Goal: Task Accomplishment & Management: Manage account settings

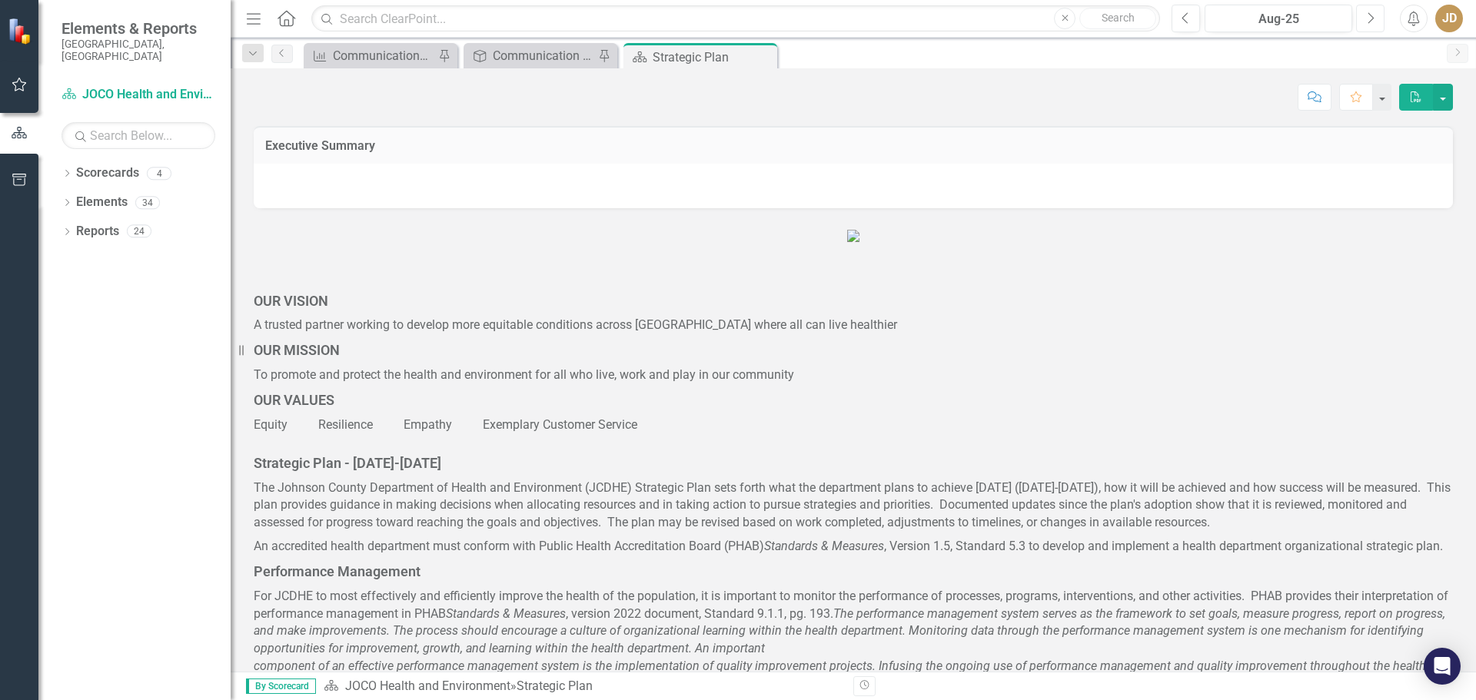
click at [1369, 17] on icon "Next" at bounding box center [1370, 19] width 8 height 14
click at [22, 85] on icon "button" at bounding box center [20, 84] width 16 height 12
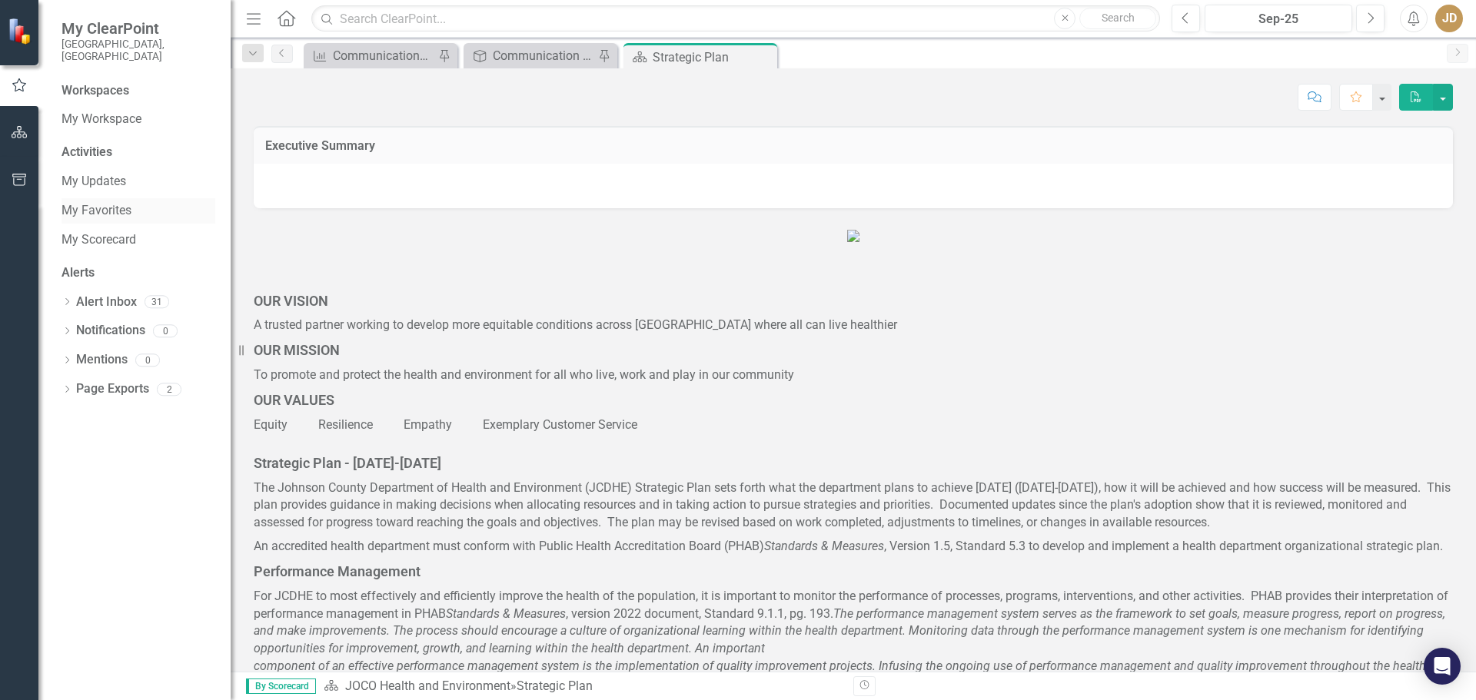
click at [86, 202] on link "My Favorites" at bounding box center [139, 211] width 154 height 18
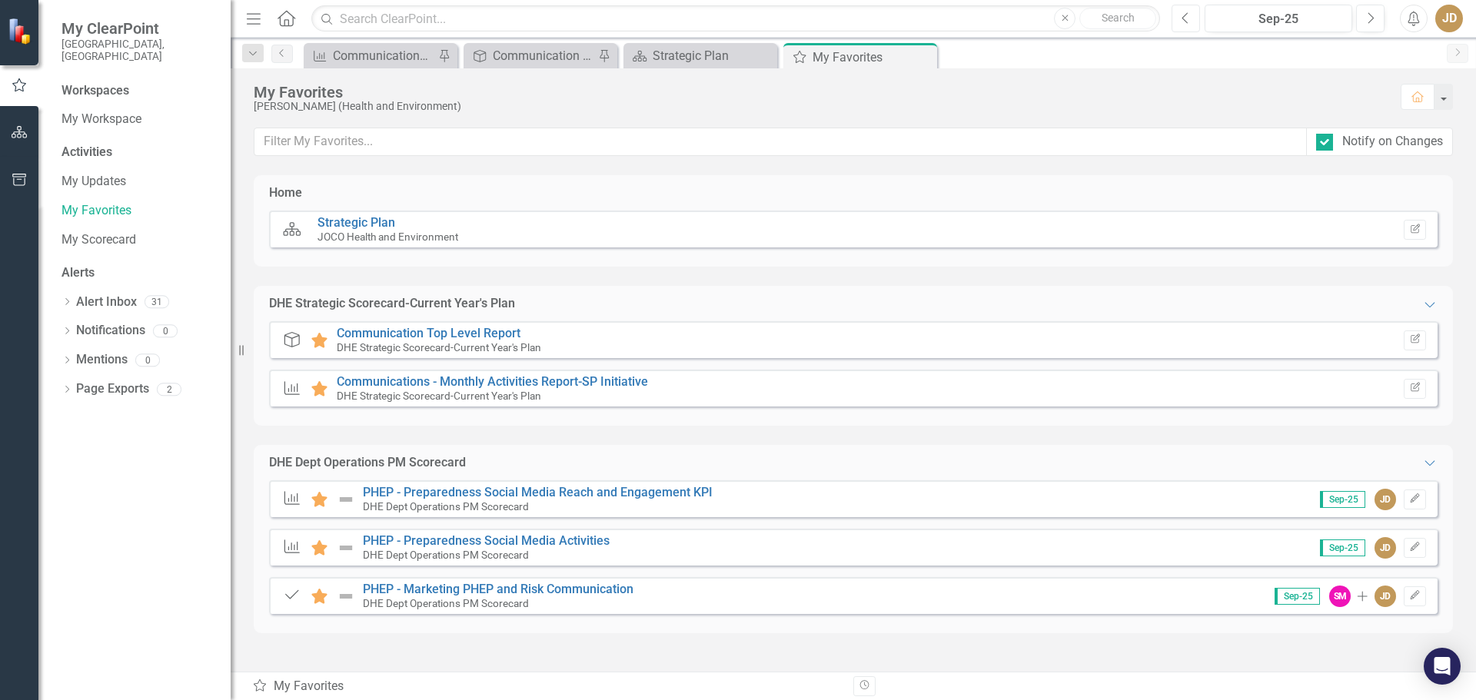
click at [1192, 22] on button "Previous" at bounding box center [1186, 19] width 28 height 28
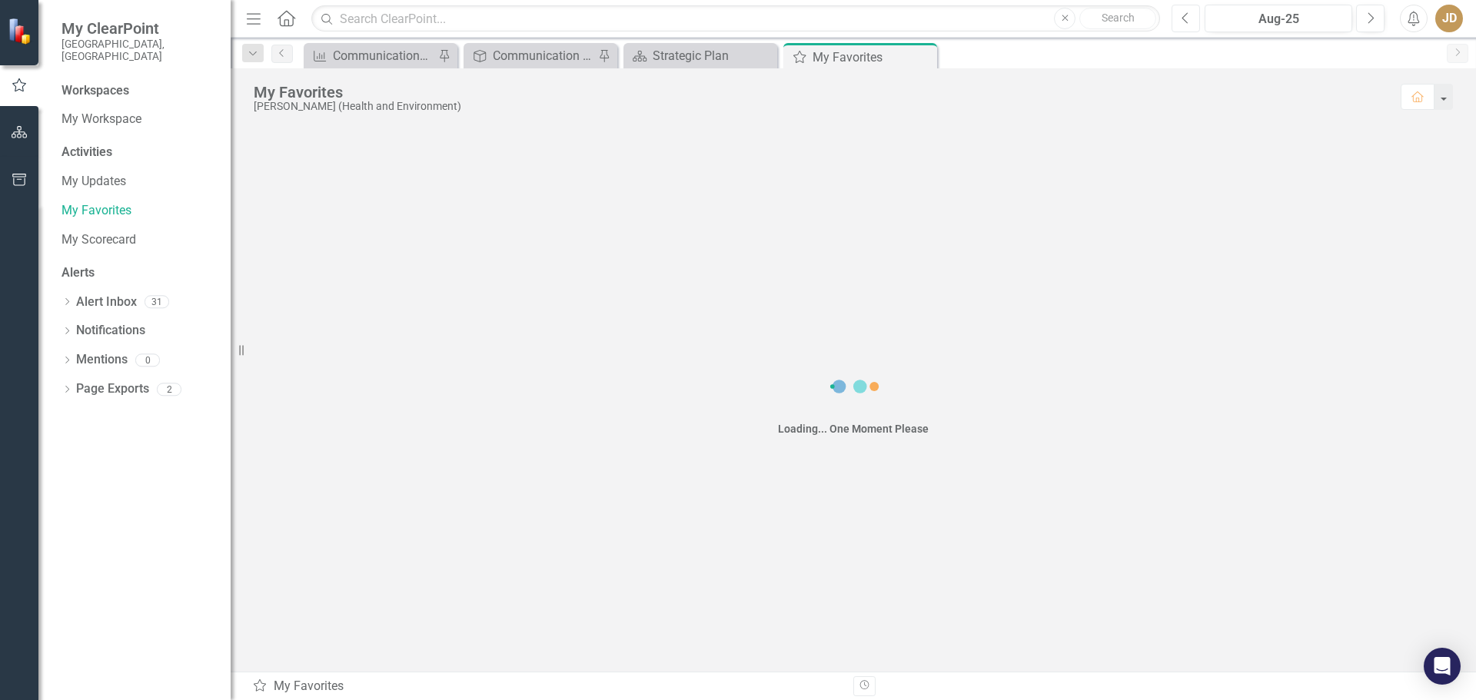
click at [1192, 22] on button "Previous" at bounding box center [1186, 19] width 28 height 28
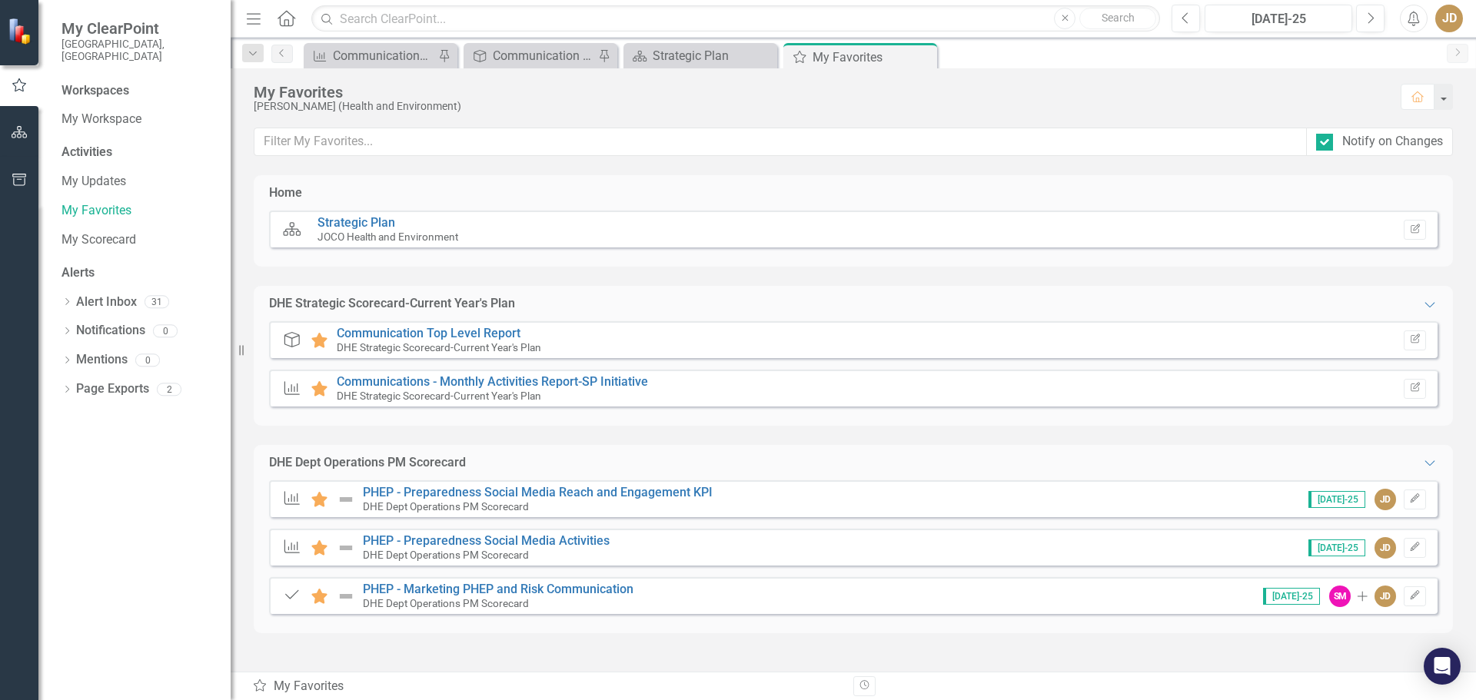
click at [655, 477] on div "DHE Dept Operations PM Scorecard Expanded" at bounding box center [853, 463] width 1199 height 36
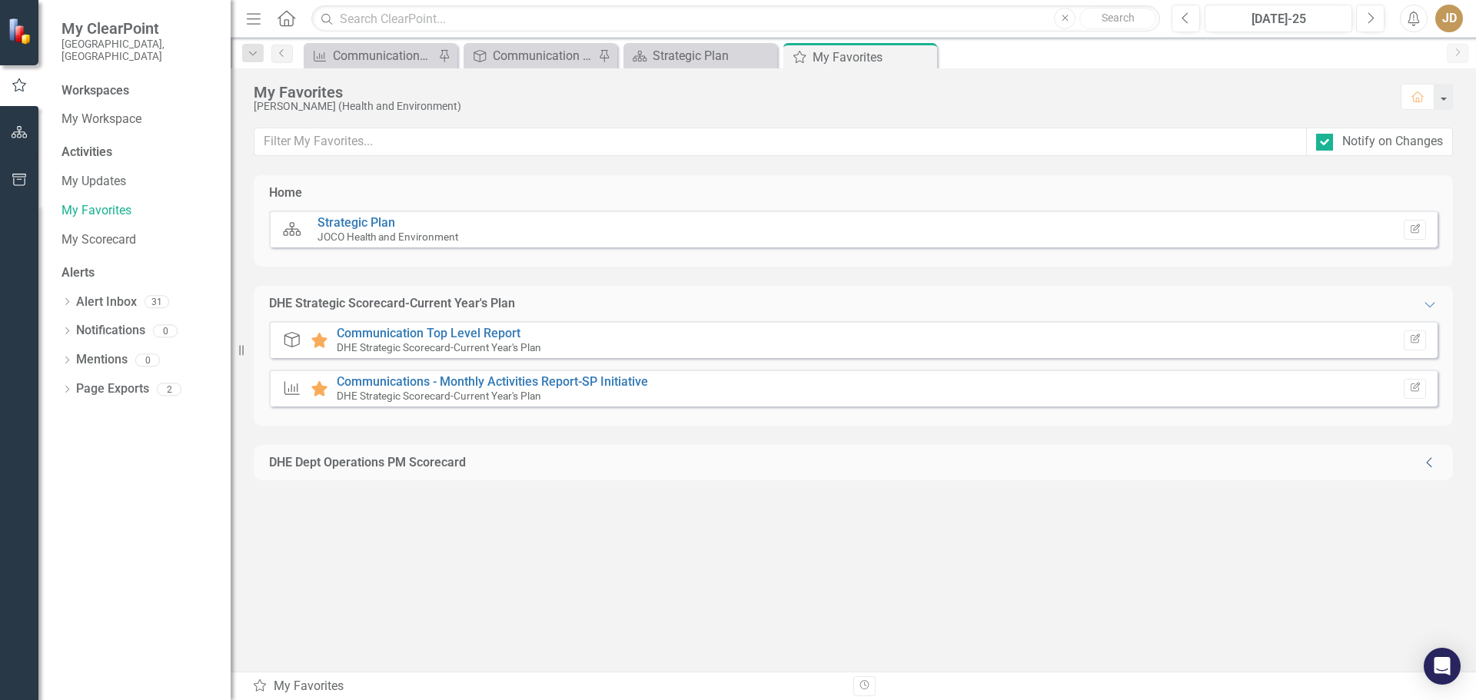
click at [1428, 457] on icon "Collapse" at bounding box center [1429, 463] width 15 height 12
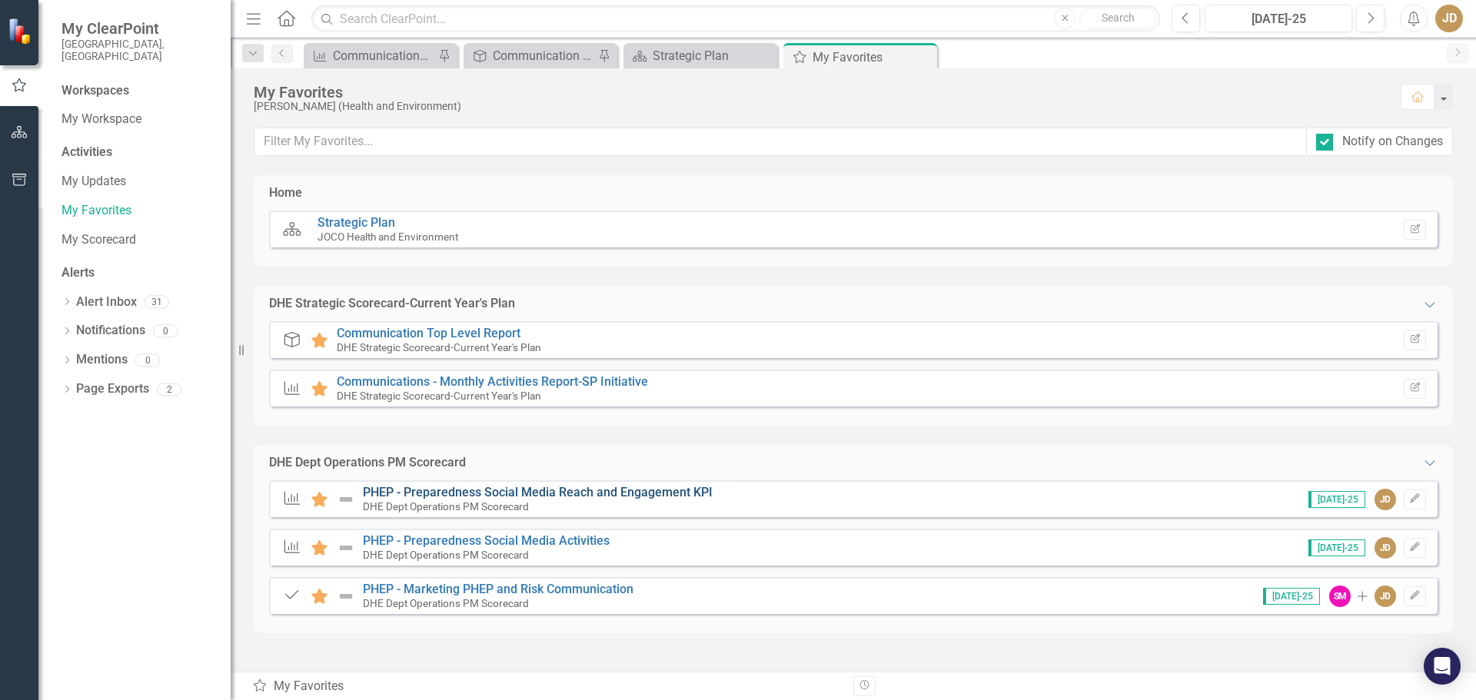
click at [574, 496] on link "PHEP - Preparedness Social Media Reach and Engagement KPI" at bounding box center [538, 492] width 350 height 15
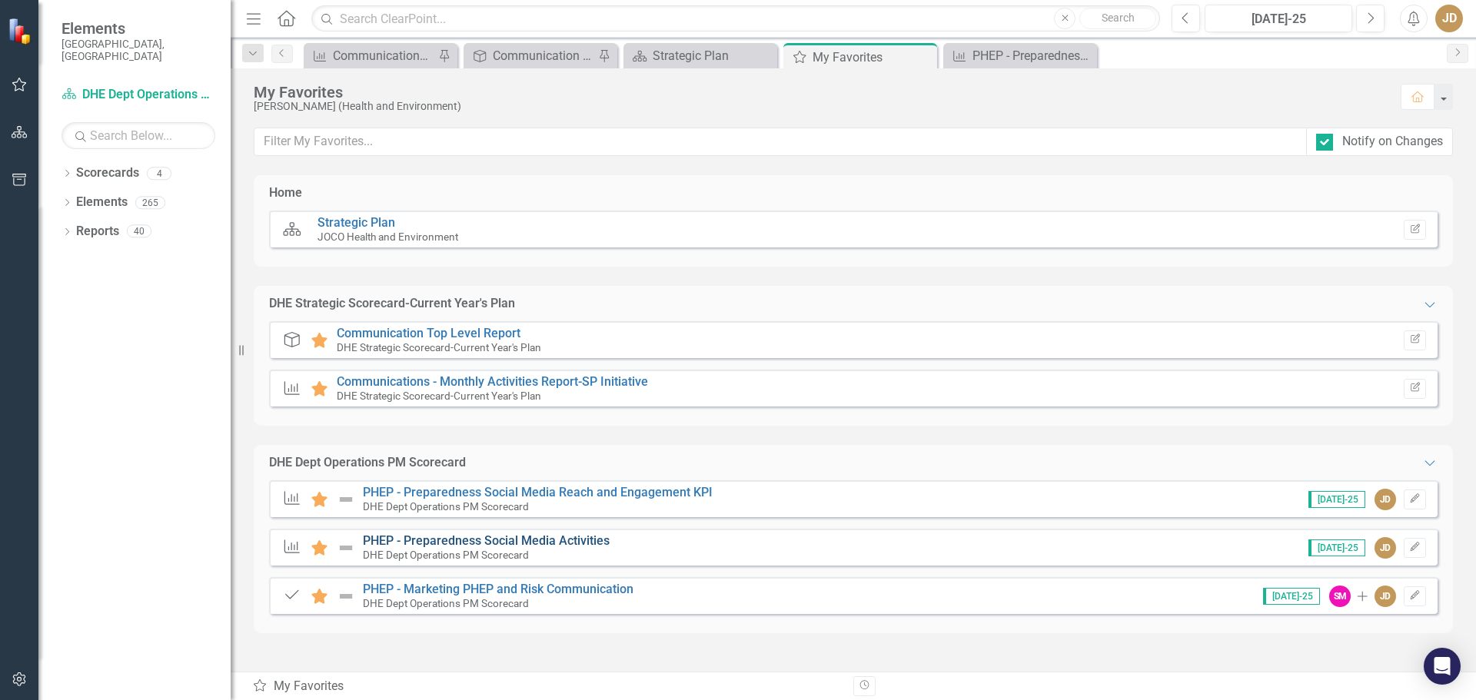
click at [559, 541] on link "PHEP - Preparedness Social Media Activities" at bounding box center [486, 541] width 247 height 15
click at [534, 587] on link "PHEP - Marketing PHEP and Risk Communication" at bounding box center [498, 589] width 271 height 15
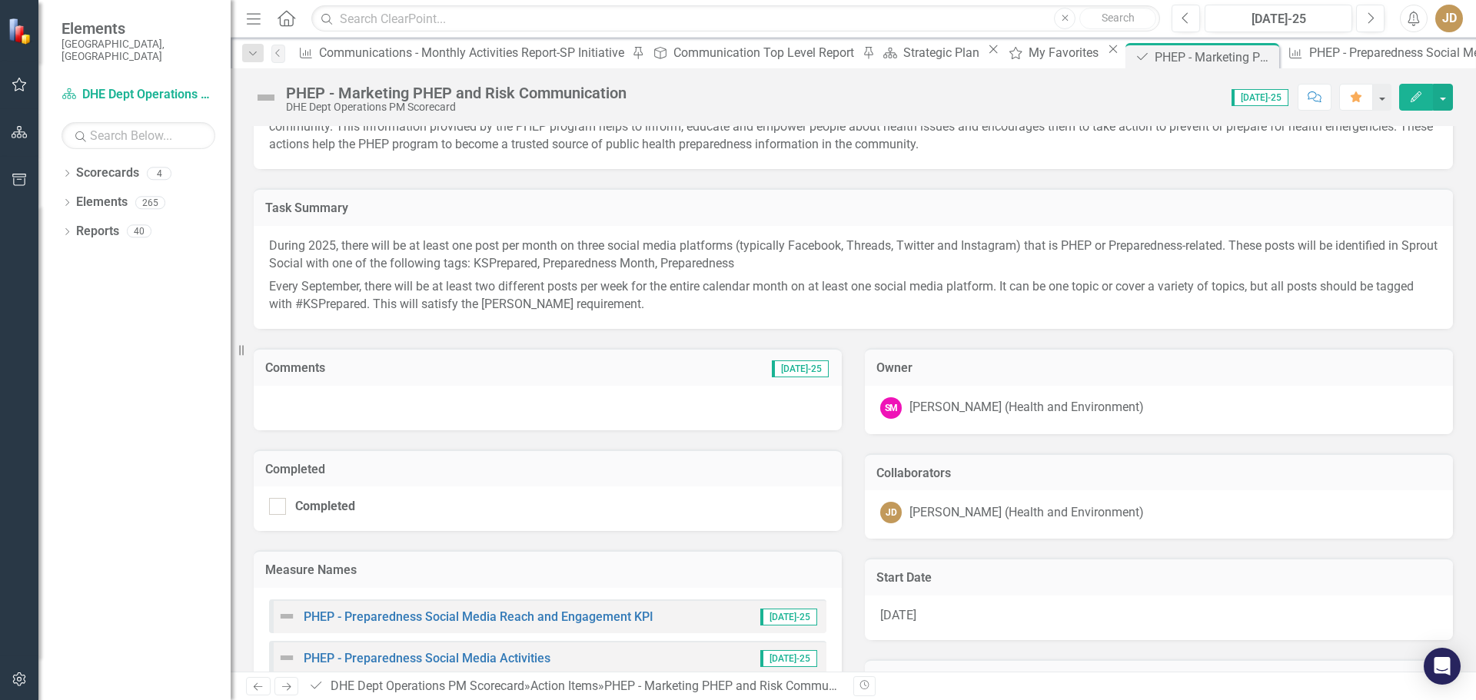
scroll to position [162, 0]
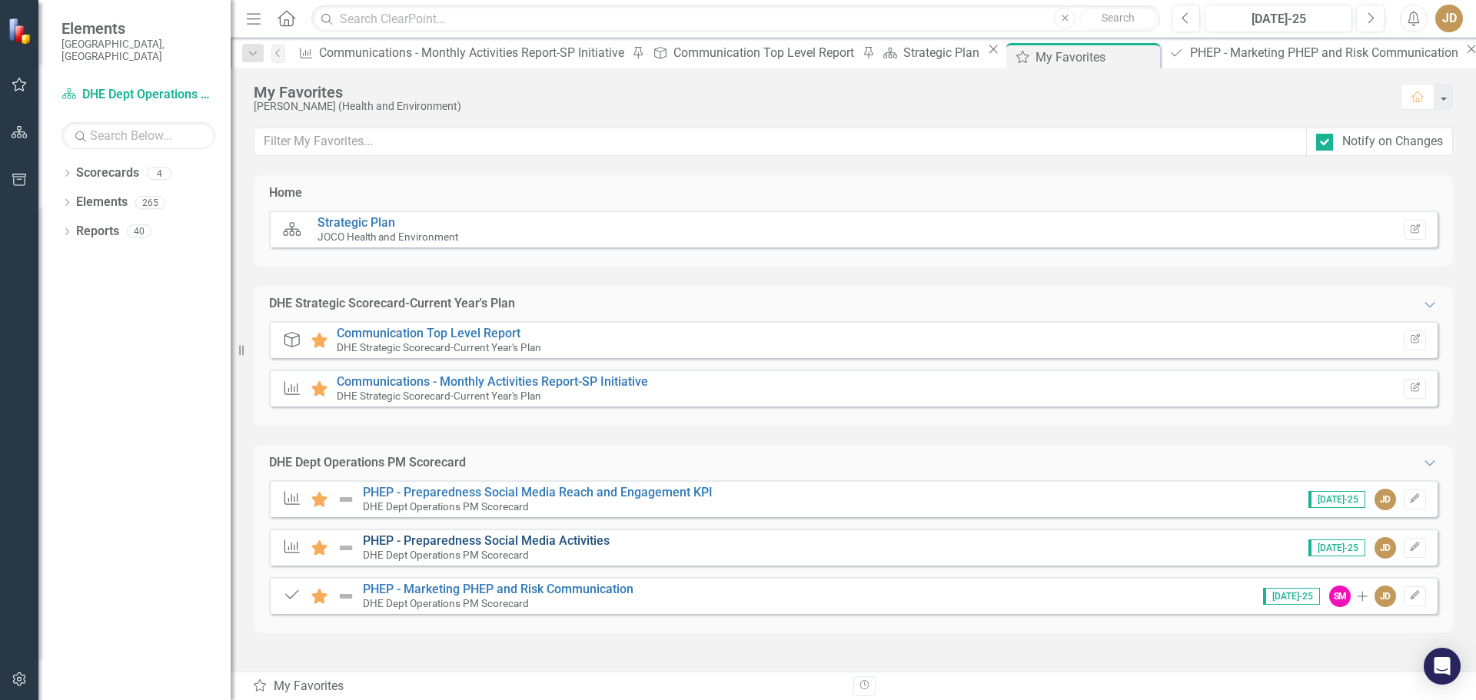
click at [448, 542] on link "PHEP - Preparedness Social Media Activities" at bounding box center [486, 541] width 247 height 15
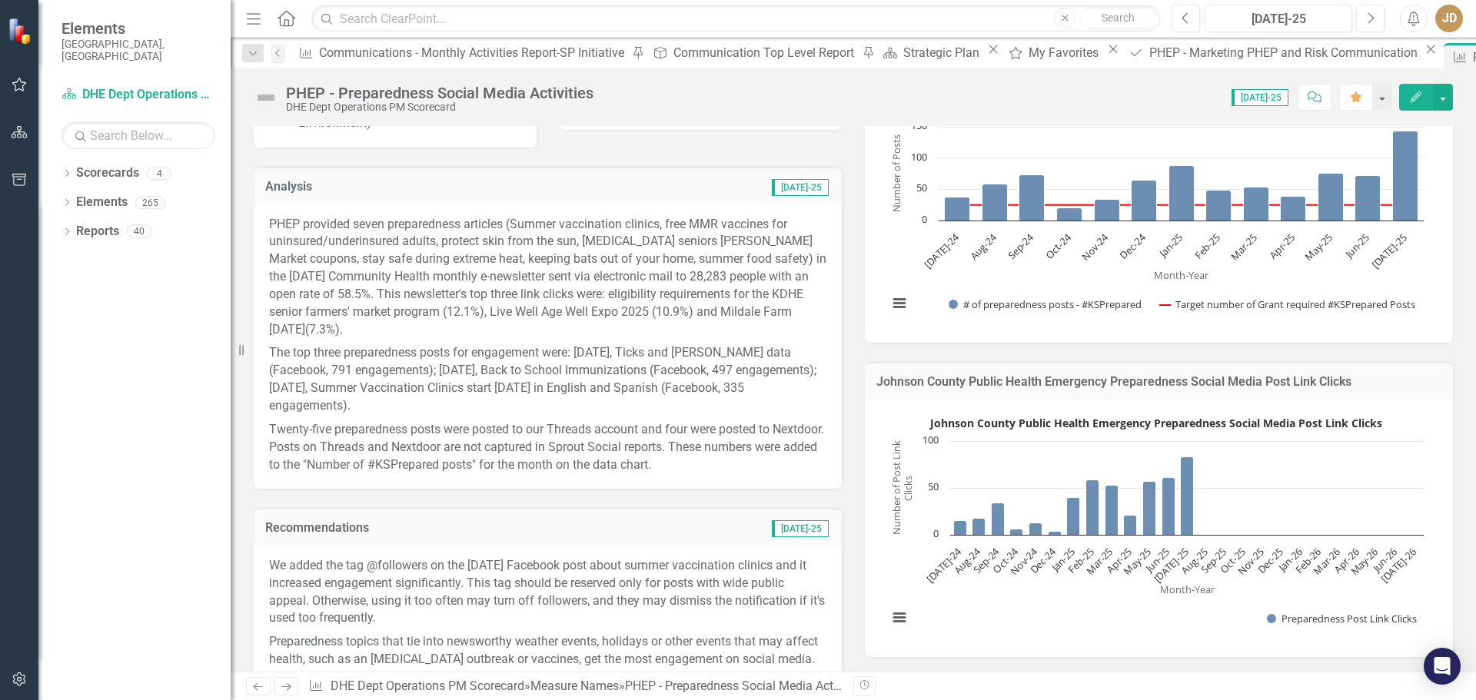
scroll to position [231, 0]
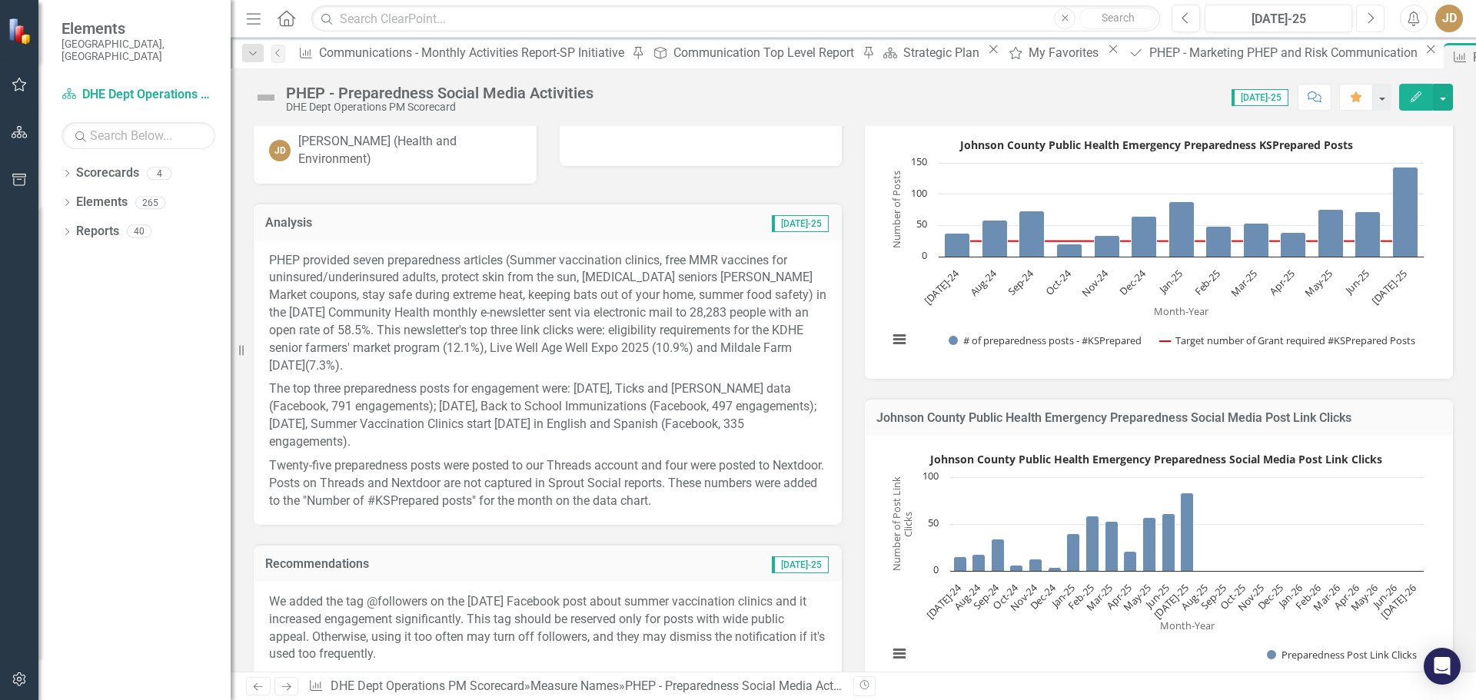
click at [1369, 21] on icon "Next" at bounding box center [1370, 19] width 8 height 14
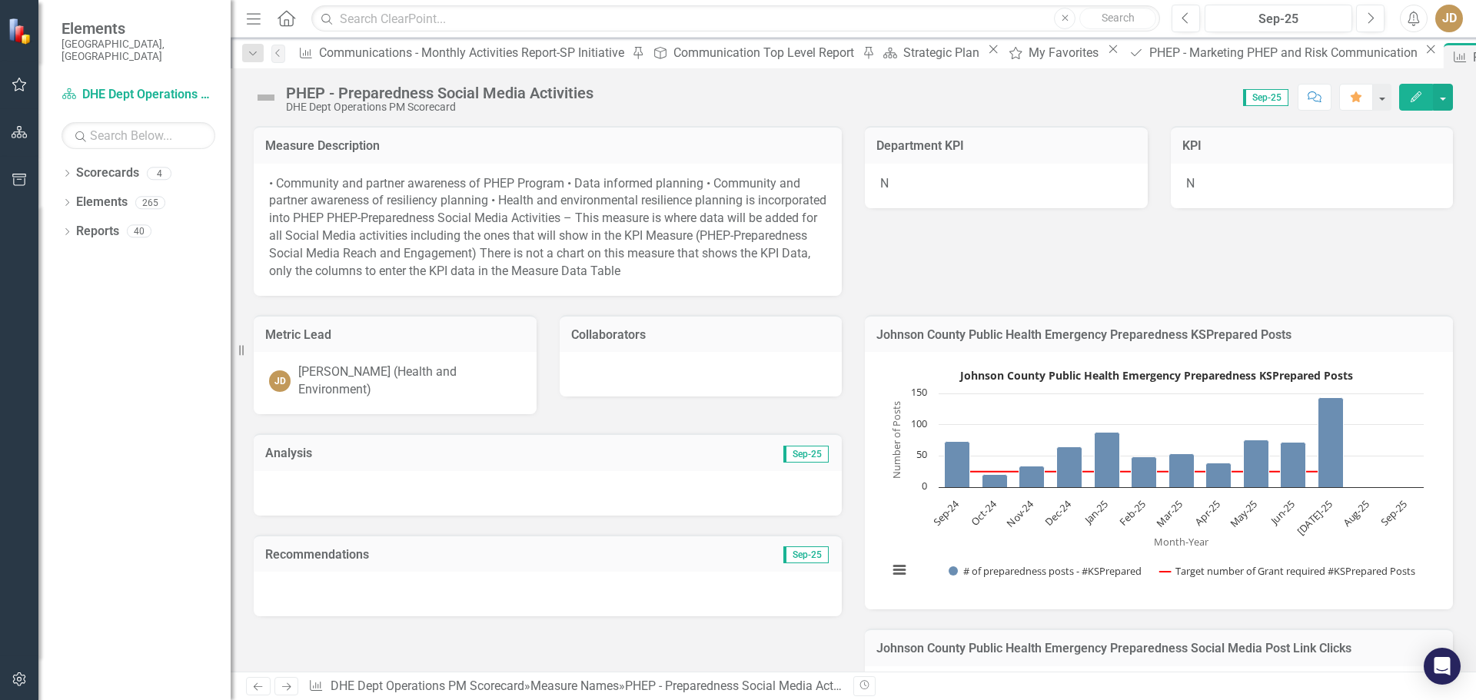
click at [473, 495] on div at bounding box center [548, 493] width 588 height 45
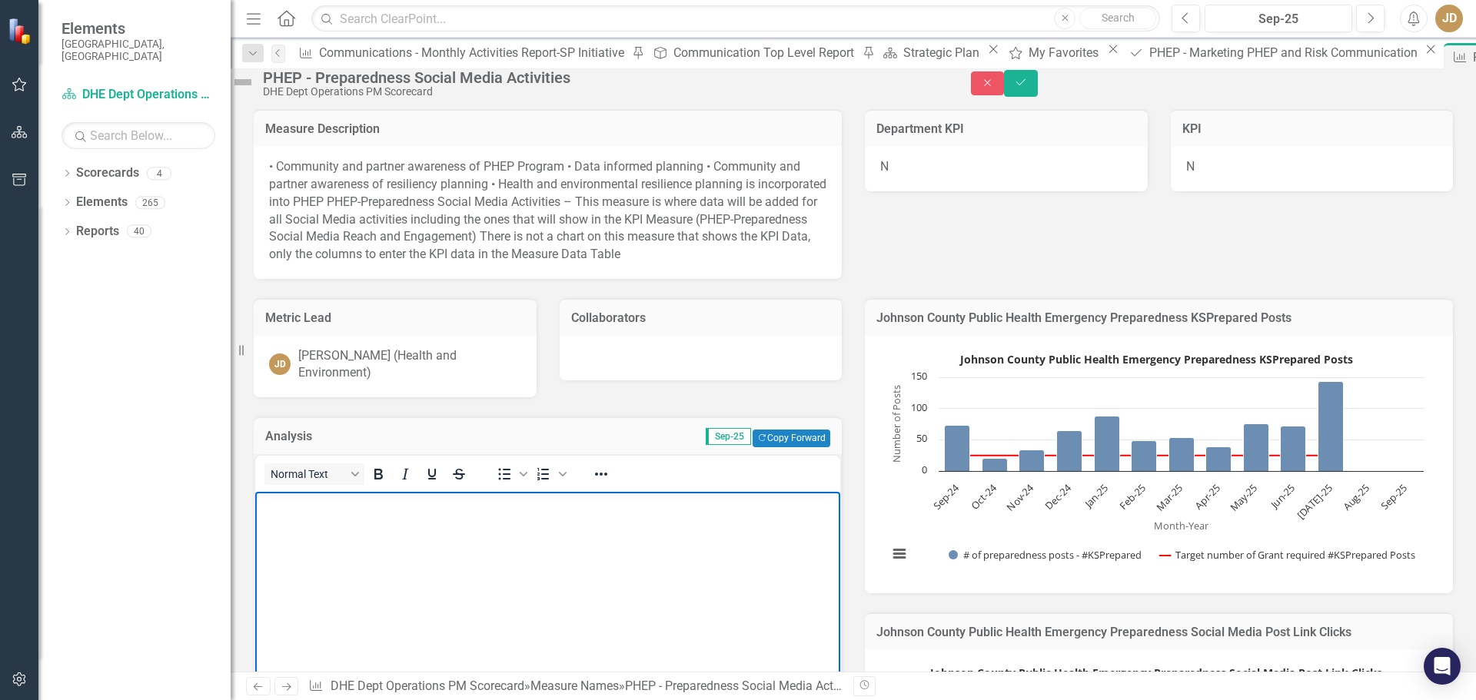
click at [308, 507] on p "Rich Text Area. Press ALT-0 for help." at bounding box center [547, 504] width 577 height 18
click at [342, 514] on p "Article in the September/October 2025 issue of The Best Times about outreach nu…" at bounding box center [547, 504] width 577 height 18
click at [321, 522] on p "Article in the September/October 2025 issue of The Best Times about outreach nu…" at bounding box center [547, 513] width 577 height 37
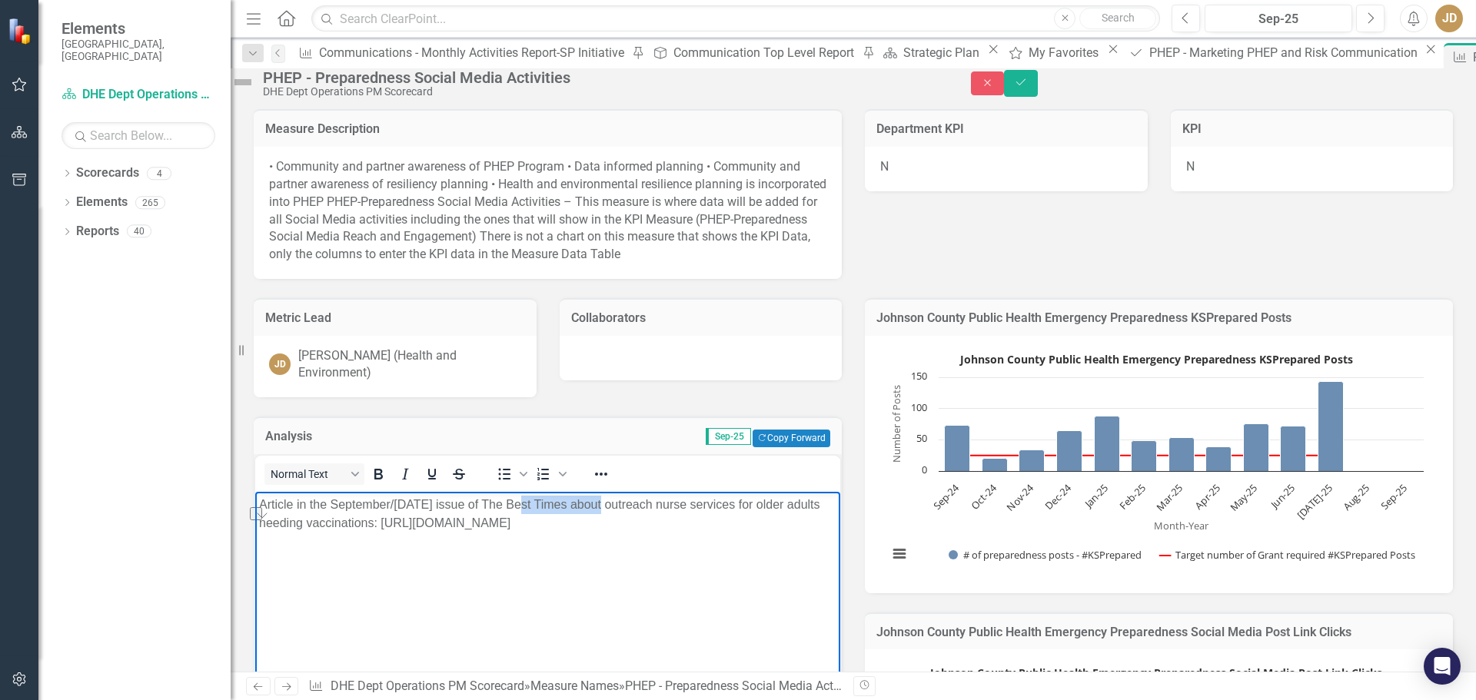
drag, startPoint x: 519, startPoint y: 499, endPoint x: 600, endPoint y: 500, distance: 81.5
click at [600, 500] on p "Article in the September/October 2025 issue of The Best Times about outreach nu…" at bounding box center [547, 513] width 577 height 37
click at [409, 480] on icon "Italic" at bounding box center [405, 474] width 7 height 11
click at [557, 532] on p "Article in the September/October 2025 issue of The Best Times about outreach nu…" at bounding box center [547, 513] width 577 height 37
click at [1028, 88] on icon "Save" at bounding box center [1021, 82] width 14 height 11
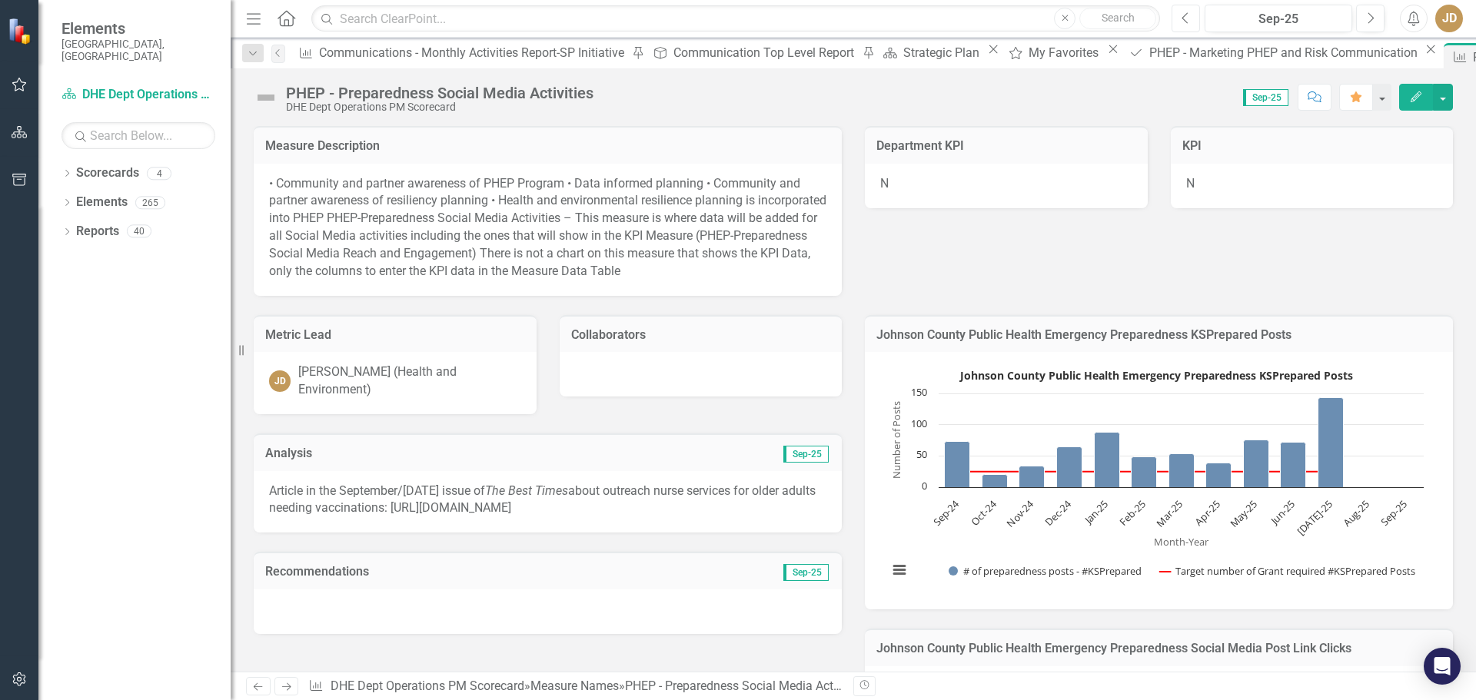
click at [1185, 15] on icon "button" at bounding box center [1185, 17] width 6 height 11
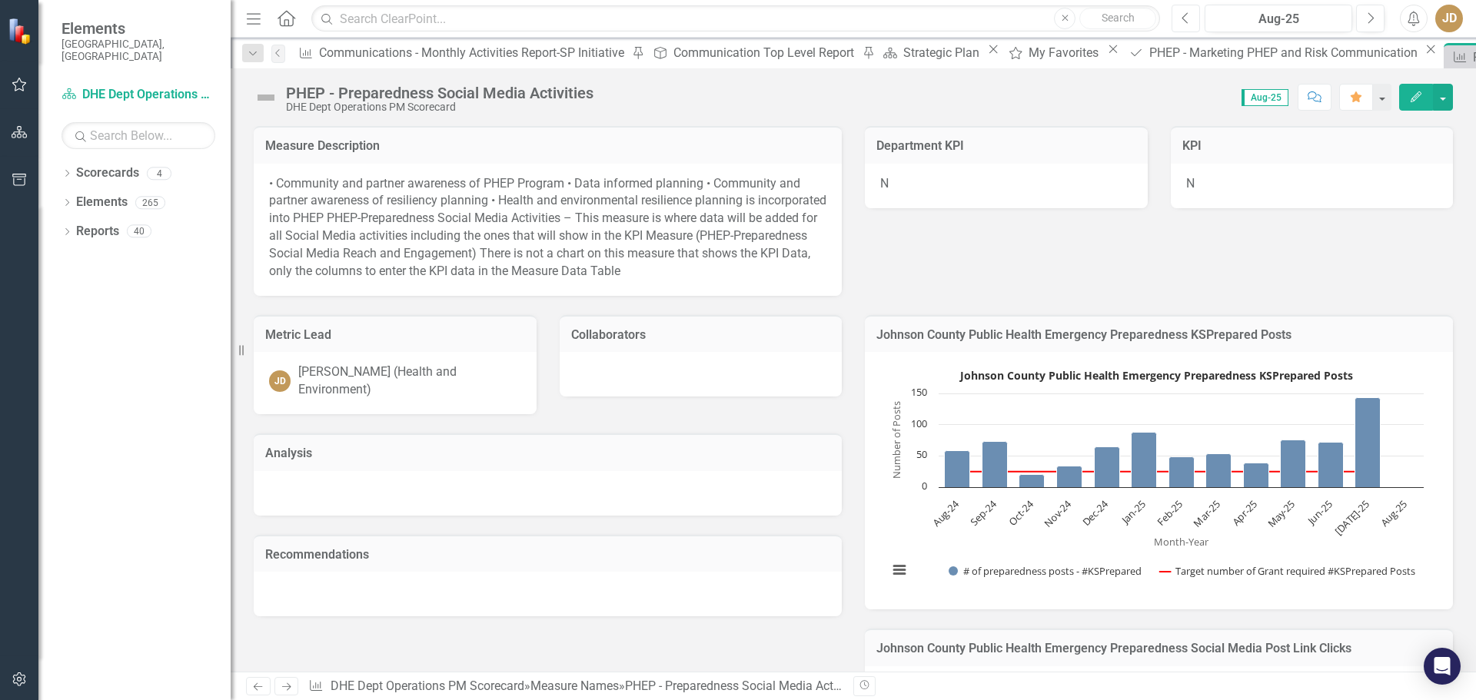
click at [1185, 15] on icon "button" at bounding box center [1185, 17] width 6 height 11
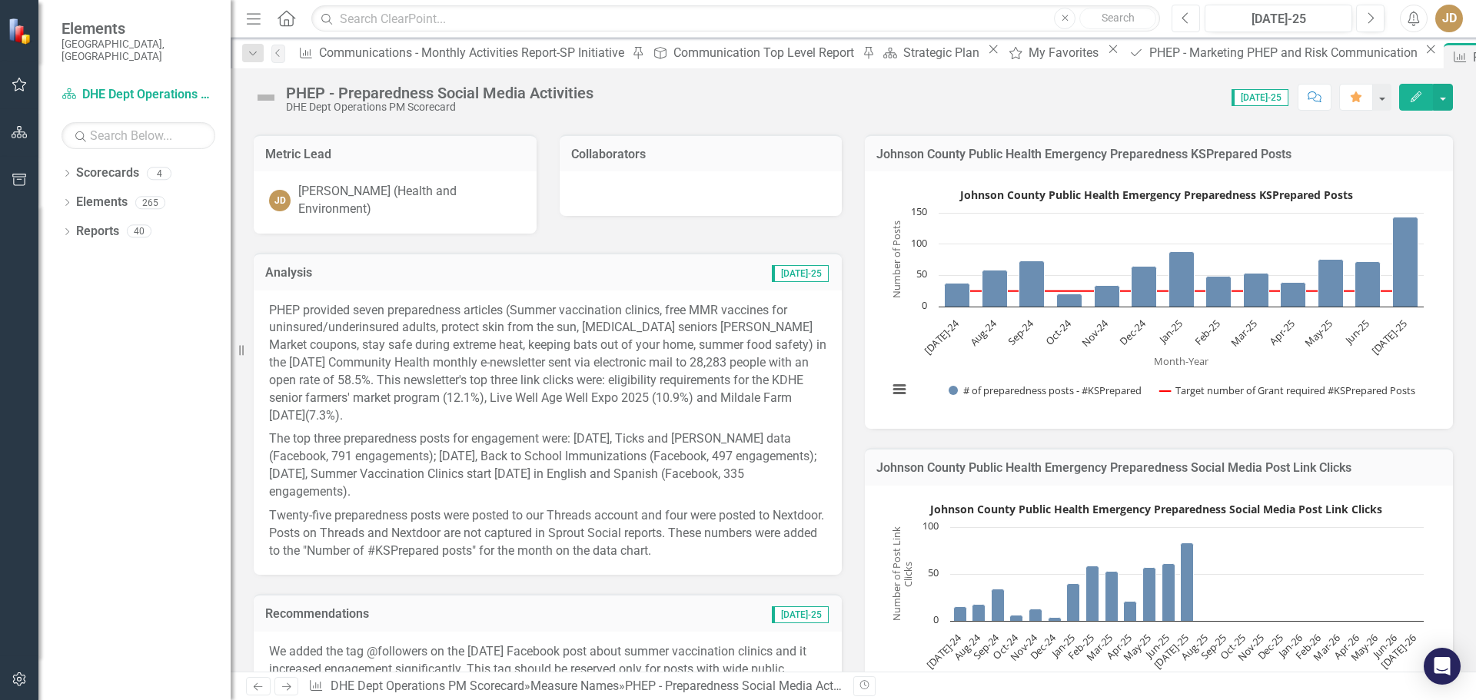
scroll to position [308, 0]
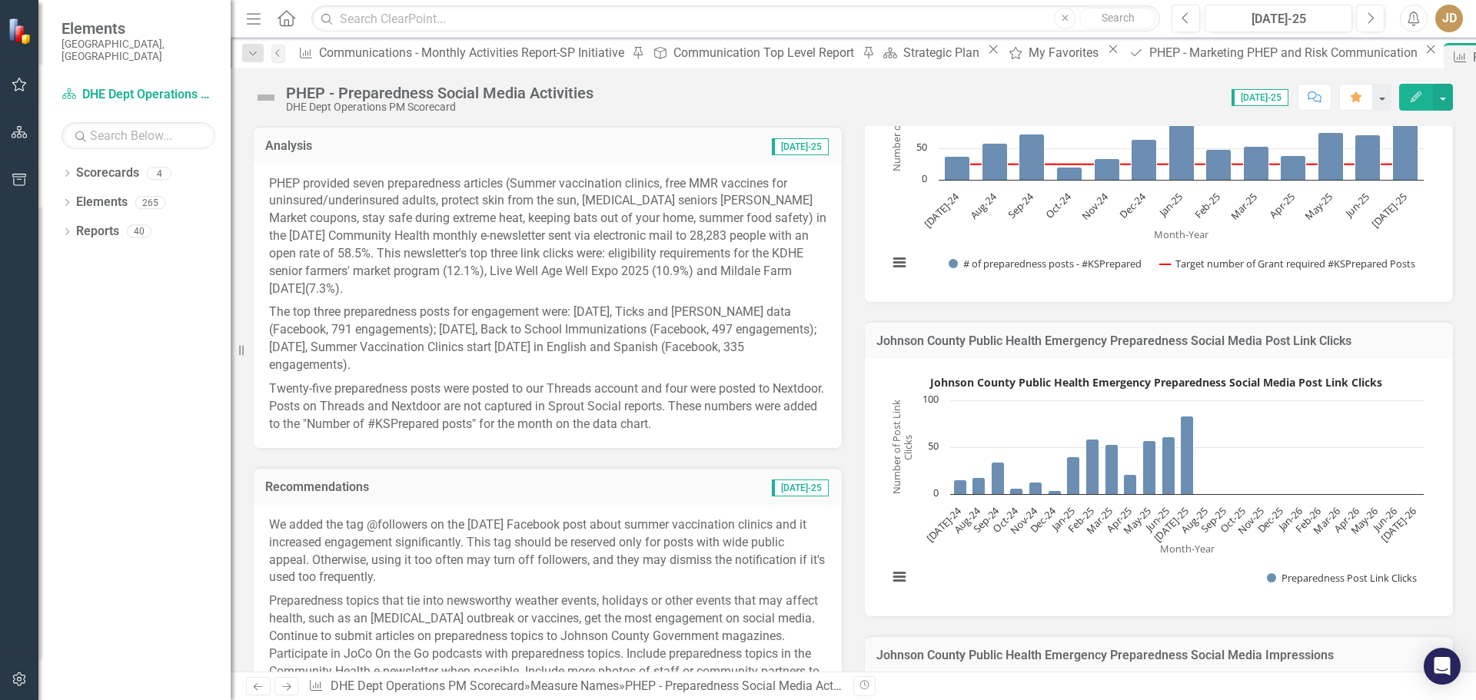
click at [572, 301] on p "The top three preparedness posts for engagement were: July 16, Ticks and Erlich…" at bounding box center [547, 339] width 557 height 76
click at [572, 301] on p "The top three preparedness posts for engagement were: [DATE], Ticks and [PERSON…" at bounding box center [547, 339] width 557 height 76
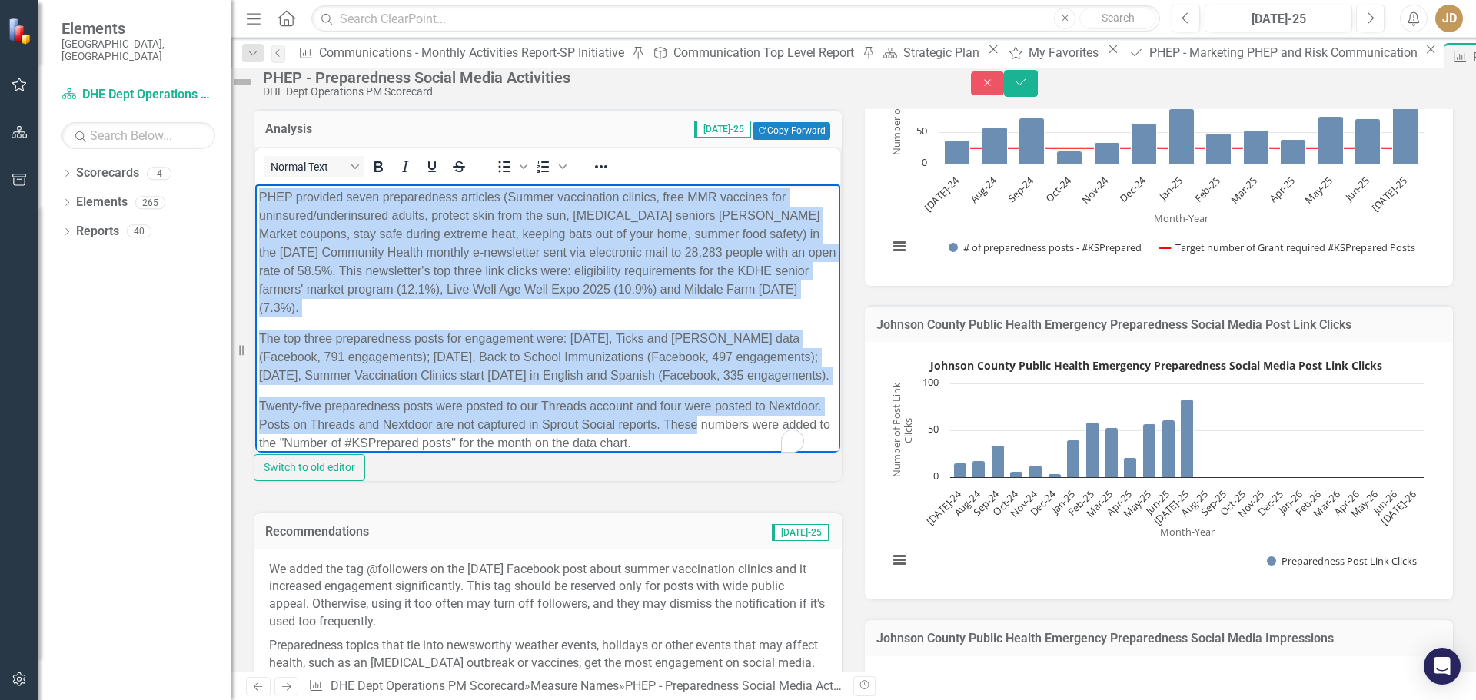
scroll to position [35, 0]
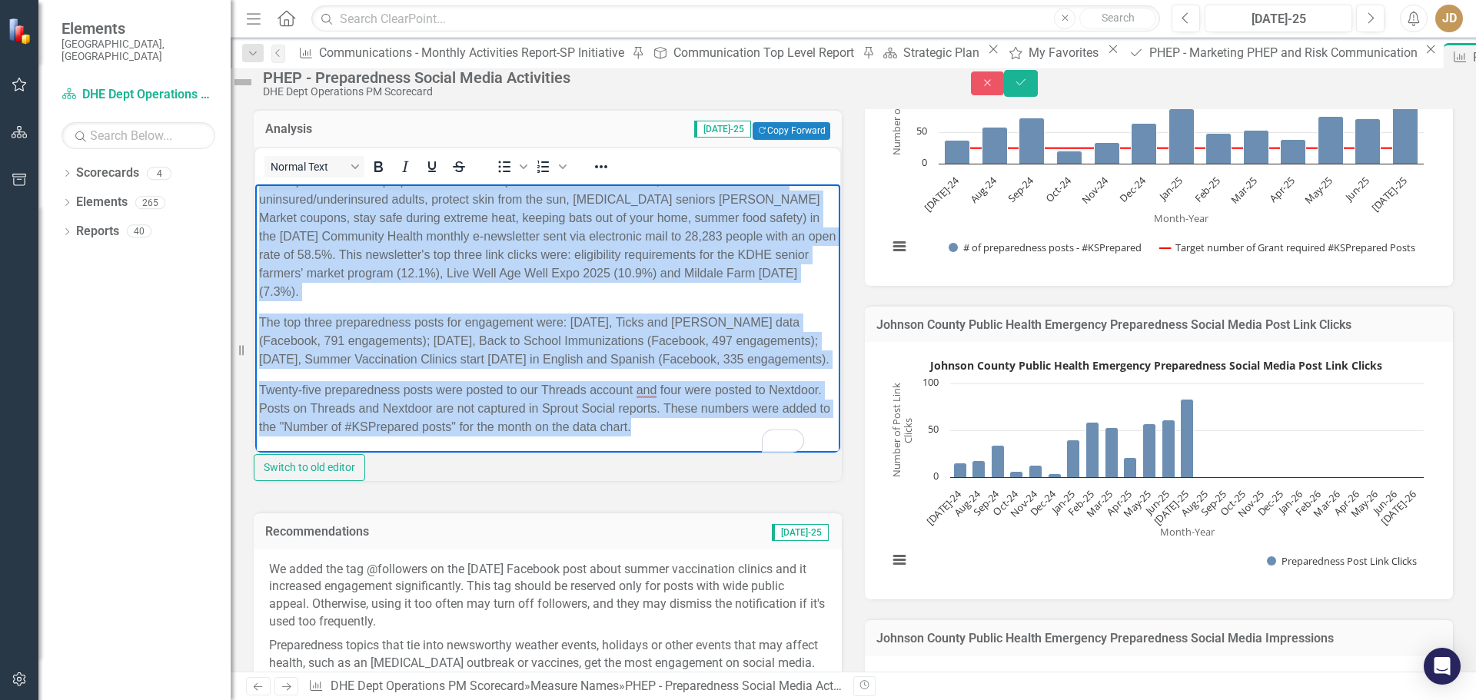
drag, startPoint x: 258, startPoint y: 193, endPoint x: 821, endPoint y: 451, distance: 619.6
click at [821, 451] on html "PHEP provided seven preparedness articles (Summer vaccination clinics, free MMR…" at bounding box center [547, 310] width 585 height 284
copy body "PHEP provided seven preparedness articles (Summer vaccination clinics, free MMR…"
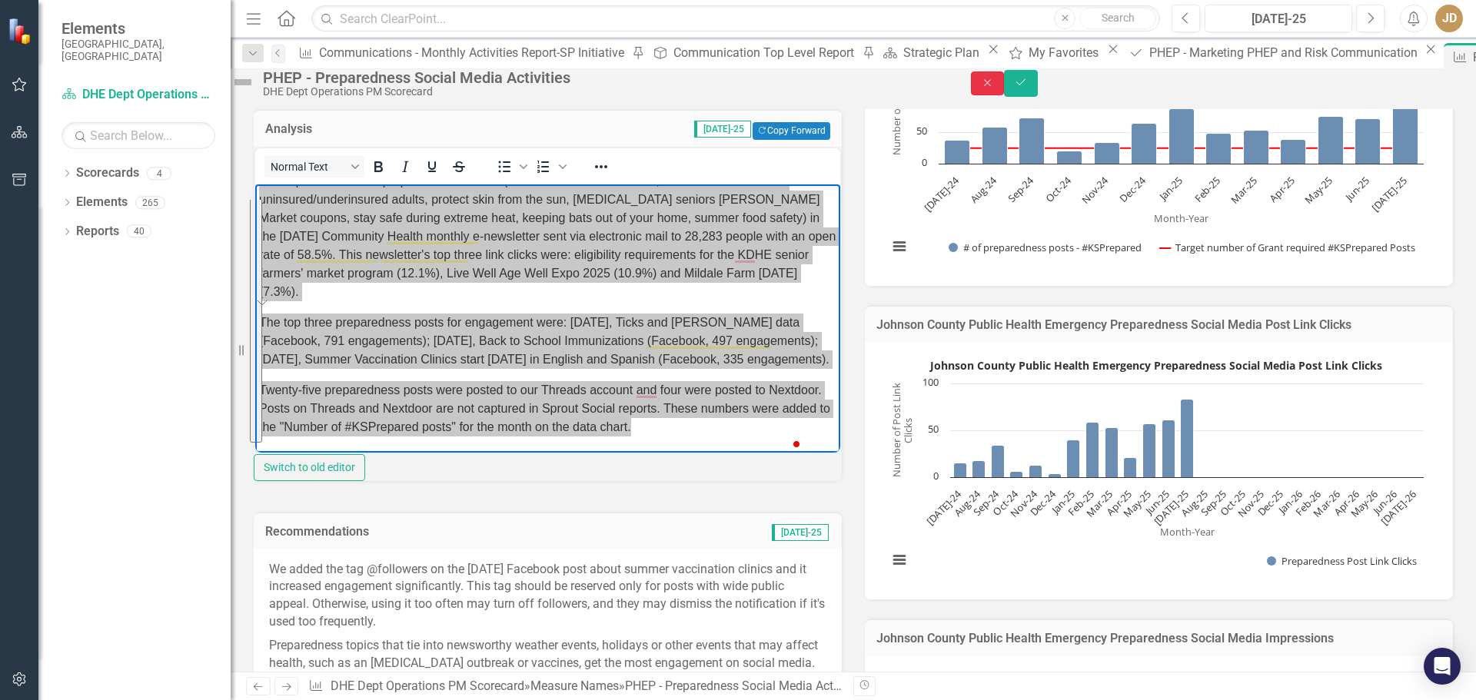
click at [995, 87] on icon "Close" at bounding box center [988, 83] width 14 height 11
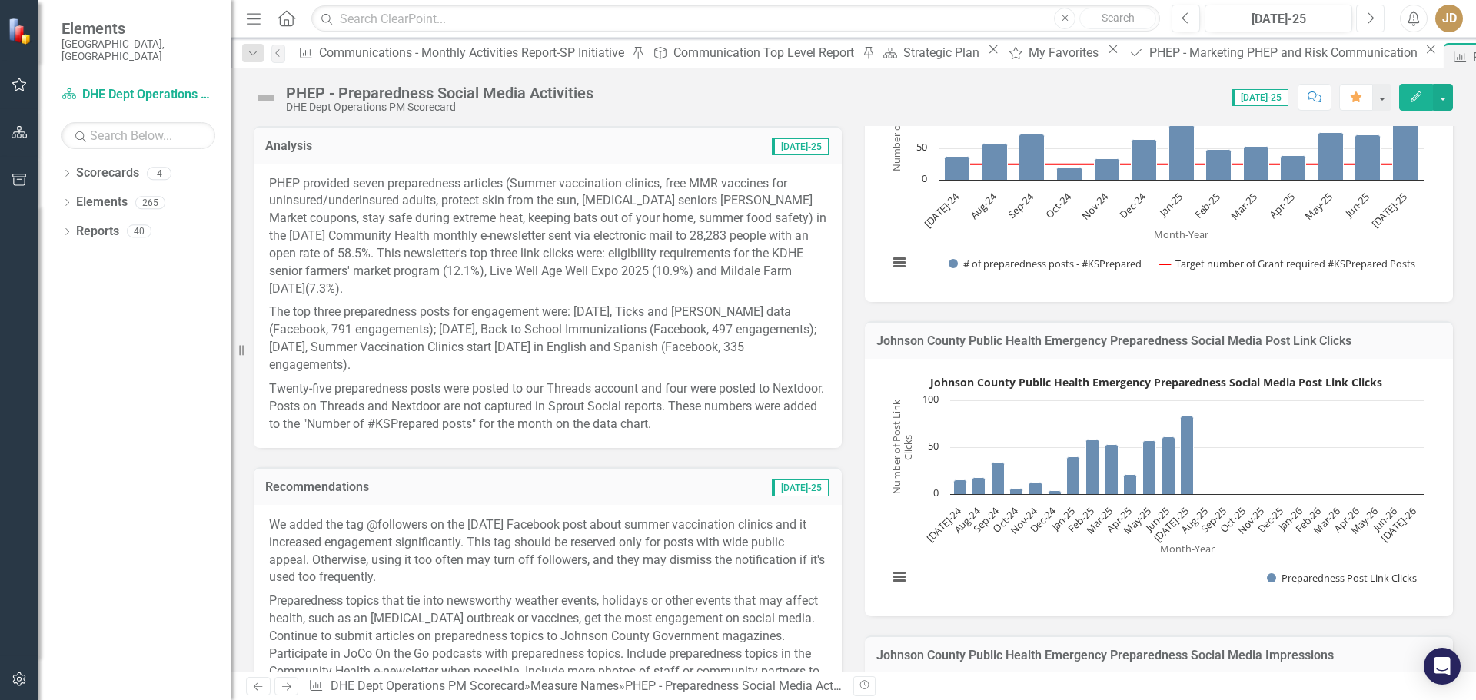
click at [1370, 8] on button "Next" at bounding box center [1370, 19] width 28 height 28
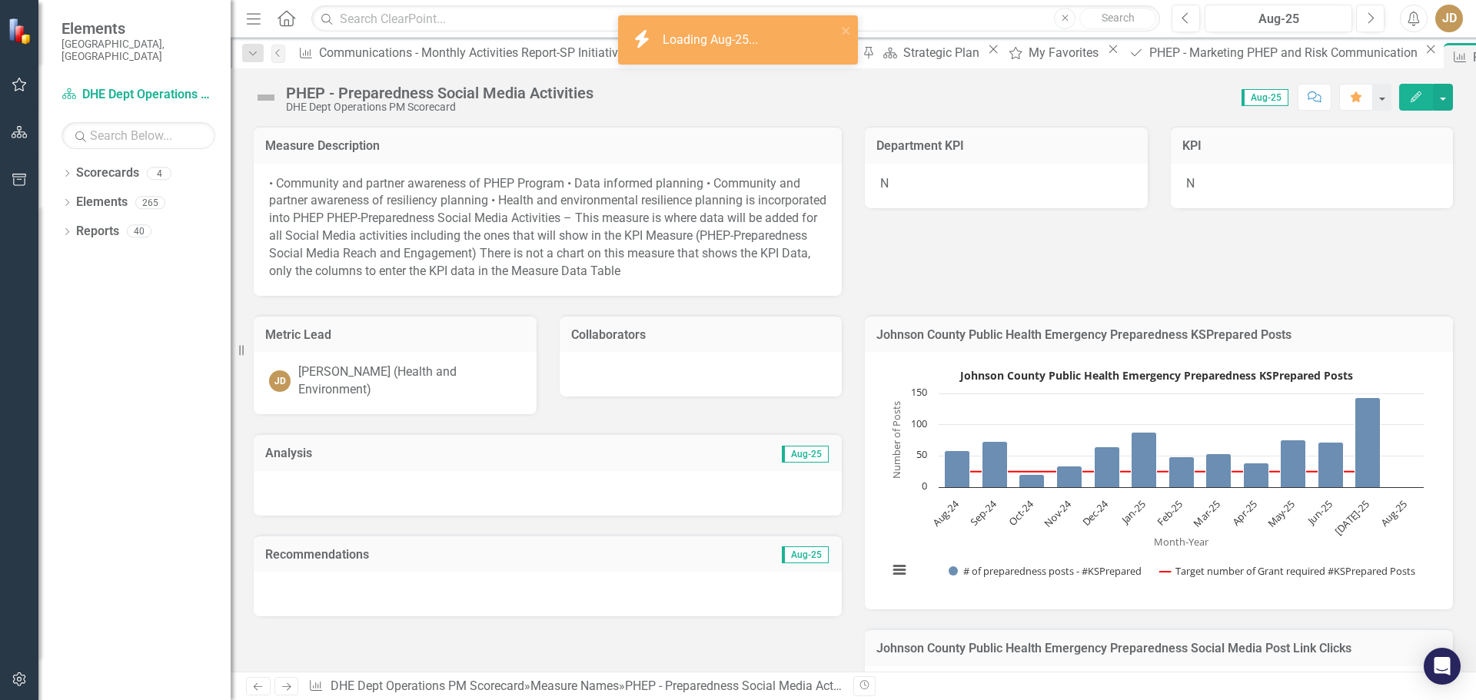
click at [371, 484] on div at bounding box center [548, 493] width 588 height 45
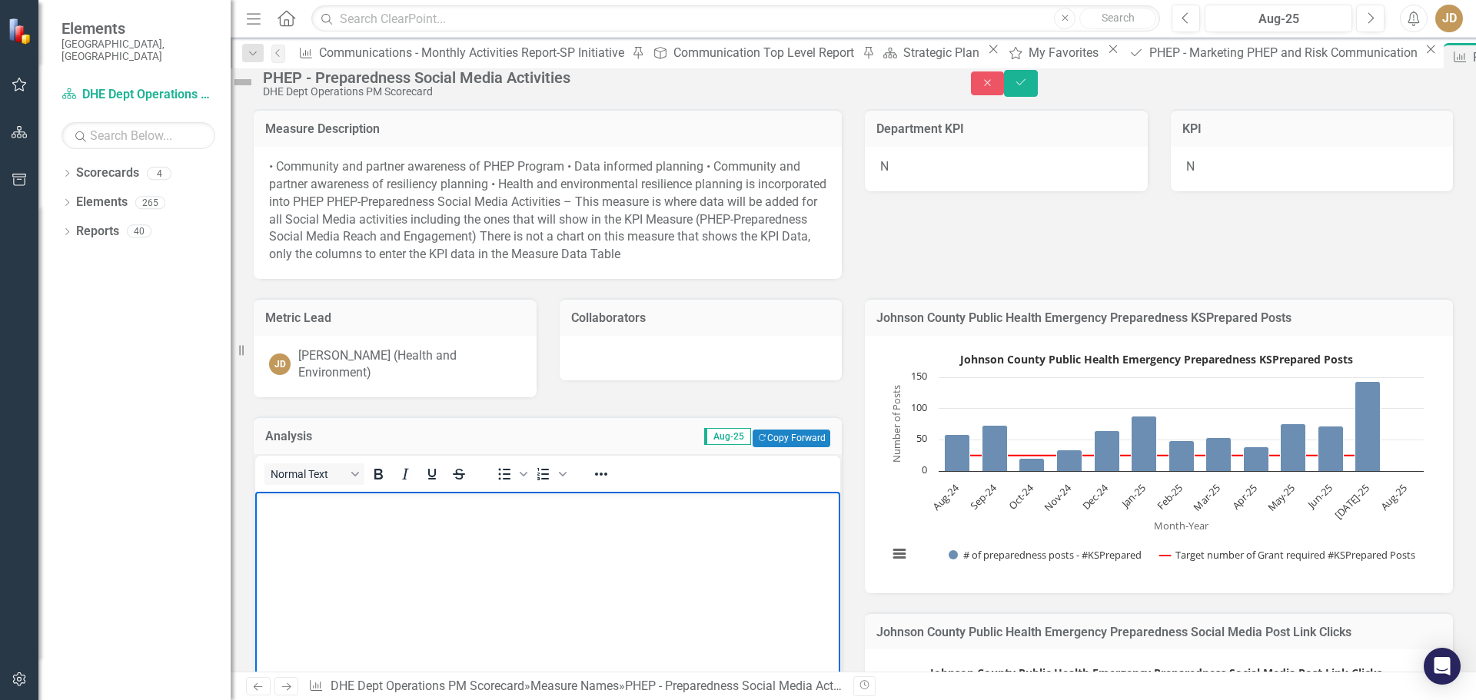
click at [288, 503] on p "Rich Text Area. Press ALT-0 for help." at bounding box center [547, 504] width 577 height 18
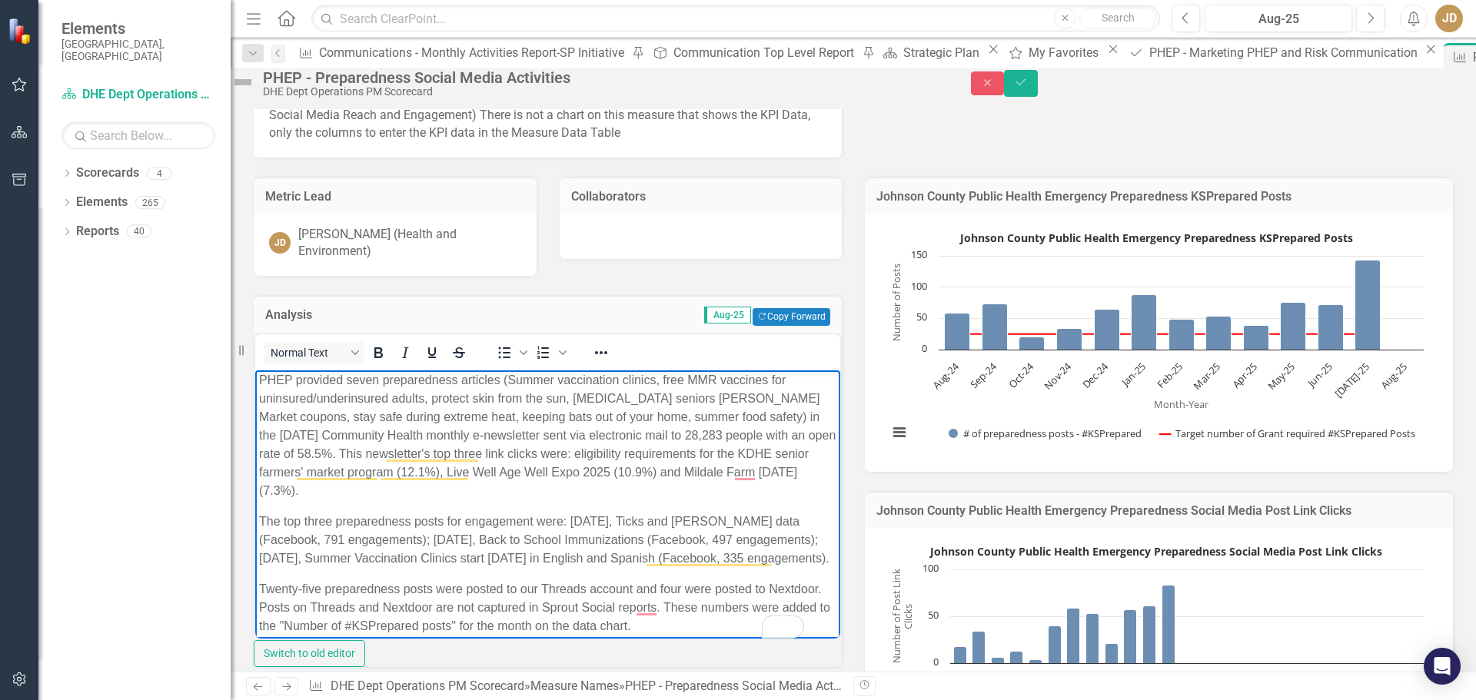
scroll to position [3, 0]
click at [633, 487] on p "PHEP provided seven preparedness articles (Summer vaccination clinics, free MMR…" at bounding box center [547, 435] width 577 height 129
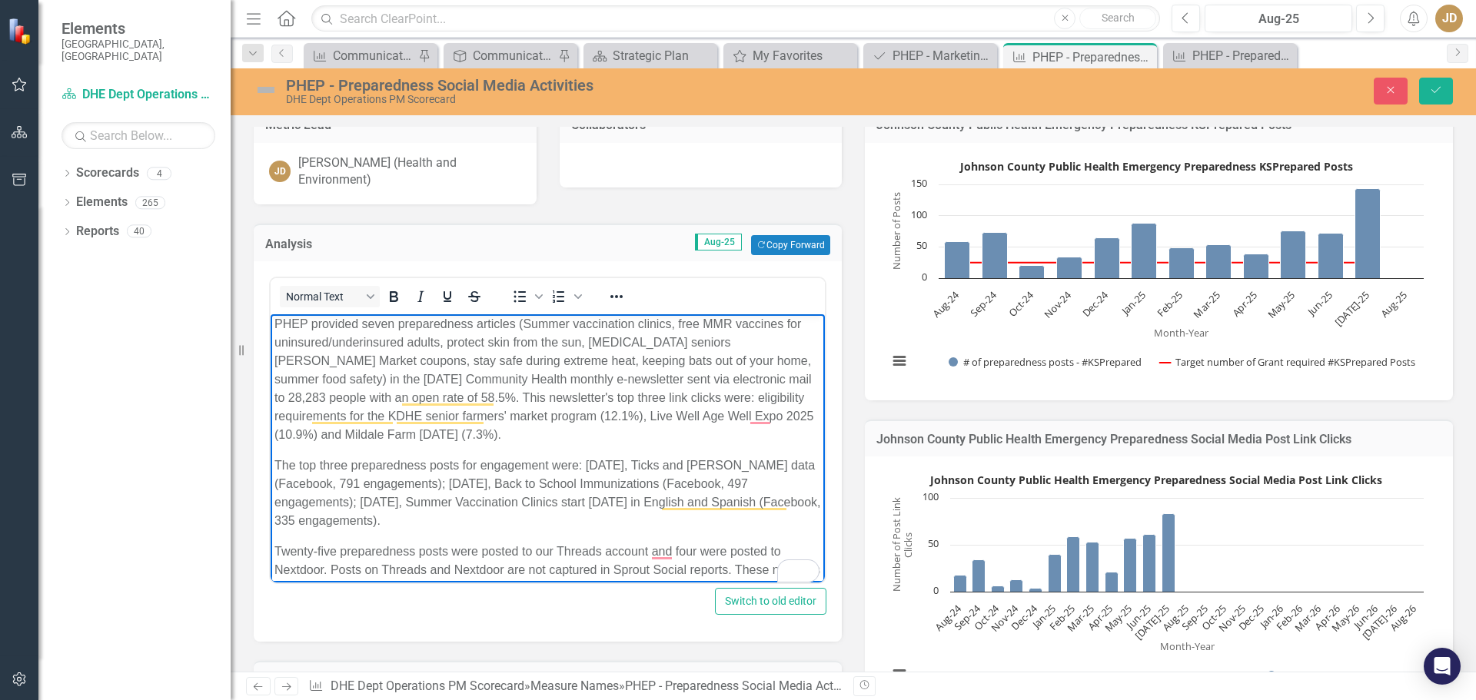
scroll to position [198, 0]
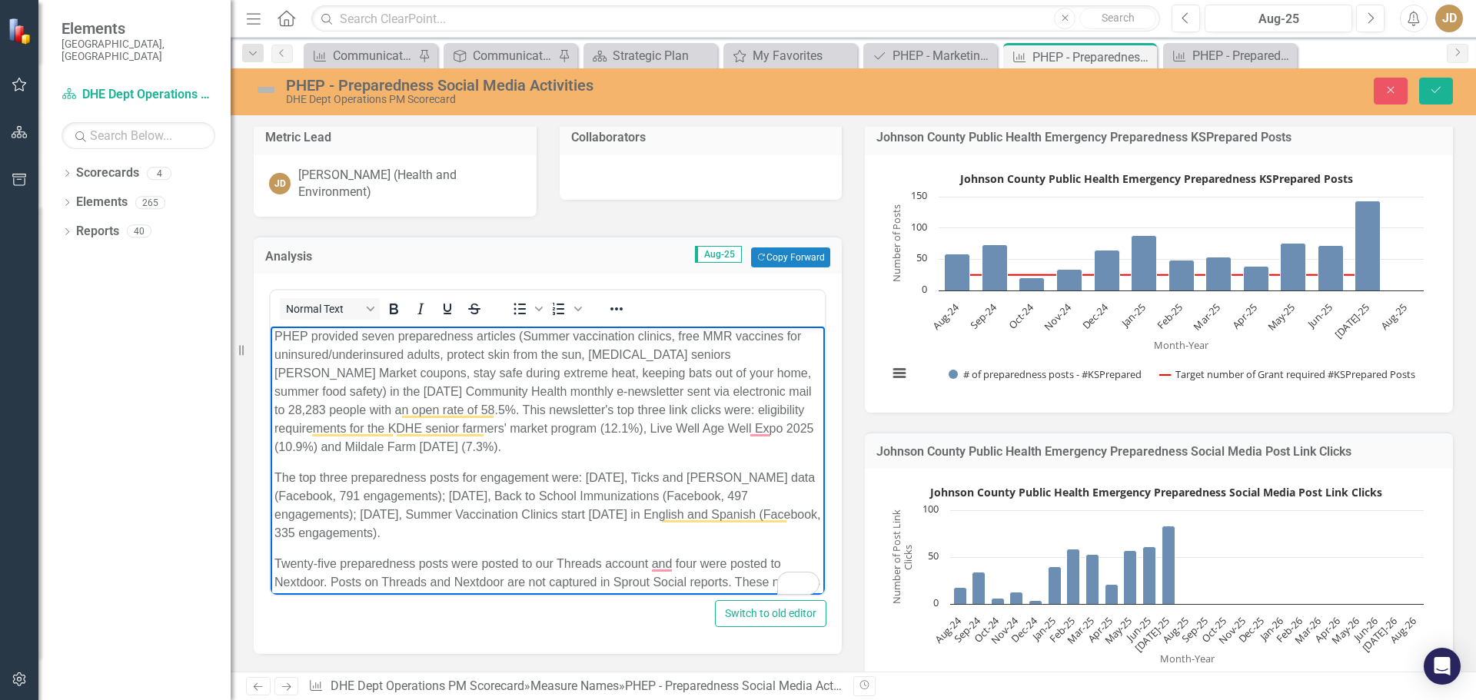
click at [327, 391] on p "PHEP provided seven preparedness articles (Summer vaccination clinics, free MMR…" at bounding box center [547, 391] width 547 height 129
click at [424, 352] on p "PHEP provided seven preparedness articles (Summer vaccination clinics, free MMR…" at bounding box center [547, 391] width 547 height 129
drag, startPoint x: 394, startPoint y: 338, endPoint x: 771, endPoint y: 601, distance: 460.0
click at [394, 338] on p "PHEP provided seven preparedness articles (Summer vaccination clinics, free MMR…" at bounding box center [547, 391] width 547 height 129
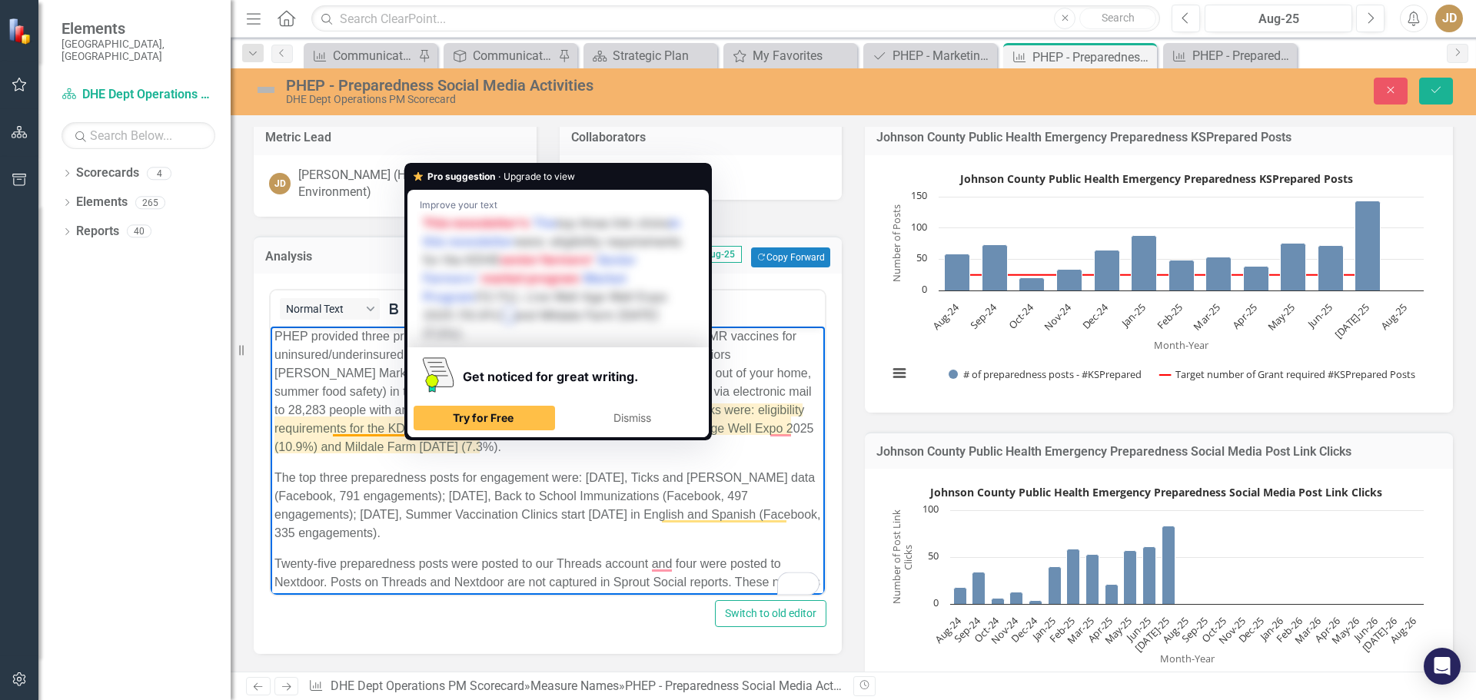
click at [759, 366] on p "PHEP provided three preparedness articles (Summer vaccination clinics, free MMR…" at bounding box center [547, 391] width 547 height 129
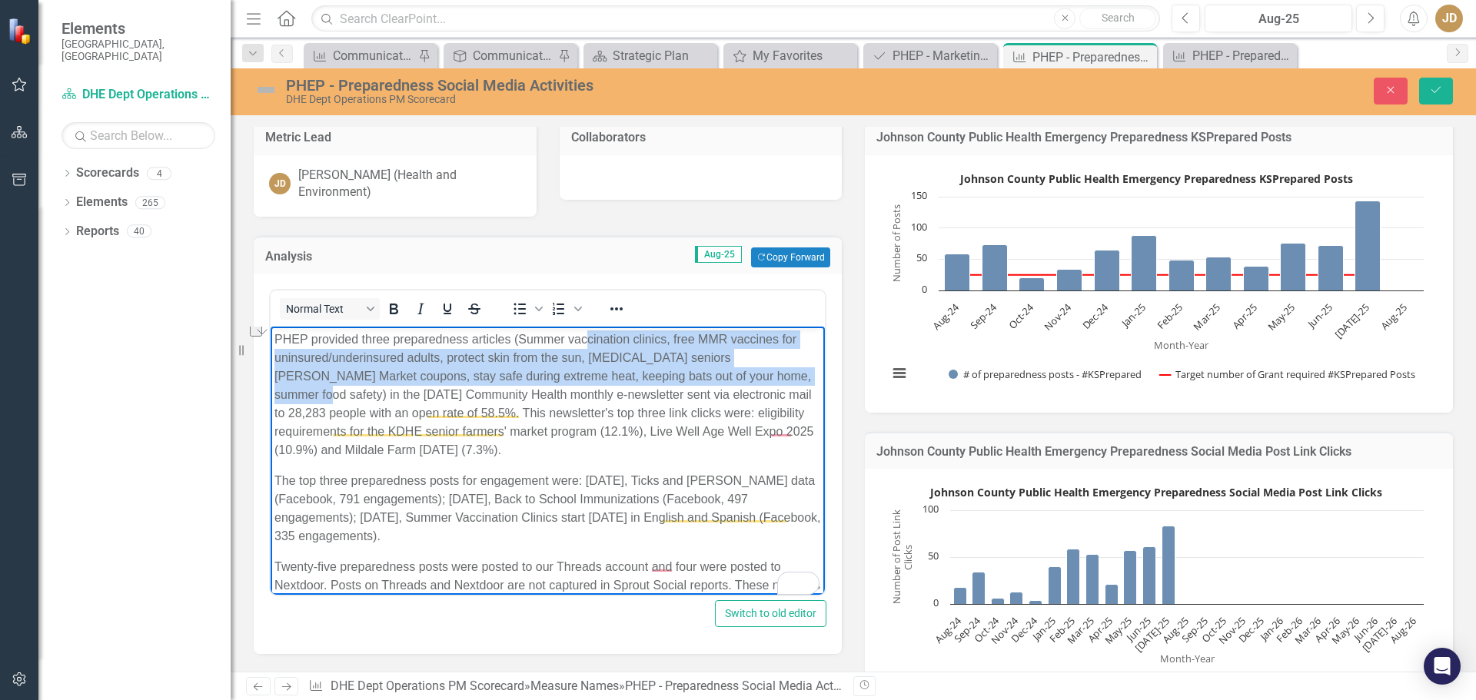
scroll to position [0, 0]
drag, startPoint x: 776, startPoint y: 371, endPoint x: 560, endPoint y: 341, distance: 218.1
click at [560, 341] on p "PHEP provided three preparedness articles (Summer vaccination clinics, free MMR…" at bounding box center [547, 395] width 547 height 129
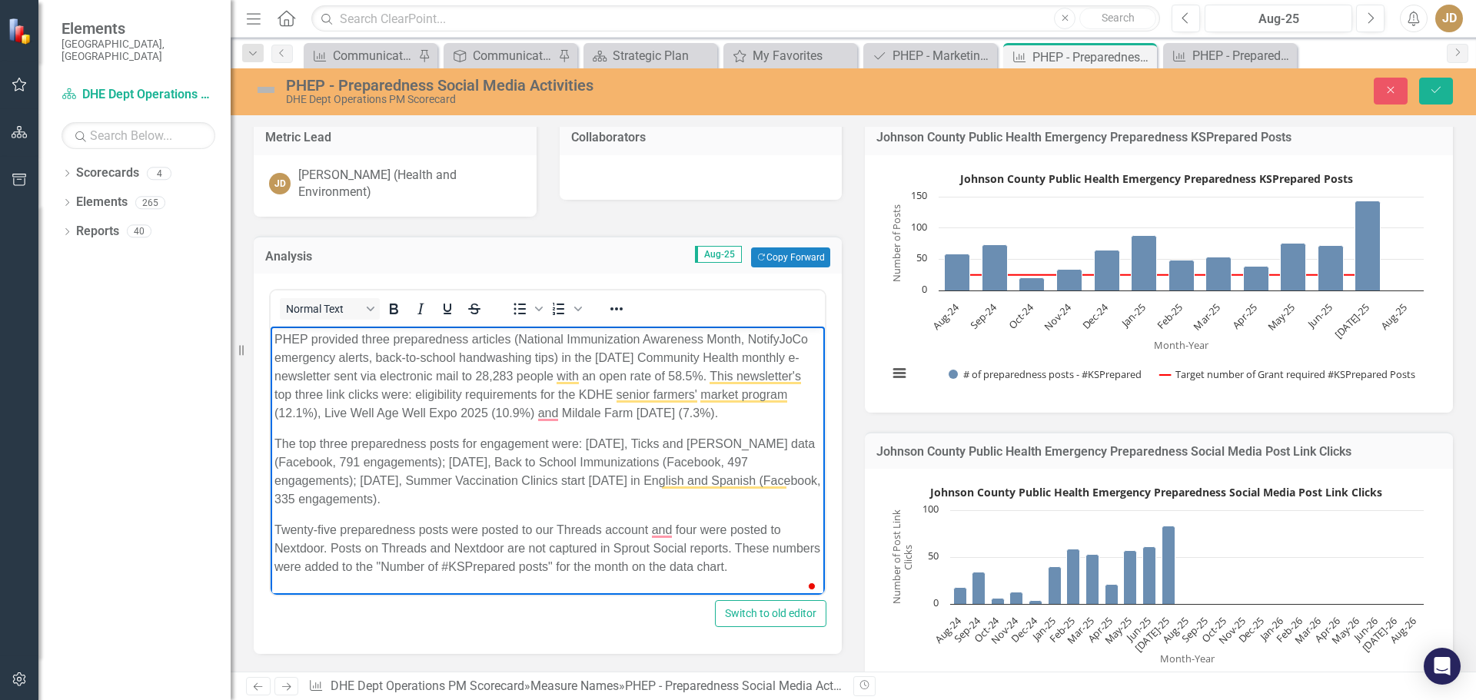
click at [512, 373] on p "PHEP provided three preparedness articles (National Immunization Awareness Mont…" at bounding box center [547, 377] width 547 height 92
click at [693, 377] on p "PHEP provided three preparedness articles (National Immunization Awareness Mont…" at bounding box center [547, 377] width 547 height 92
click at [1438, 95] on icon "Save" at bounding box center [1436, 90] width 14 height 11
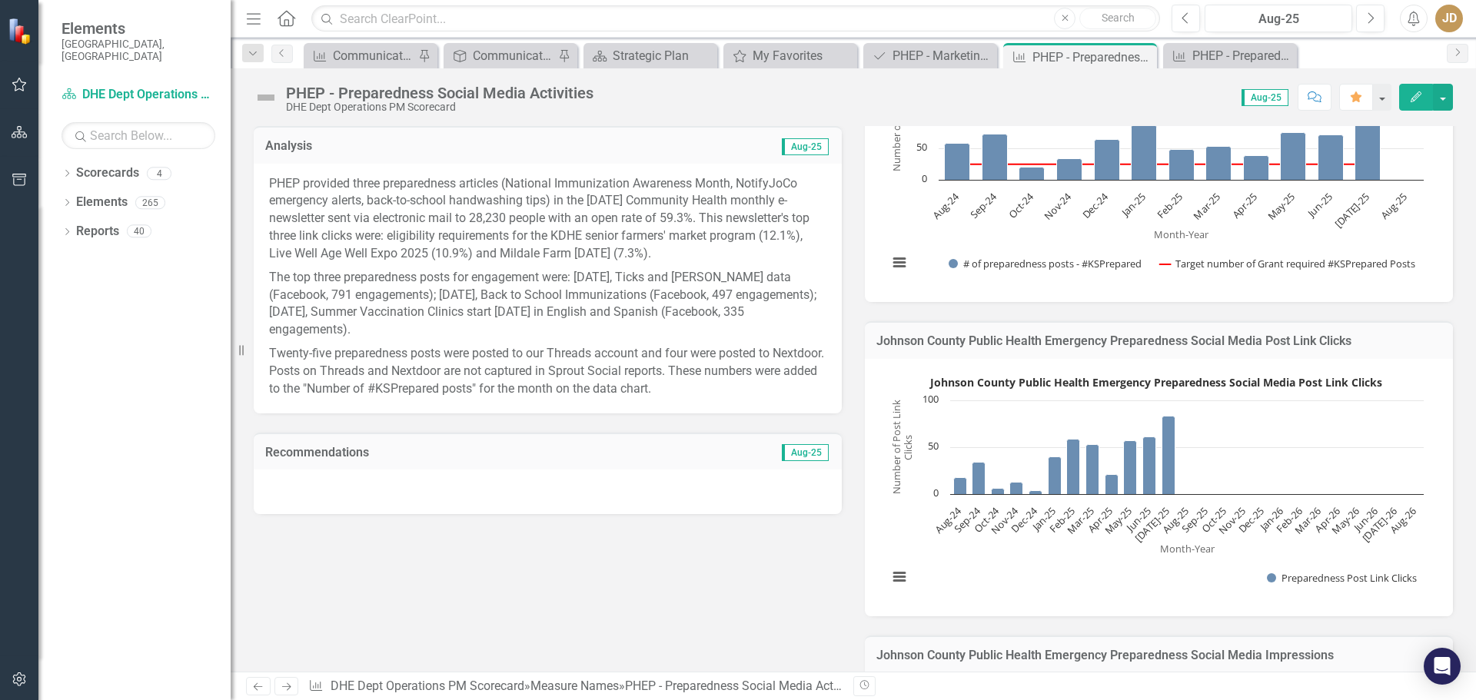
scroll to position [154, 0]
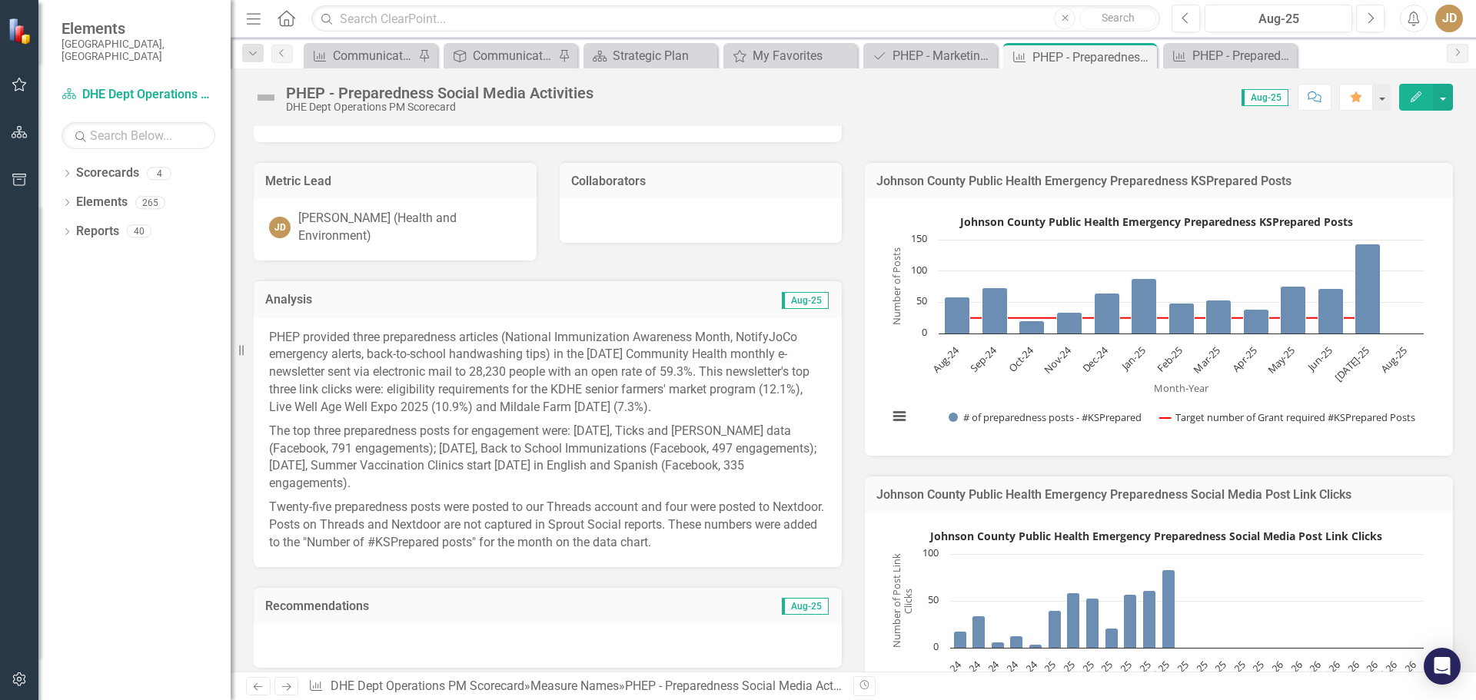
click at [508, 376] on p "PHEP provided three preparedness articles (National Immunization Awareness Mont…" at bounding box center [547, 374] width 557 height 91
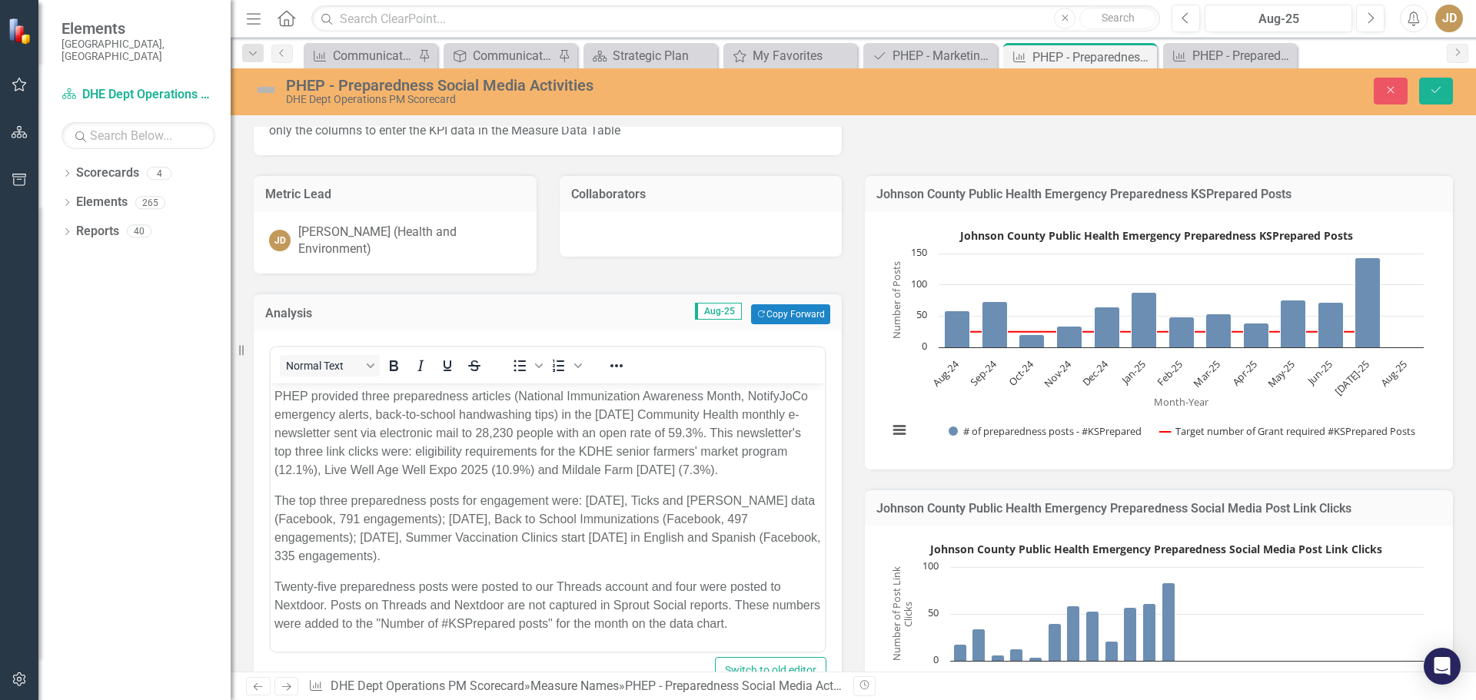
scroll to position [231, 0]
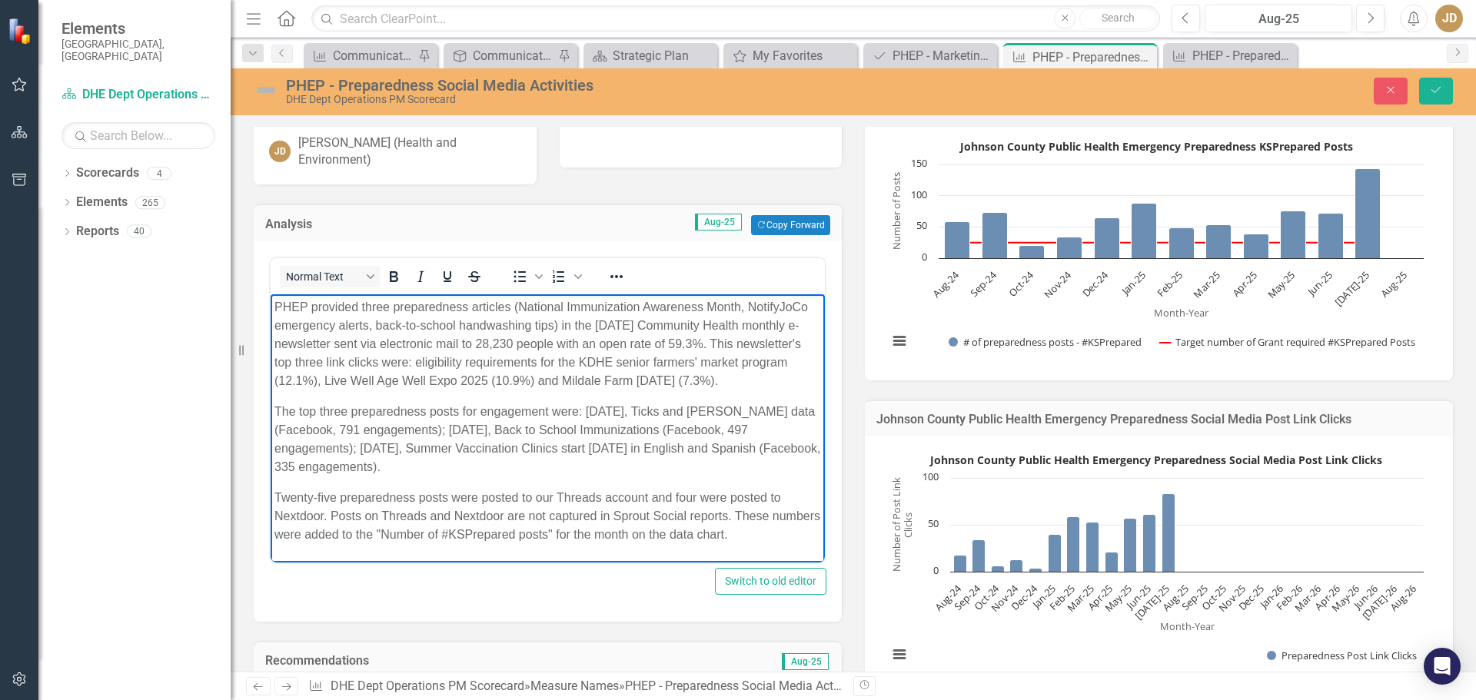
click at [510, 360] on p "PHEP provided three preparedness articles (National Immunization Awareness Mont…" at bounding box center [547, 344] width 547 height 92
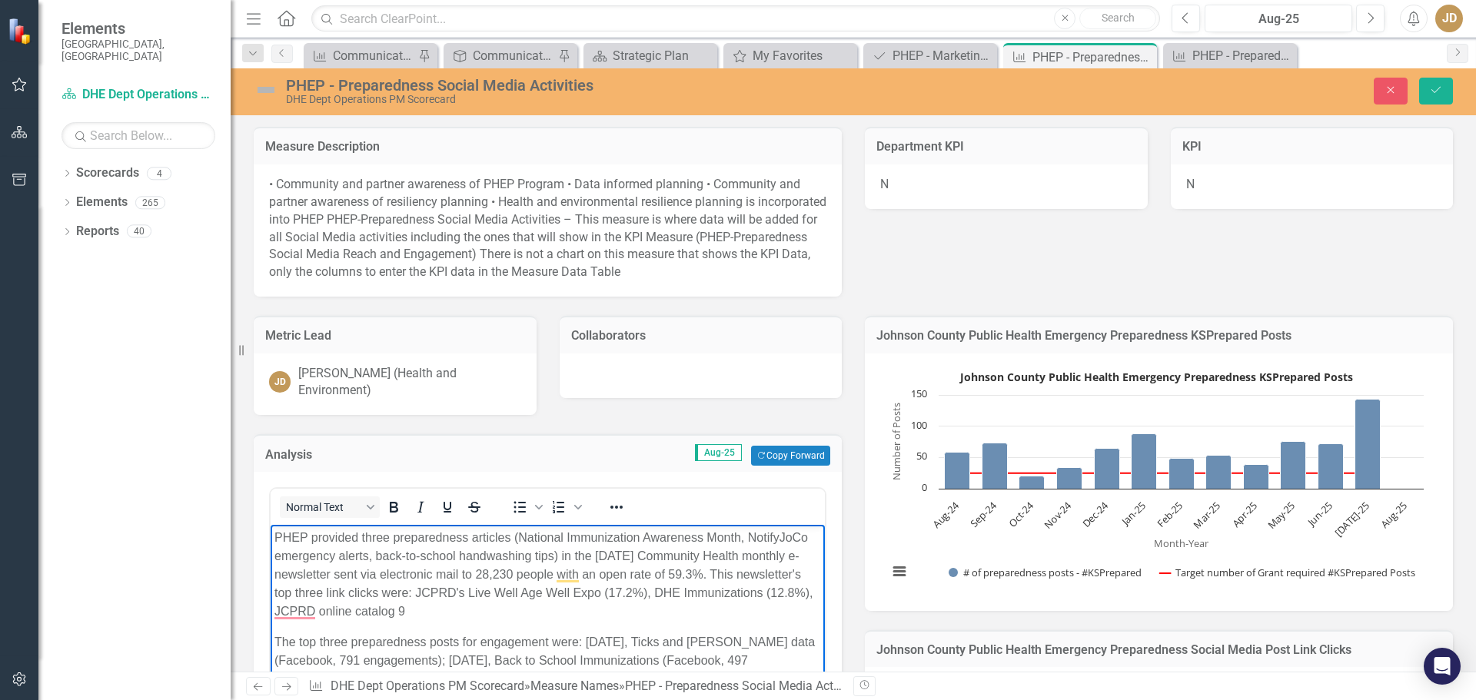
scroll to position [231, 0]
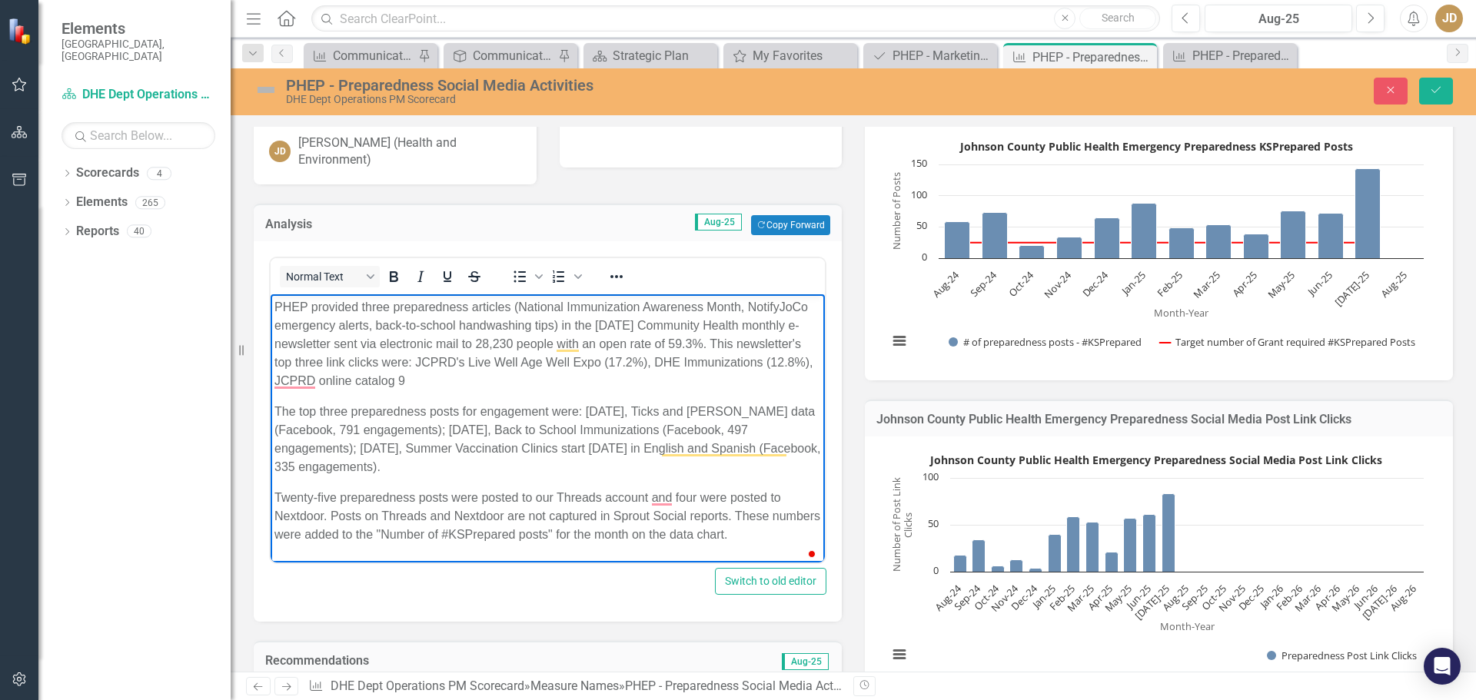
click at [406, 379] on p "PHEP provided three preparedness articles (National Immunization Awareness Mont…" at bounding box center [547, 344] width 547 height 92
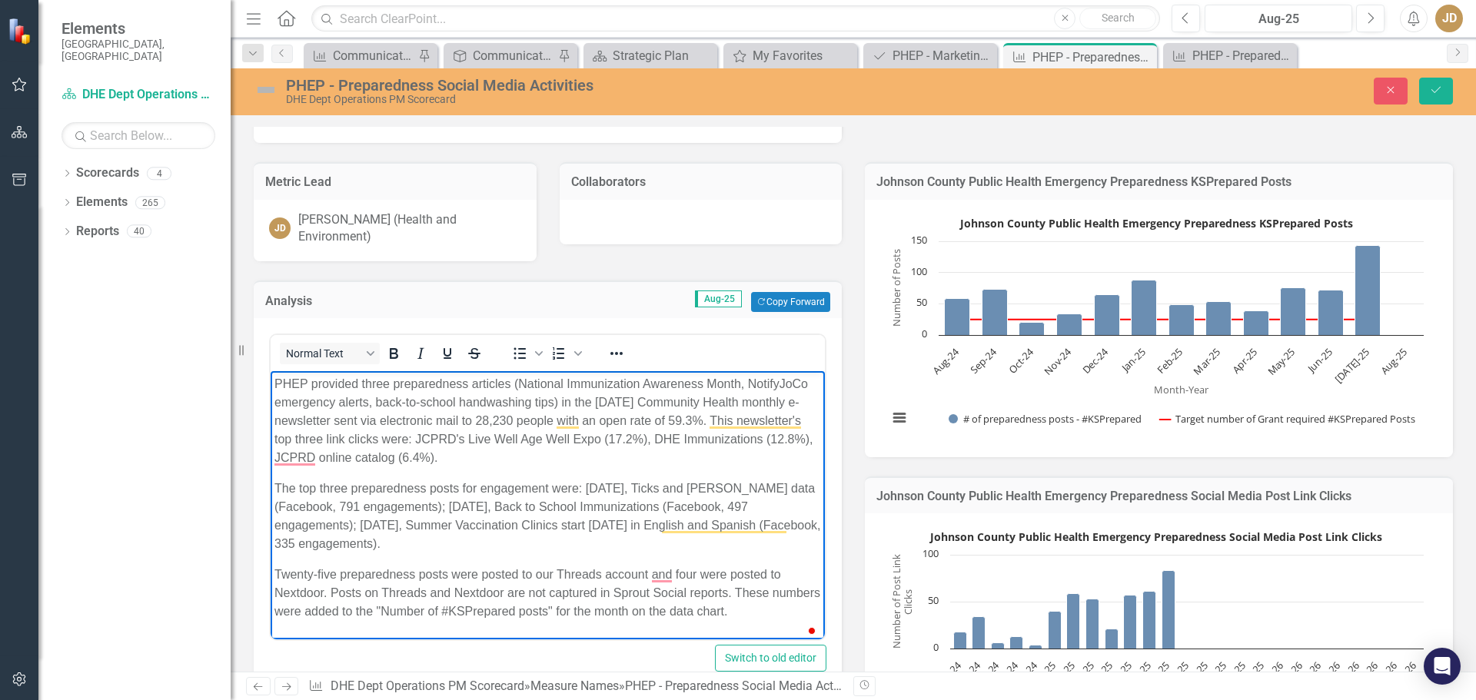
click at [467, 487] on p "The top three preparedness posts for engagement were: [DATE], Ticks and [PERSON…" at bounding box center [547, 517] width 547 height 74
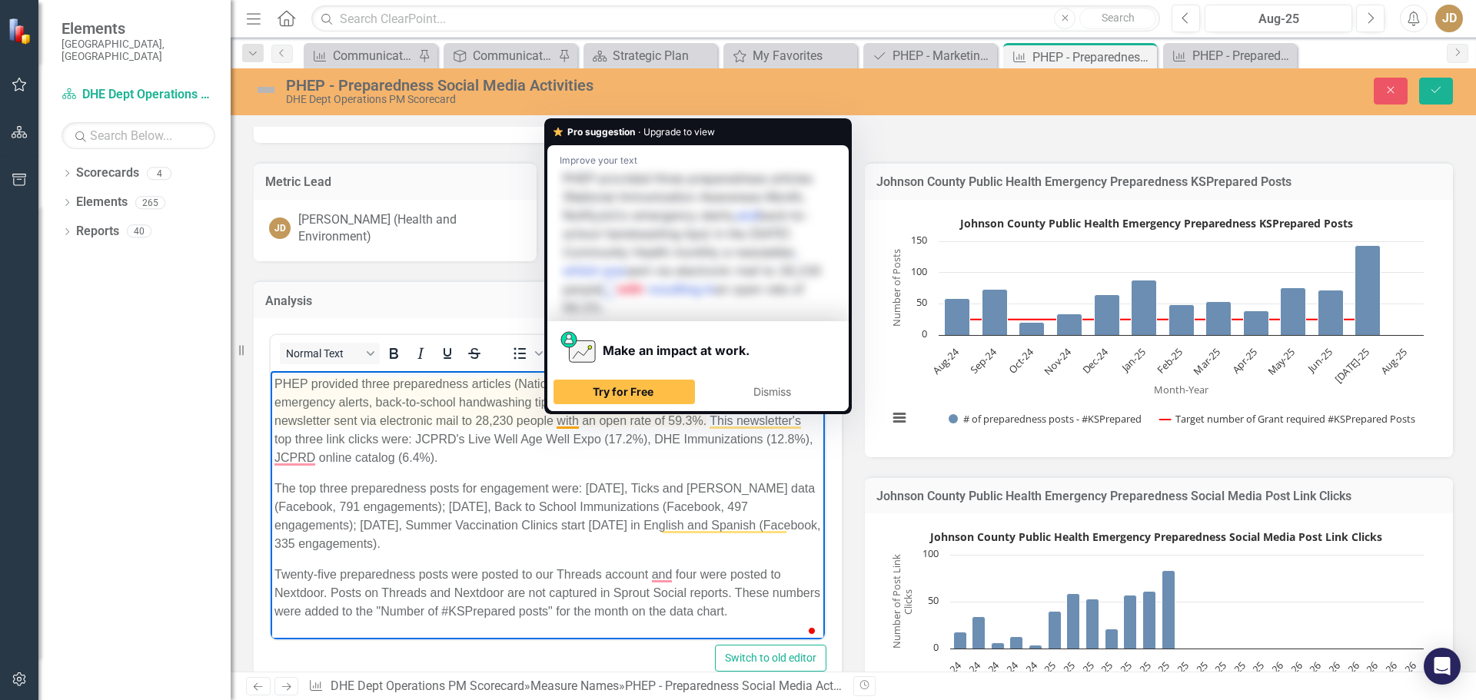
click at [495, 422] on p "PHEP provided three preparedness articles (National Immunization Awareness Mont…" at bounding box center [547, 421] width 547 height 92
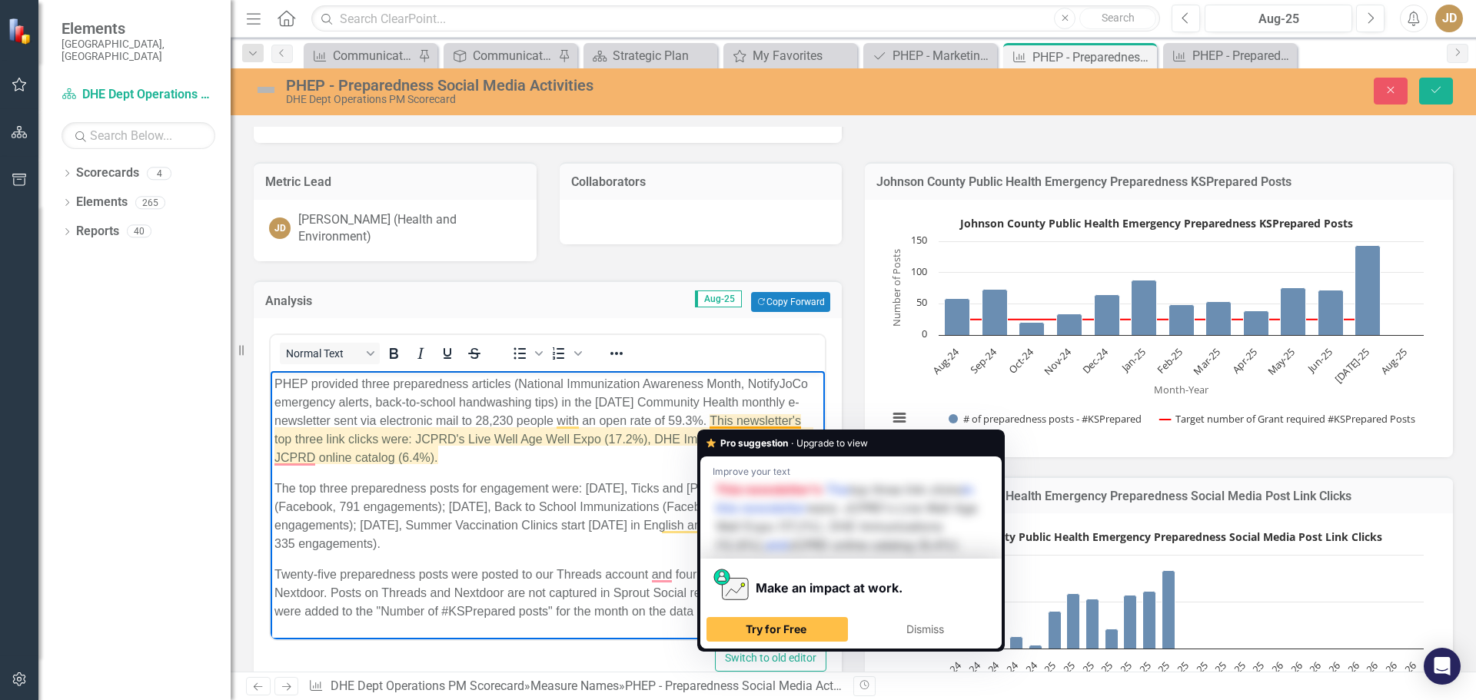
click at [792, 419] on p "PHEP provided three preparedness articles (National Immunization Awareness Mont…" at bounding box center [547, 421] width 547 height 92
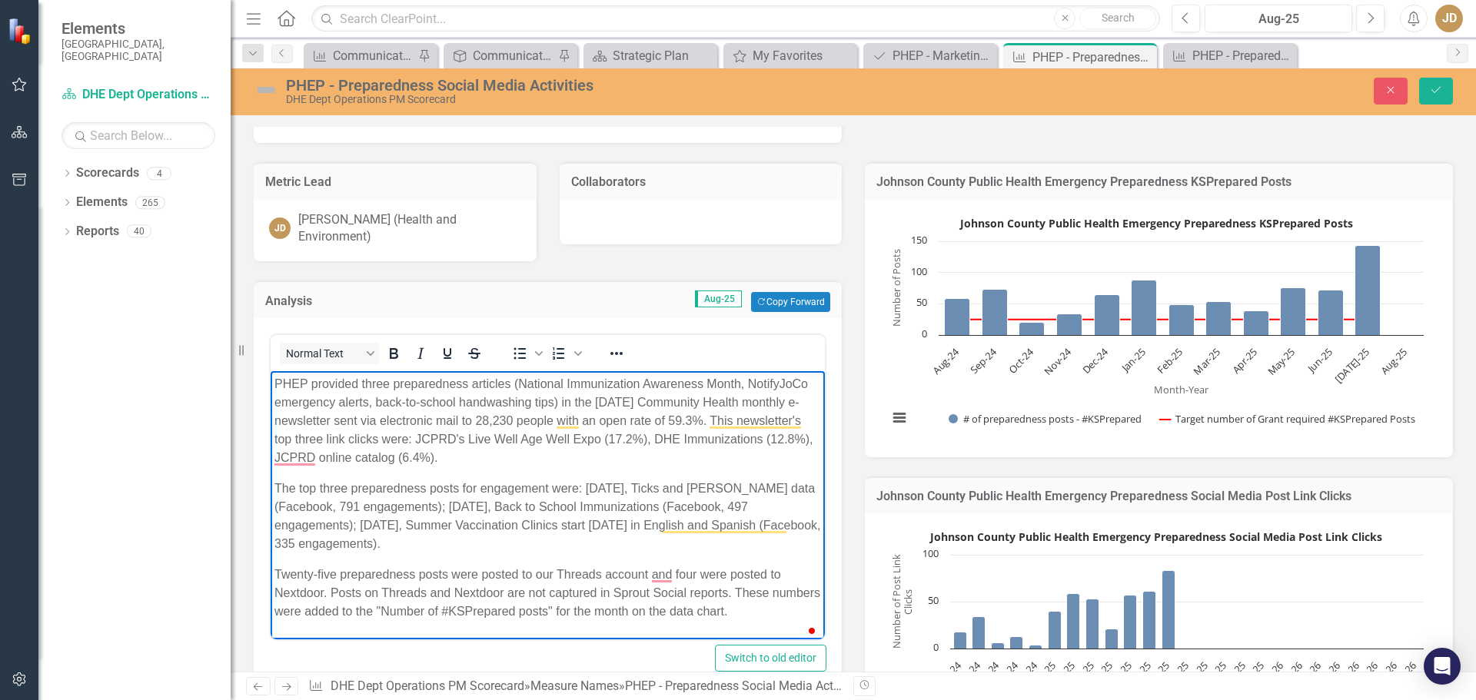
click at [646, 402] on p "PHEP provided three preparedness articles (National Immunization Awareness Mont…" at bounding box center [547, 421] width 547 height 92
click at [811, 441] on p "PHEP provided three preparedness articles (National Immunization Awareness Mont…" at bounding box center [547, 421] width 547 height 92
click at [464, 504] on p "The top three preparedness posts for engagement were: [DATE], Ticks and [PERSON…" at bounding box center [547, 517] width 547 height 74
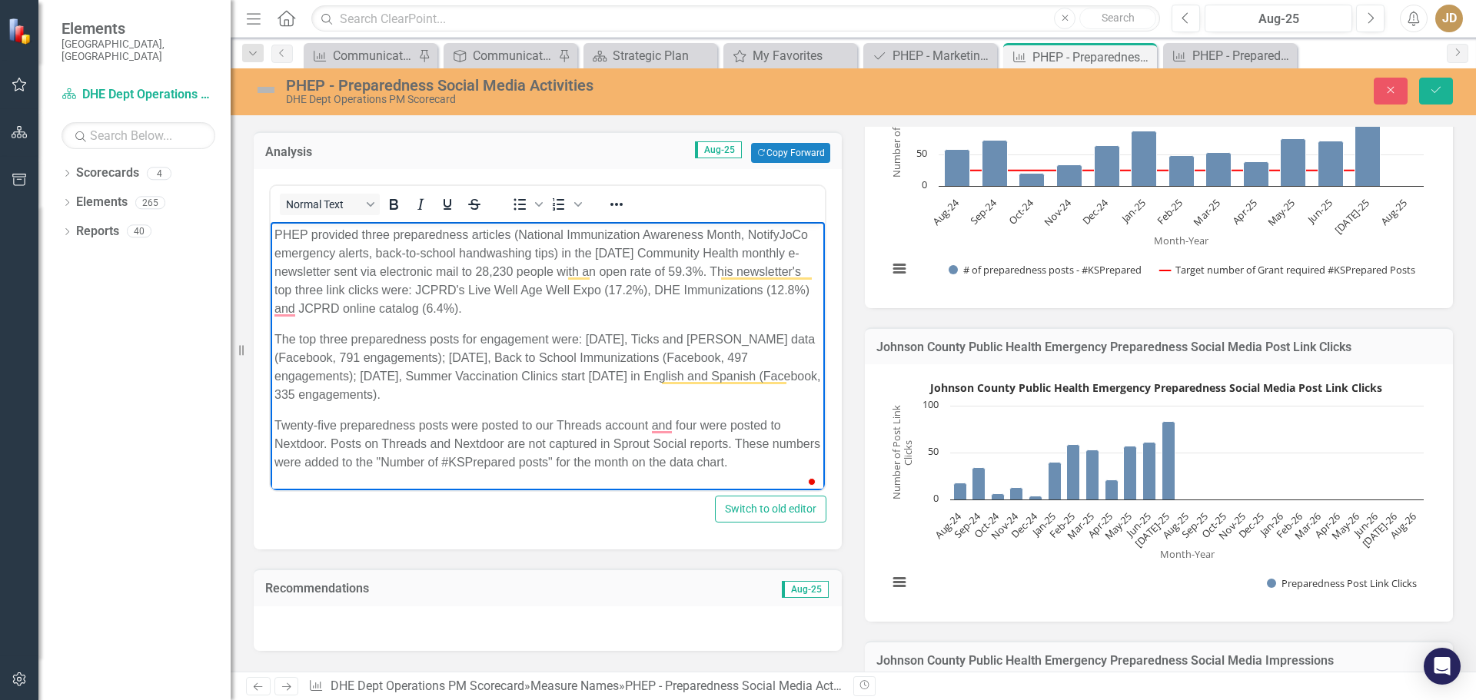
scroll to position [308, 0]
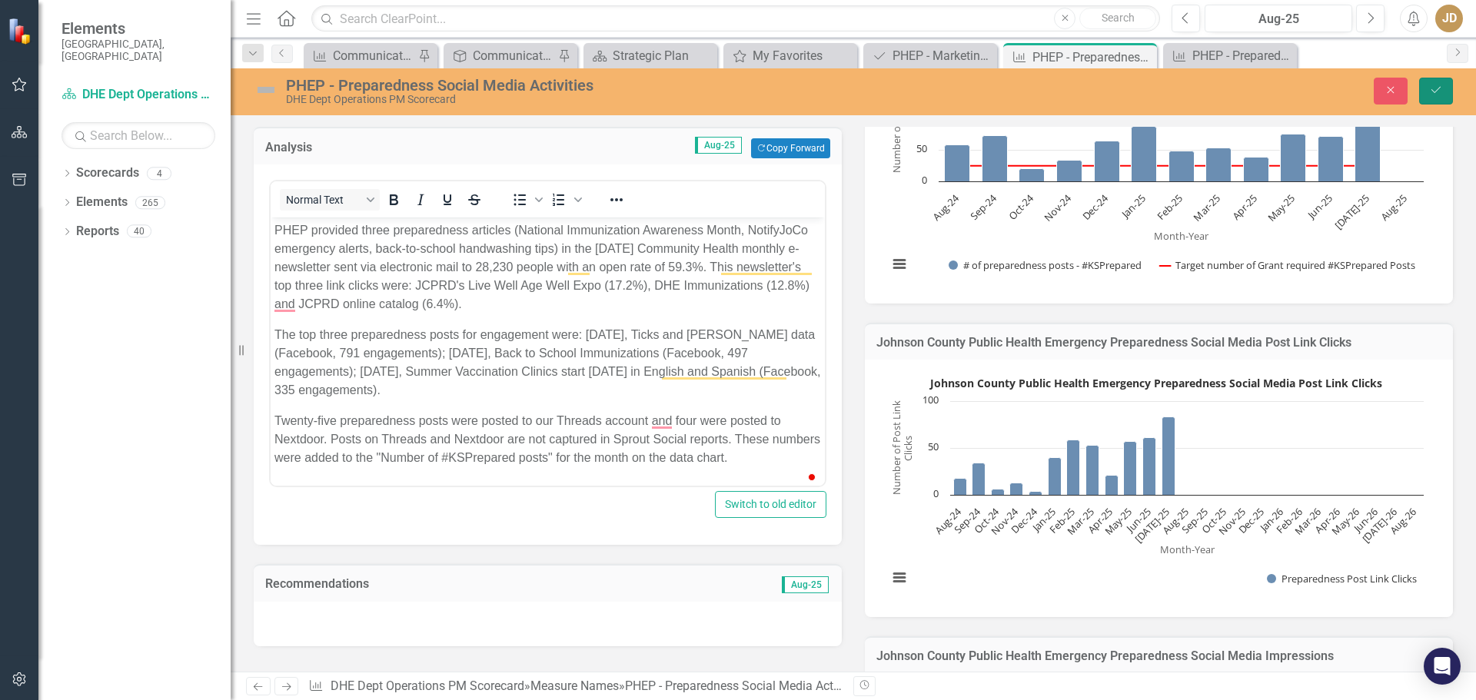
click at [1441, 91] on icon "Save" at bounding box center [1436, 90] width 14 height 11
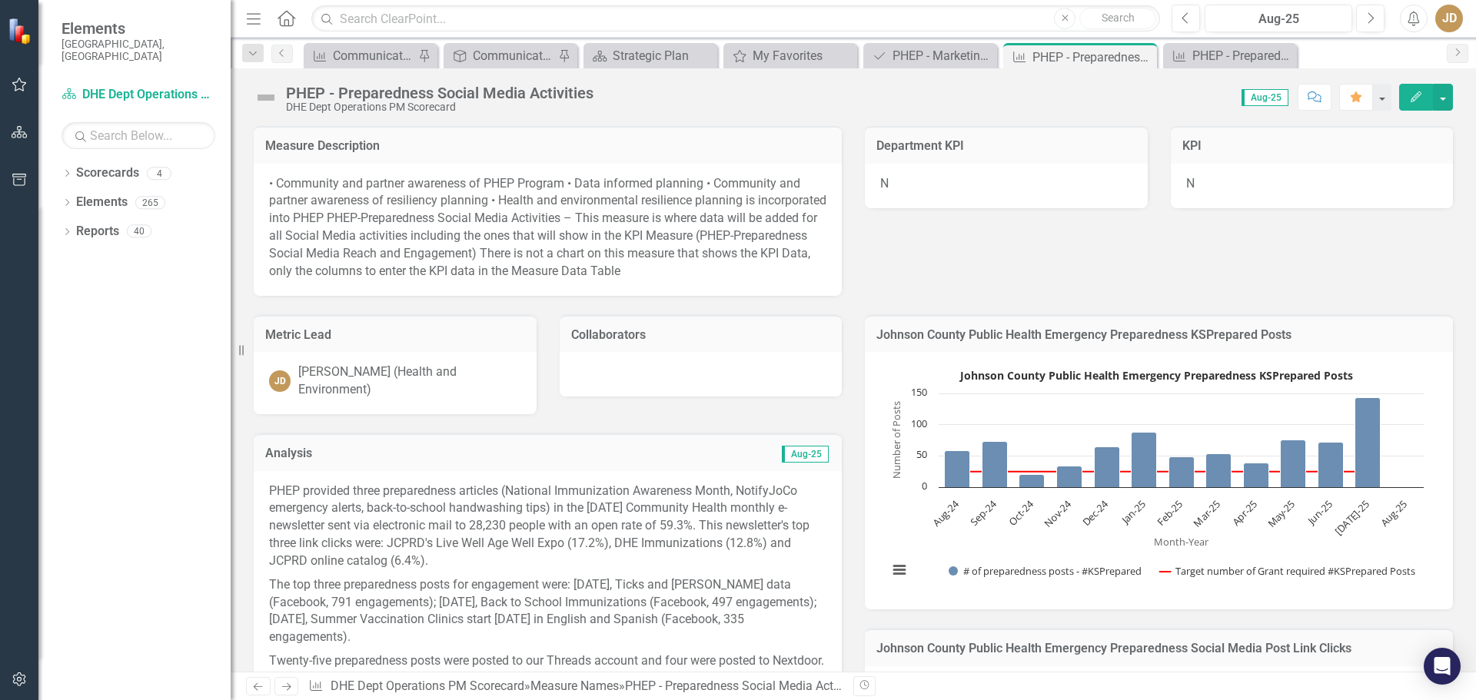
click at [615, 583] on p "The top three preparedness posts for engagement were: [DATE], Ticks and [PERSON…" at bounding box center [547, 612] width 557 height 76
click at [613, 580] on p "The top three preparedness posts for engagement were: [DATE], Ticks and [PERSON…" at bounding box center [547, 612] width 557 height 76
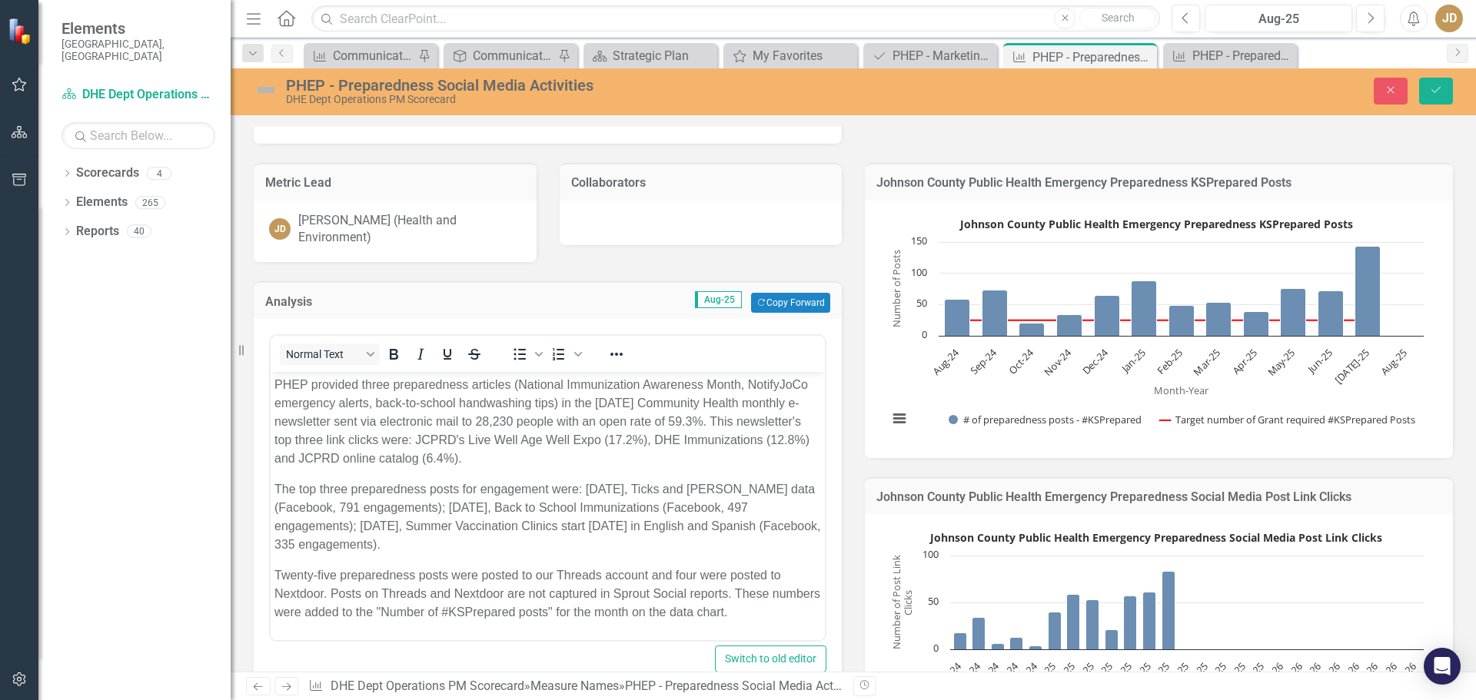
scroll to position [154, 0]
click at [623, 488] on p "The top three preparedness posts for engagement were: [DATE], Ticks and [PERSON…" at bounding box center [547, 517] width 547 height 74
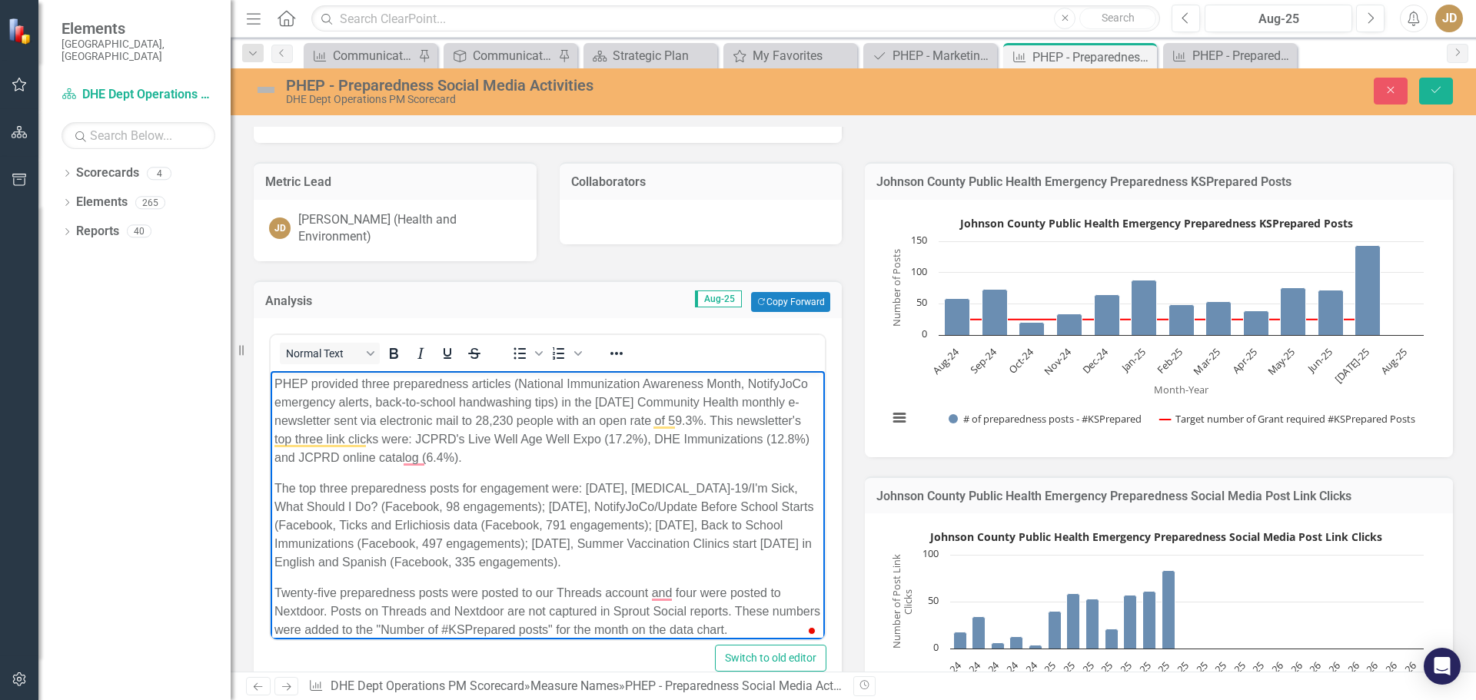
drag, startPoint x: 341, startPoint y: 521, endPoint x: 357, endPoint y: 510, distance: 19.8
click at [341, 521] on p "The top three preparedness posts for engagement were: Aug. 15, COVID-19/I'm Sic…" at bounding box center [547, 526] width 547 height 92
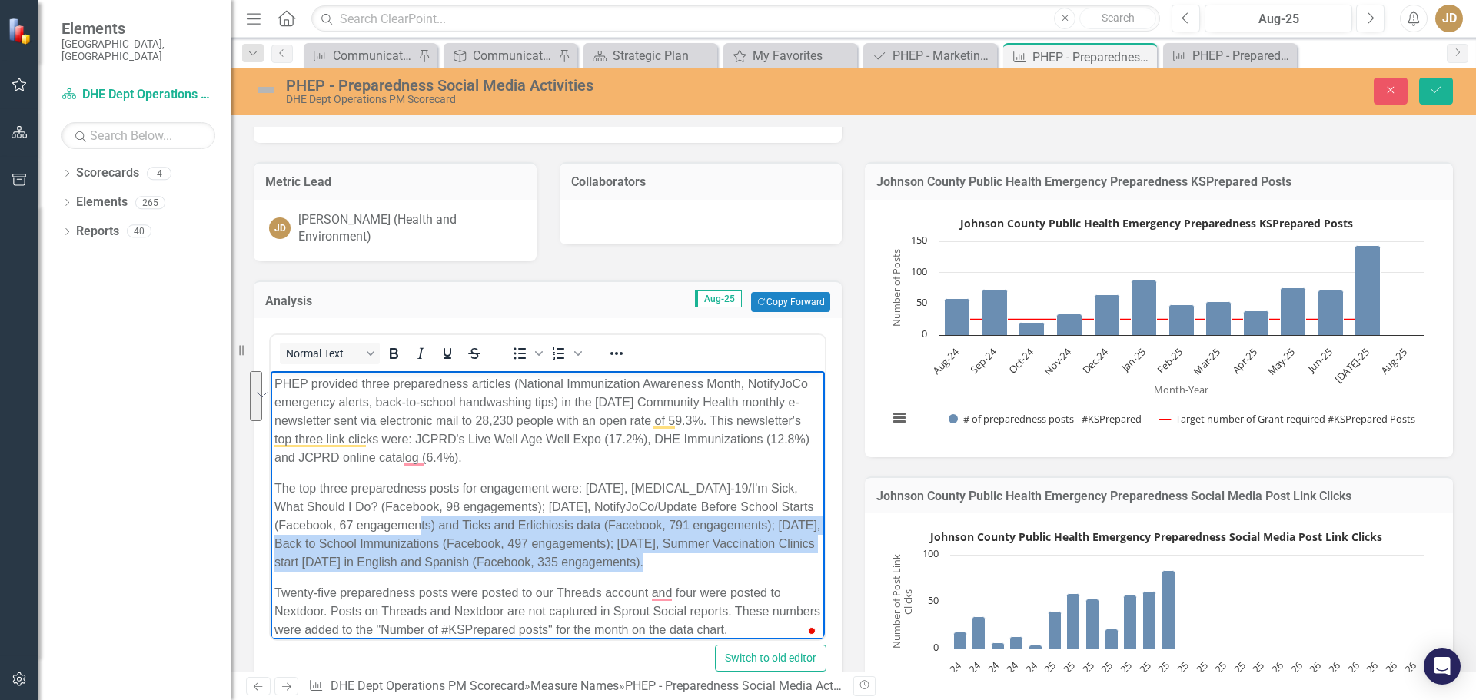
drag, startPoint x: 462, startPoint y: 524, endPoint x: 741, endPoint y: 558, distance: 281.2
click at [741, 558] on p "The top three preparedness posts for engagement were: Aug. 15, COVID-19/I'm Sic…" at bounding box center [547, 526] width 547 height 92
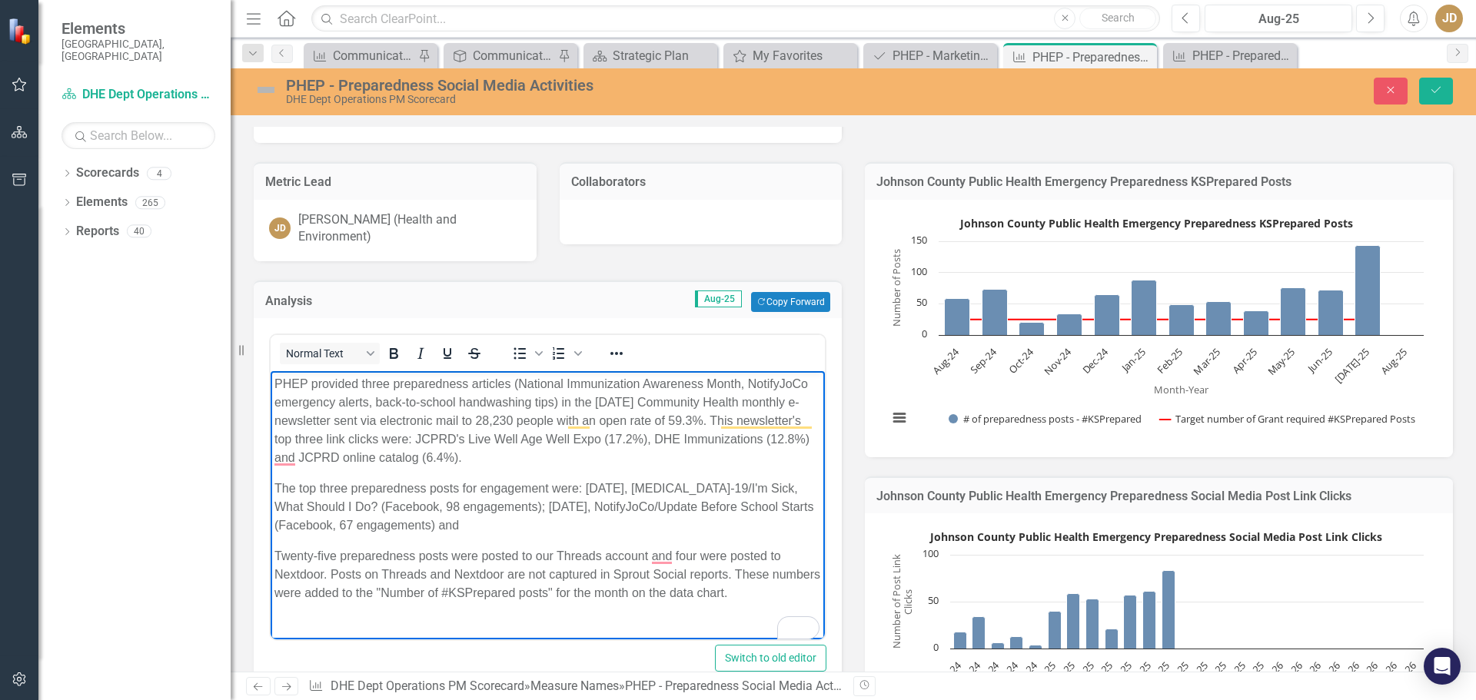
click at [397, 524] on p "The top three preparedness posts for engagement were: Aug. 15, COVID-19/I'm Sic…" at bounding box center [547, 507] width 547 height 55
click at [652, 520] on p "The top three preparedness posts for engagement were: Aug. 15, COVID-19/I'm Sic…" at bounding box center [547, 507] width 547 height 55
click at [1436, 85] on icon "Save" at bounding box center [1436, 90] width 14 height 11
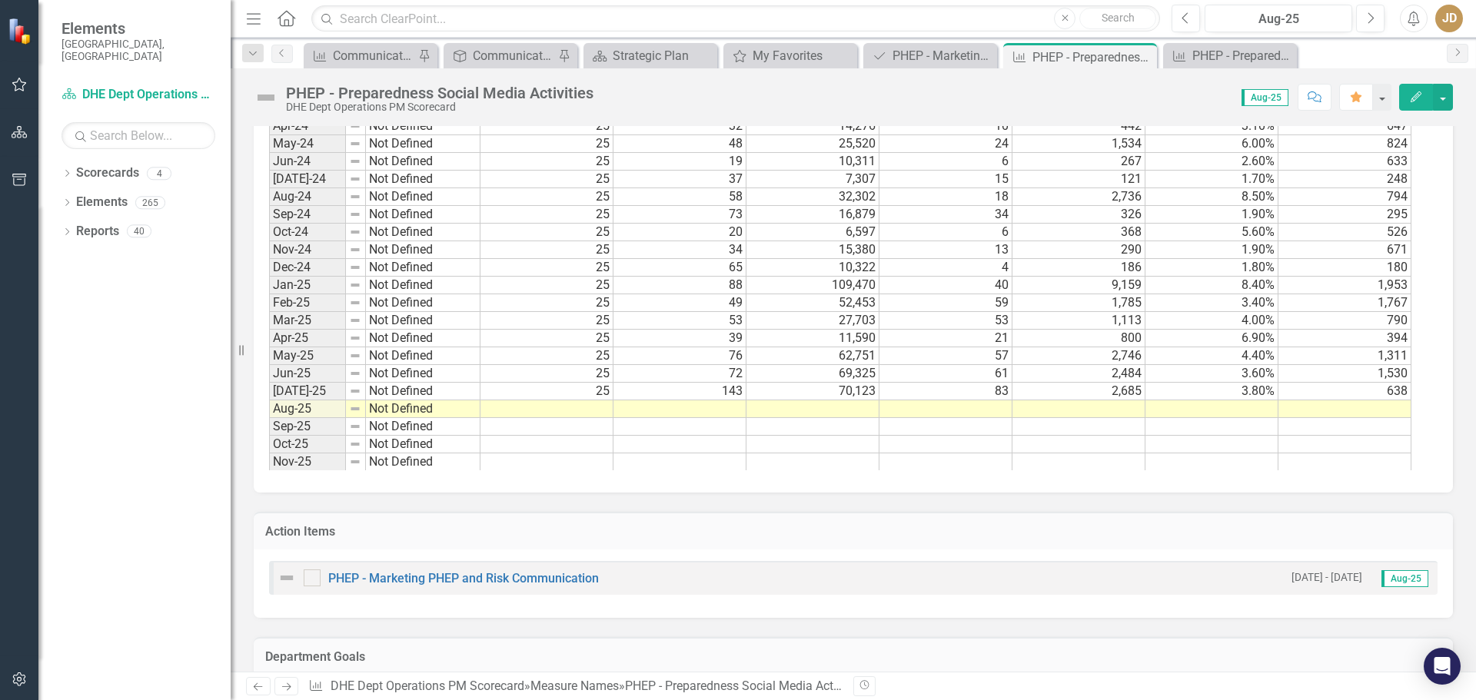
click at [599, 408] on td at bounding box center [546, 410] width 133 height 18
type textarea "25"
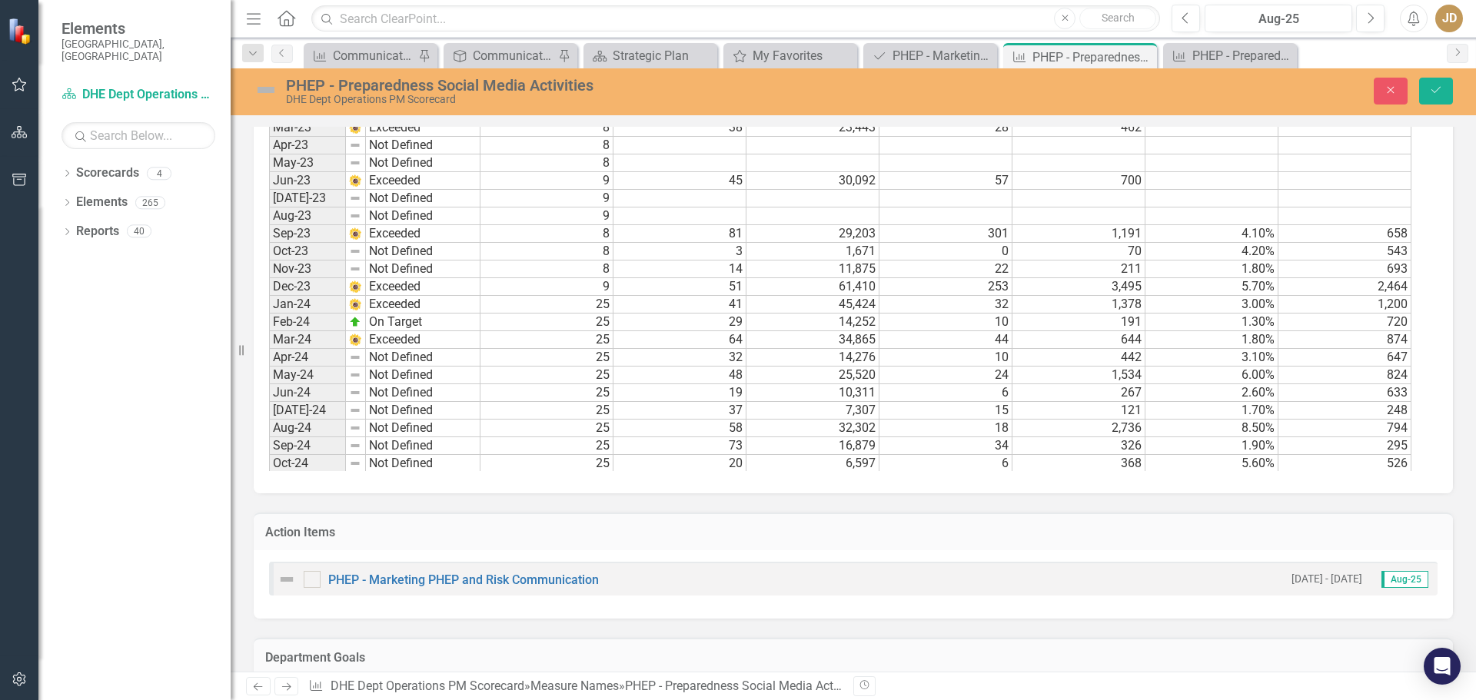
drag, startPoint x: 1437, startPoint y: 494, endPoint x: 1437, endPoint y: 504, distance: 10.8
click at [1437, 504] on div "Action Items PHEP - Marketing PHEP and Risk Communication 1/1/22 - 12/31/23 Aug…" at bounding box center [853, 556] width 1222 height 125
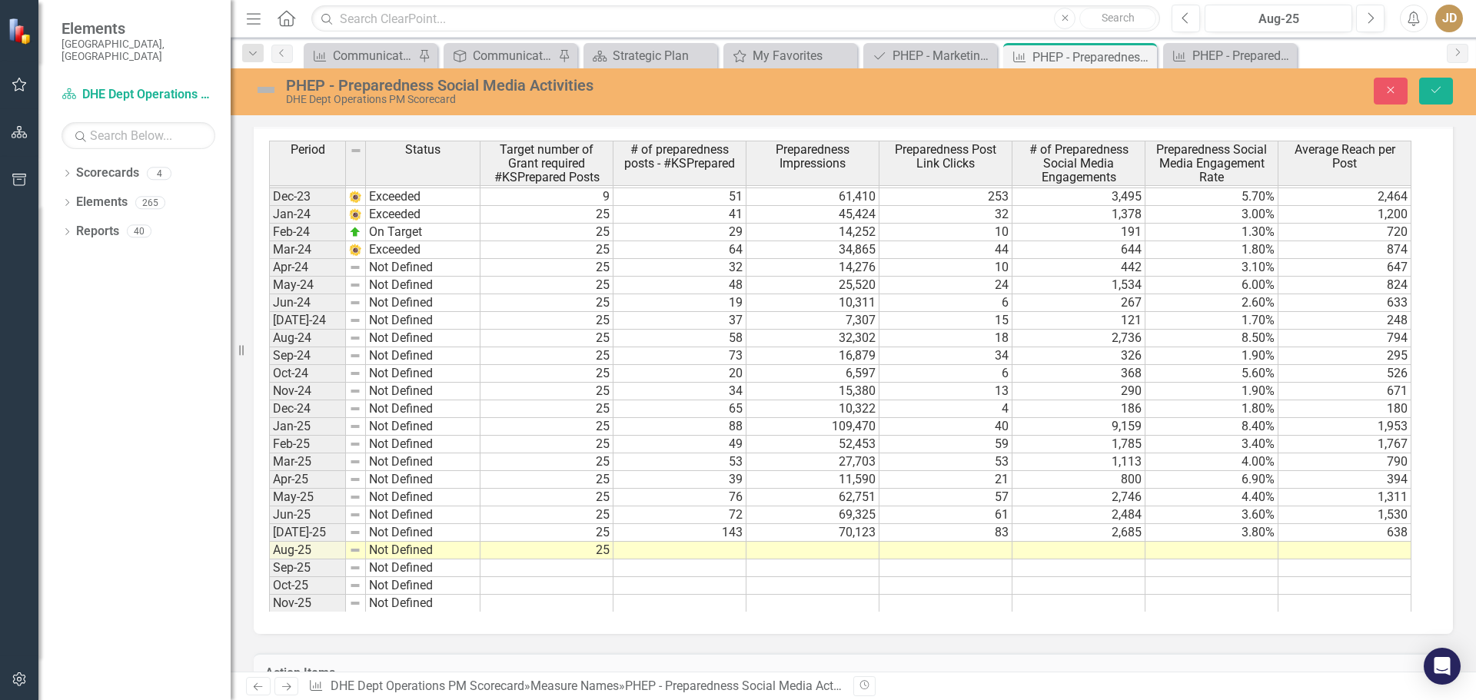
click at [732, 552] on tbody "Nov-22 Not Defined 8 Dec-22 Data Only 0 0 0 0 0 Jan-23 Not Defined 0 Feb-23 Not…" at bounding box center [840, 374] width 1142 height 832
type textarea "72"
click at [856, 549] on td at bounding box center [812, 551] width 133 height 18
type textarea "21787"
type textarea "37"
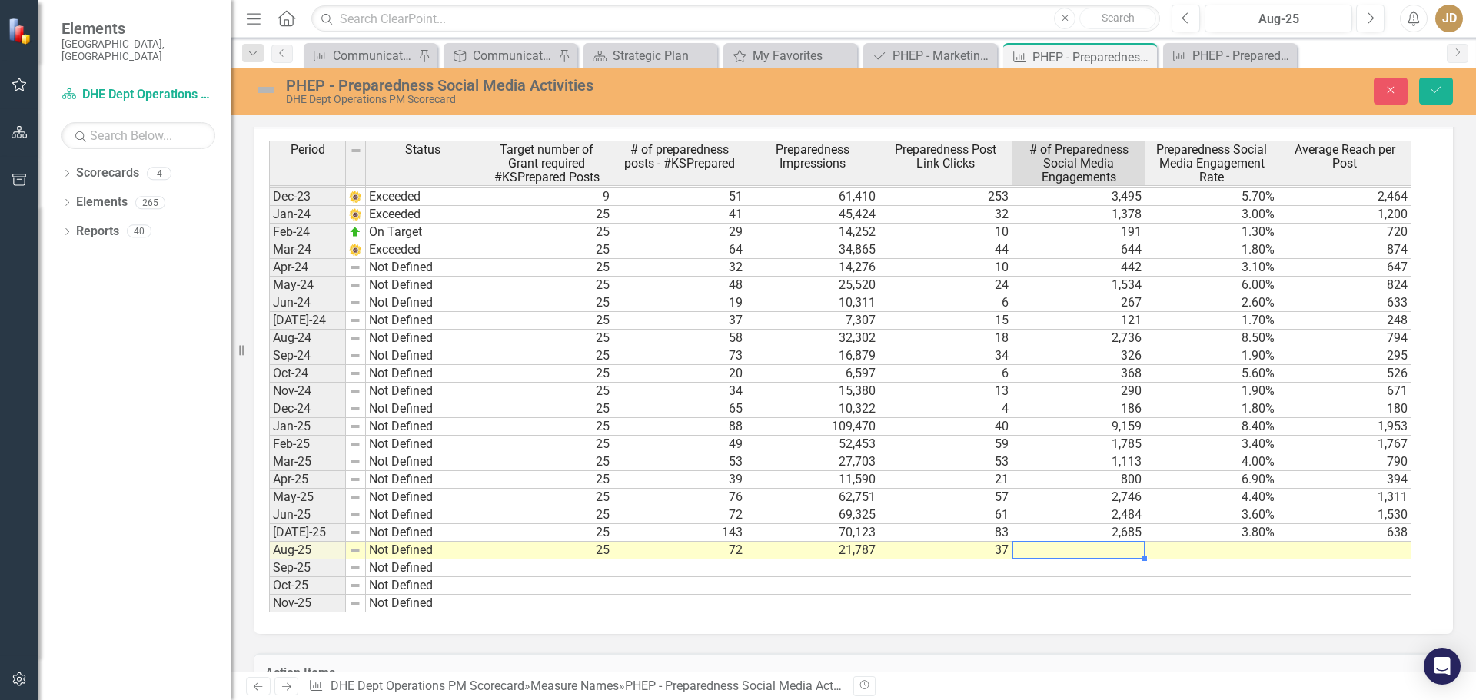
click at [1123, 550] on td at bounding box center [1078, 551] width 133 height 18
type textarea "671"
click at [1223, 552] on td at bounding box center [1211, 551] width 133 height 18
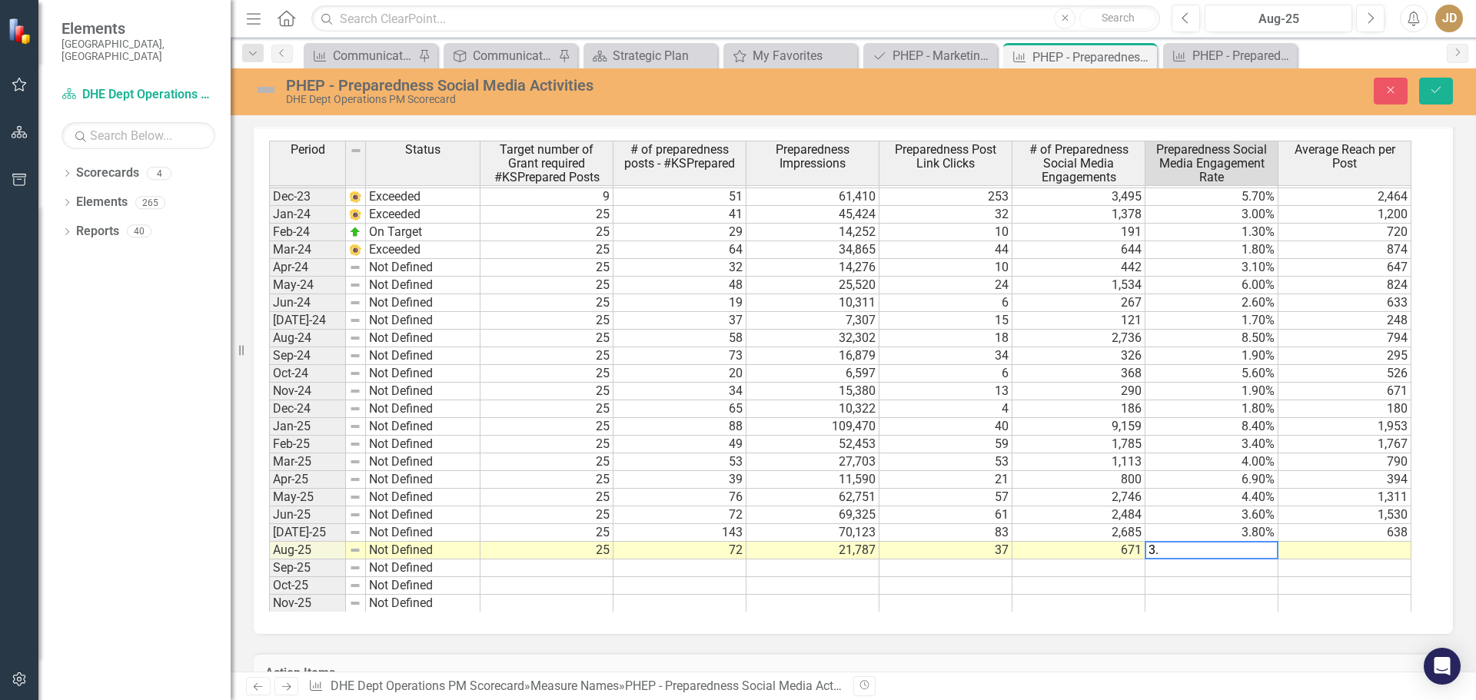
type textarea "3.1"
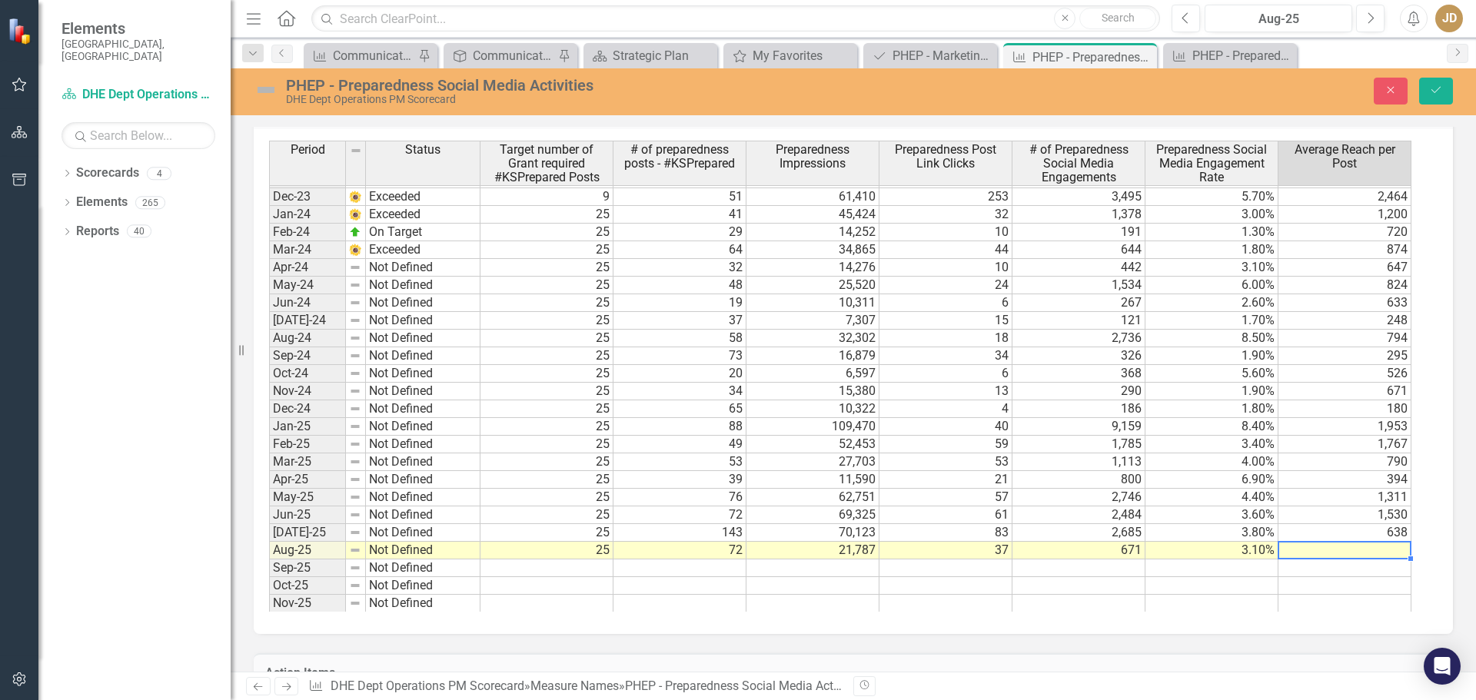
click at [1396, 550] on td at bounding box center [1344, 551] width 133 height 18
type textarea "313"
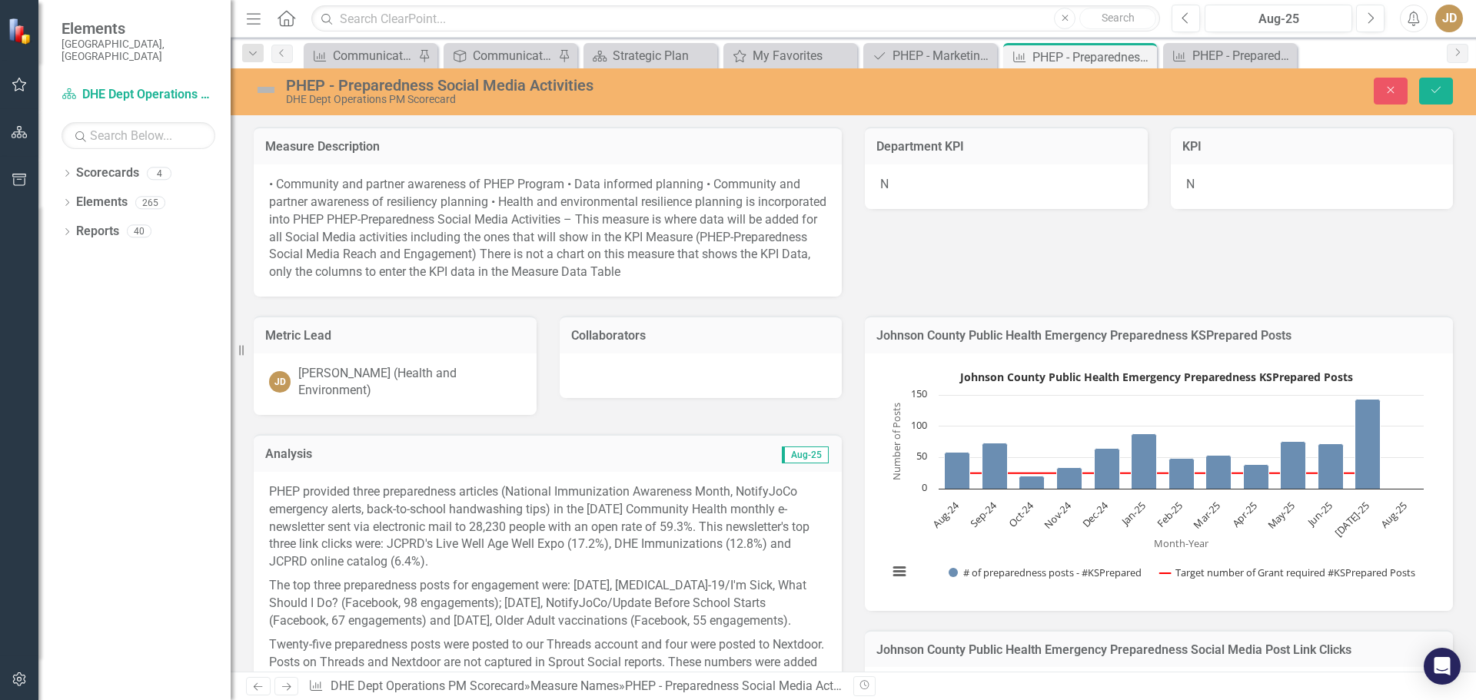
scroll to position [1890, 0]
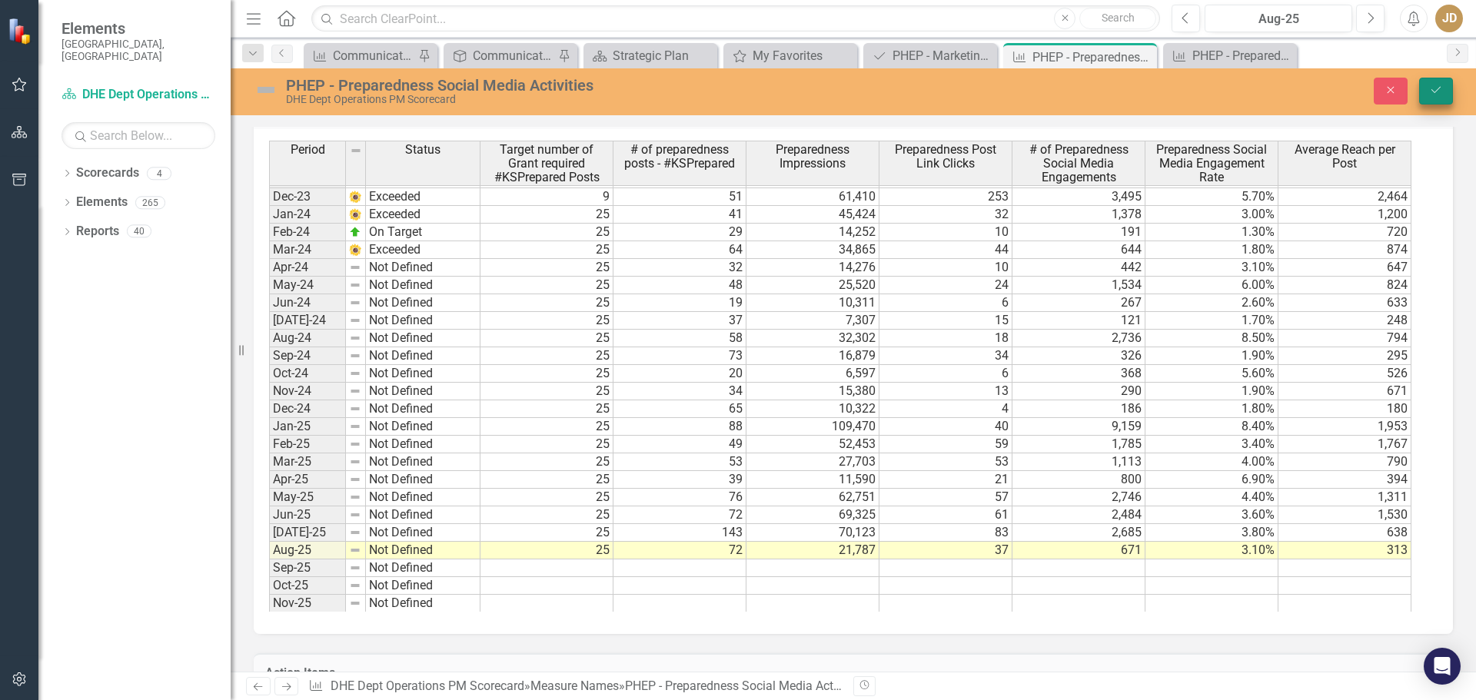
type textarea "313"
click at [1437, 87] on icon "Save" at bounding box center [1436, 90] width 14 height 11
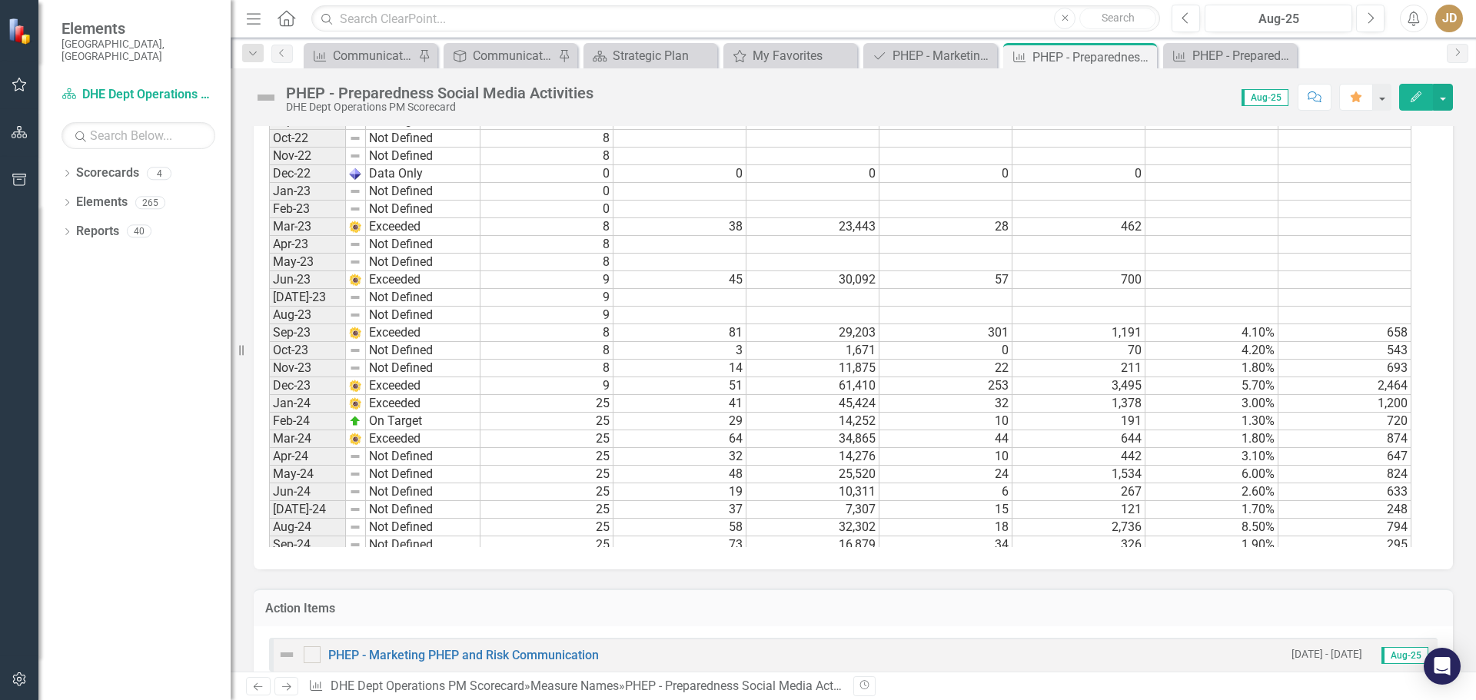
scroll to position [0, 0]
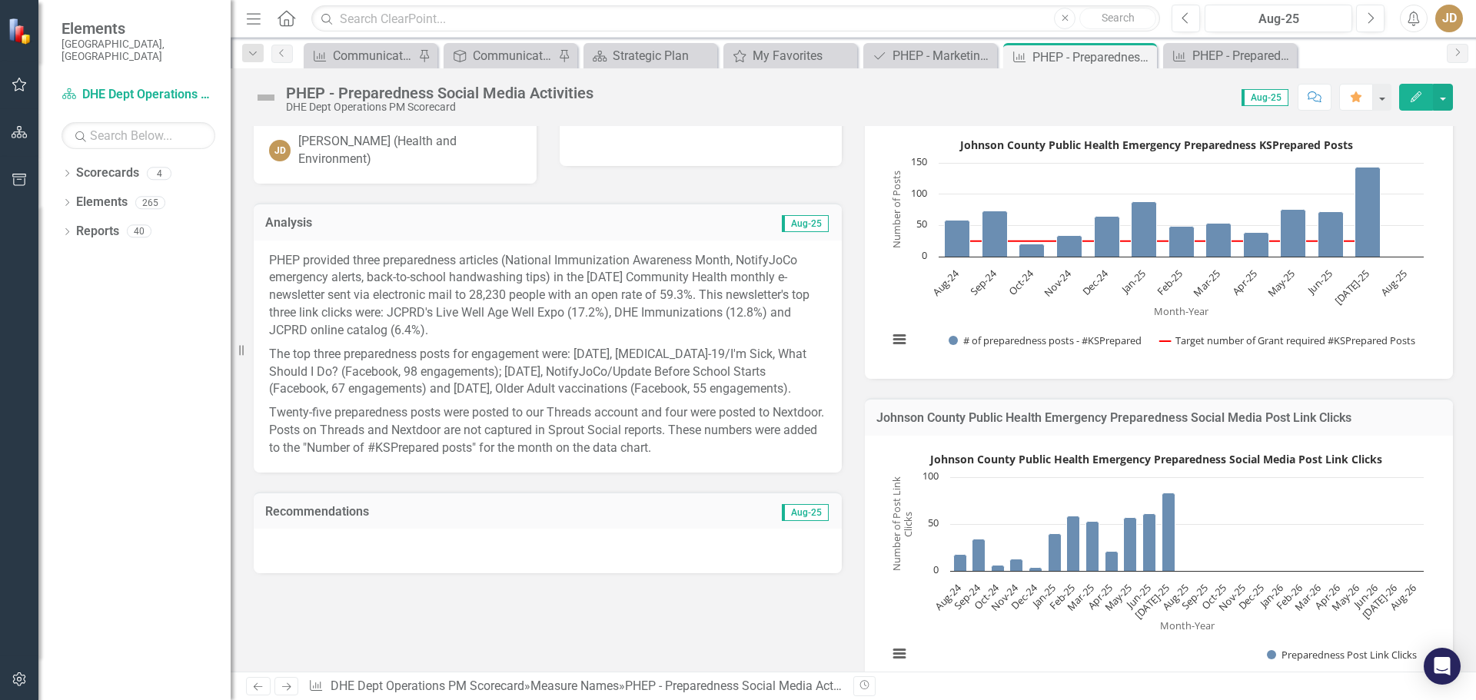
click at [1412, 97] on icon "Edit" at bounding box center [1416, 96] width 14 height 11
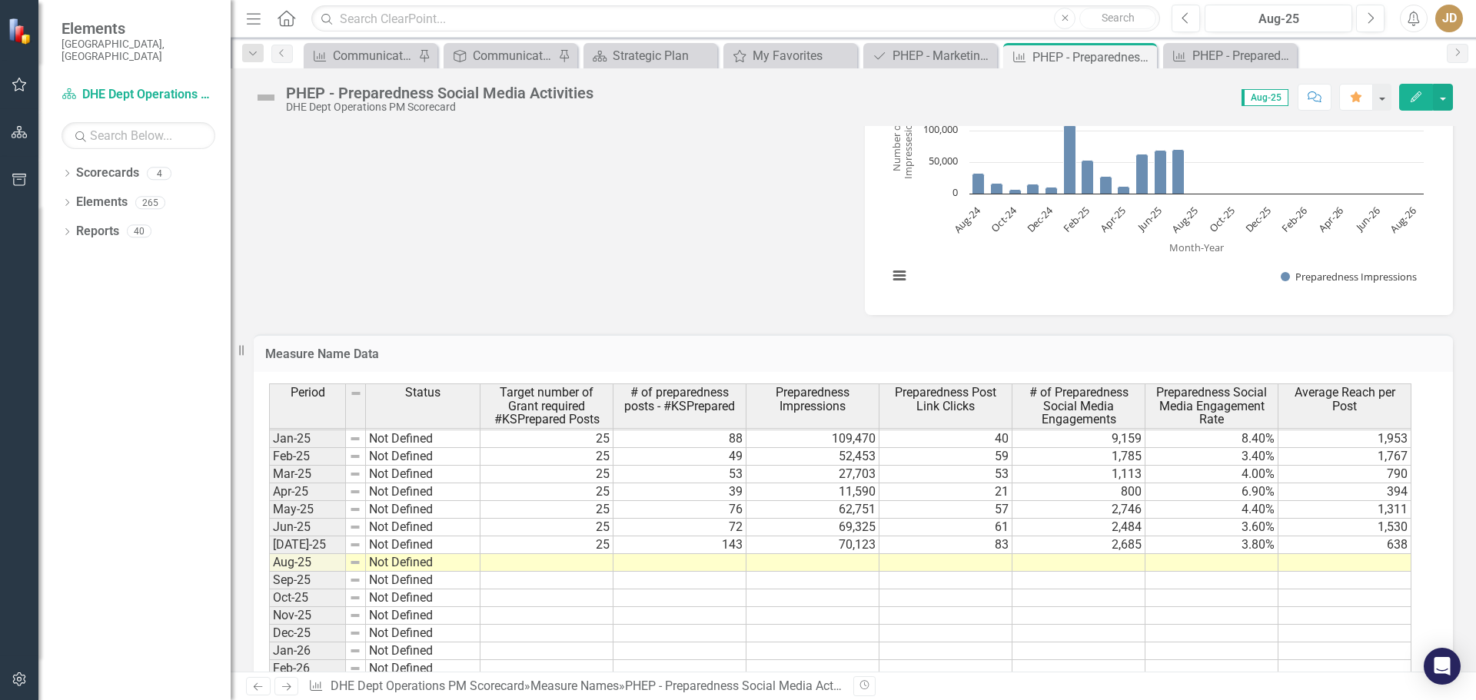
click at [573, 564] on tbody "Mar-23 Exceeded 8 38 23,443 28 462 Apr-23 Not Defined 8 May-23 Not Defined 8 Ju…" at bounding box center [840, 448] width 1142 height 814
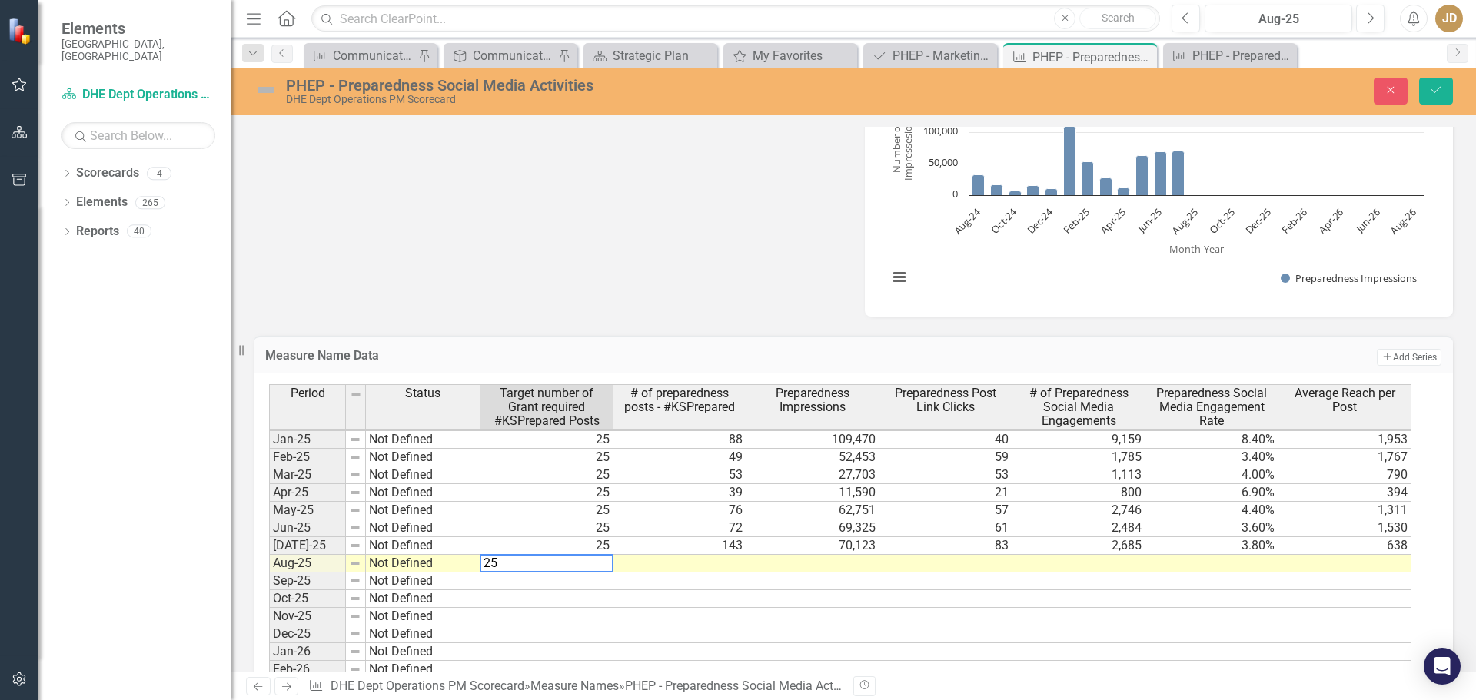
type textarea "25"
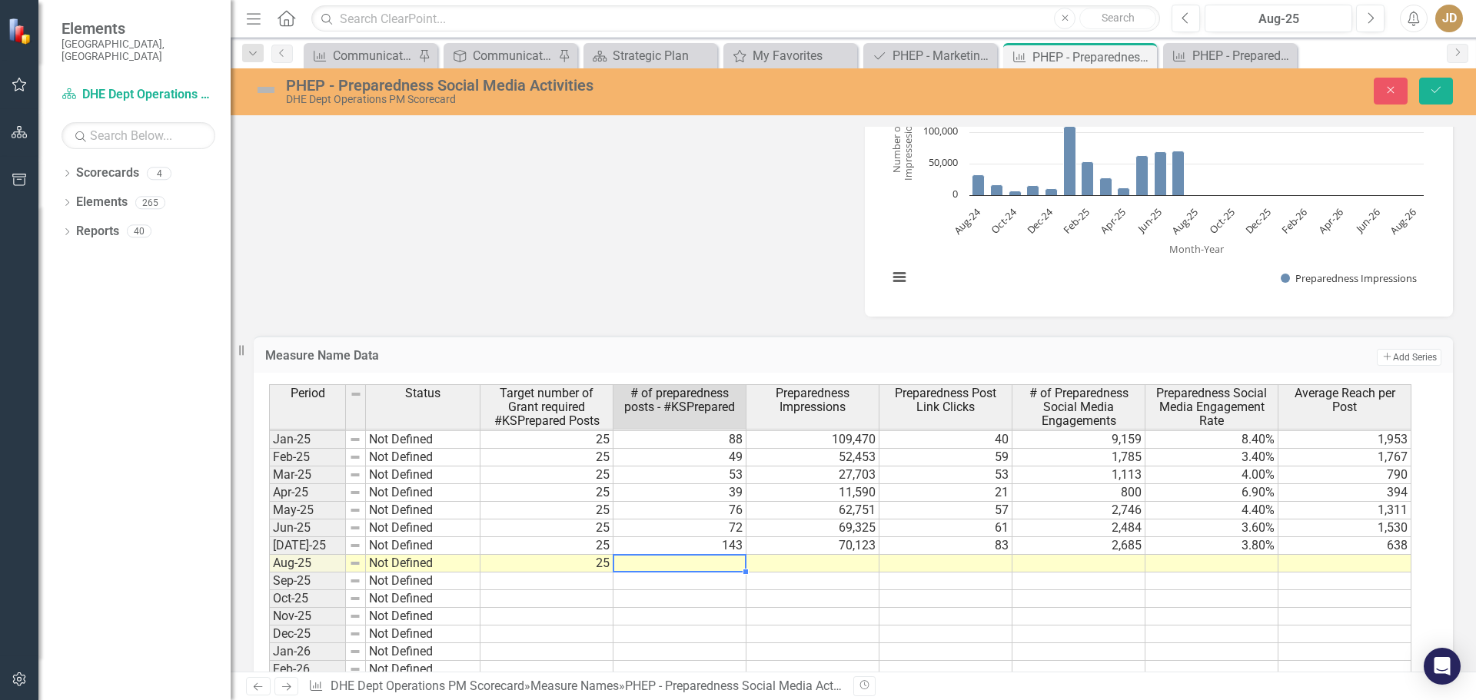
click at [713, 562] on td at bounding box center [679, 564] width 133 height 18
click at [847, 567] on td at bounding box center [812, 564] width 133 height 18
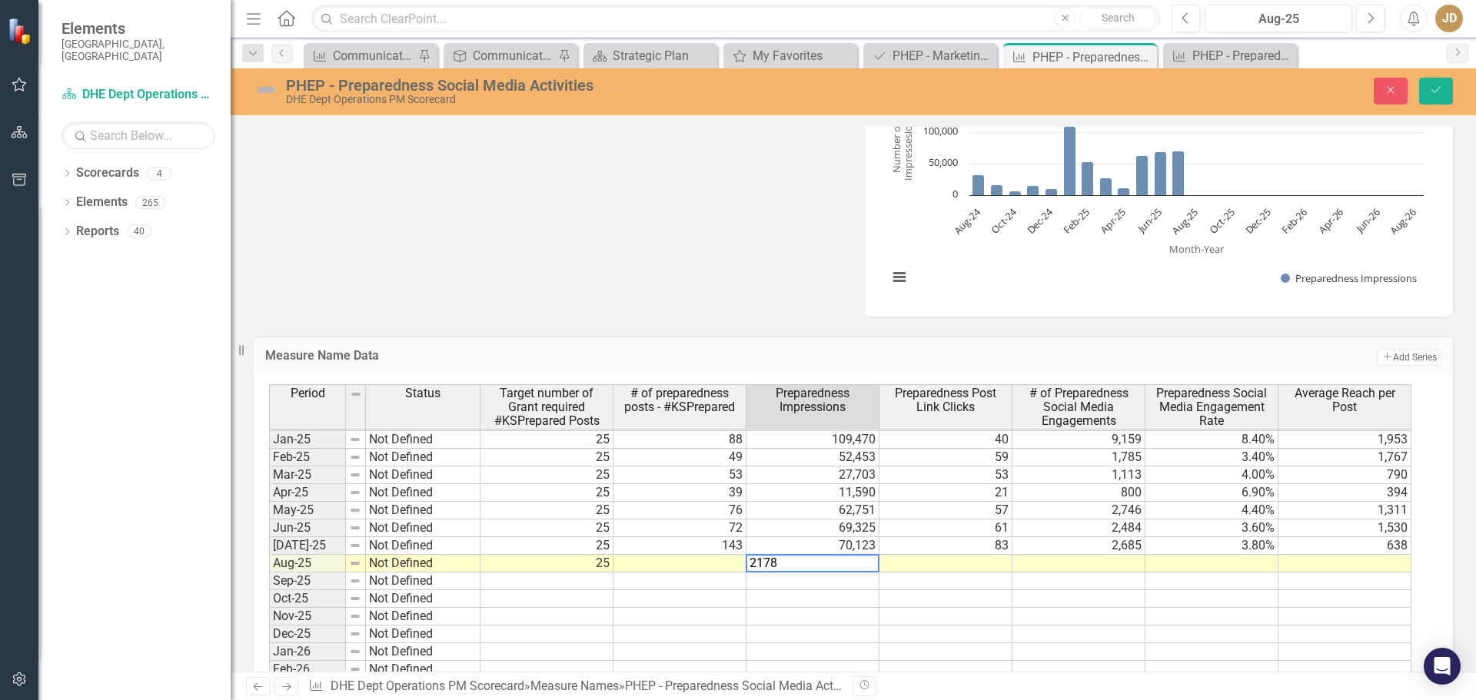
type textarea "21787"
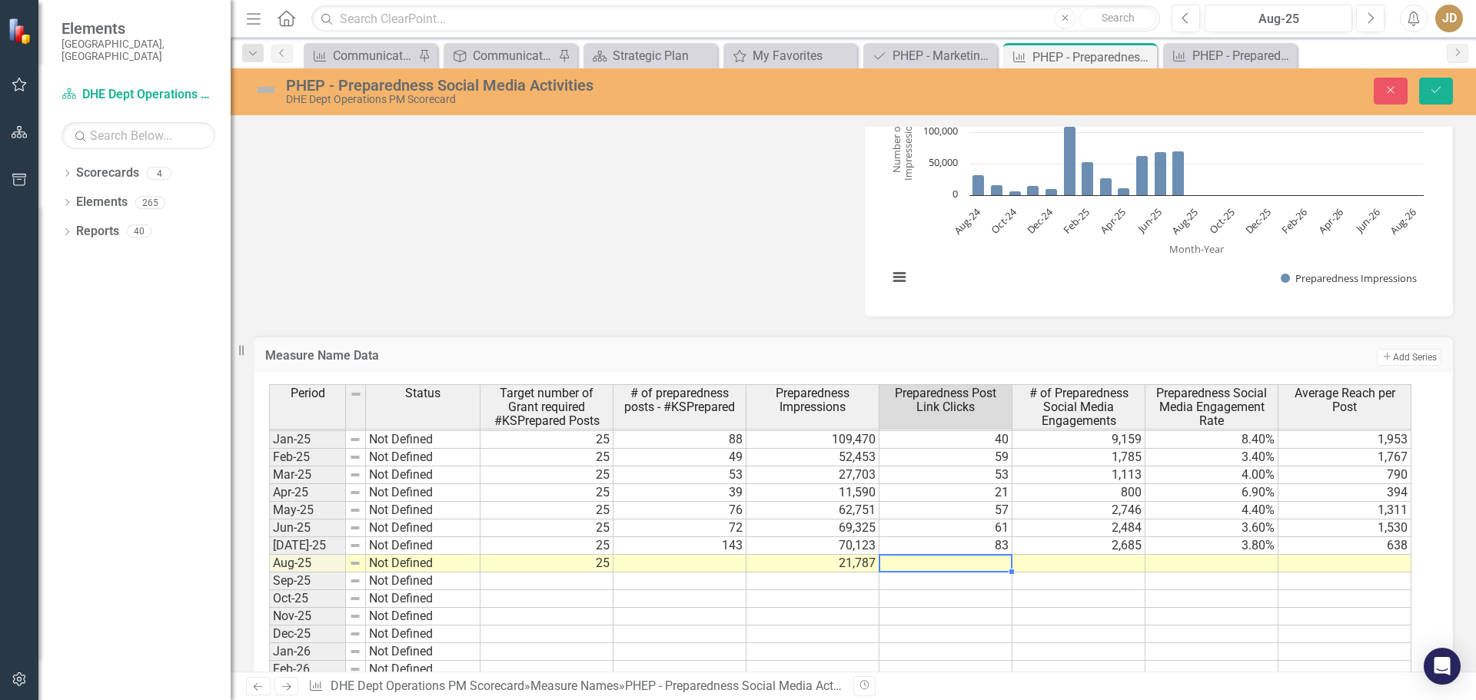
click at [989, 565] on td at bounding box center [945, 564] width 133 height 18
type textarea "37"
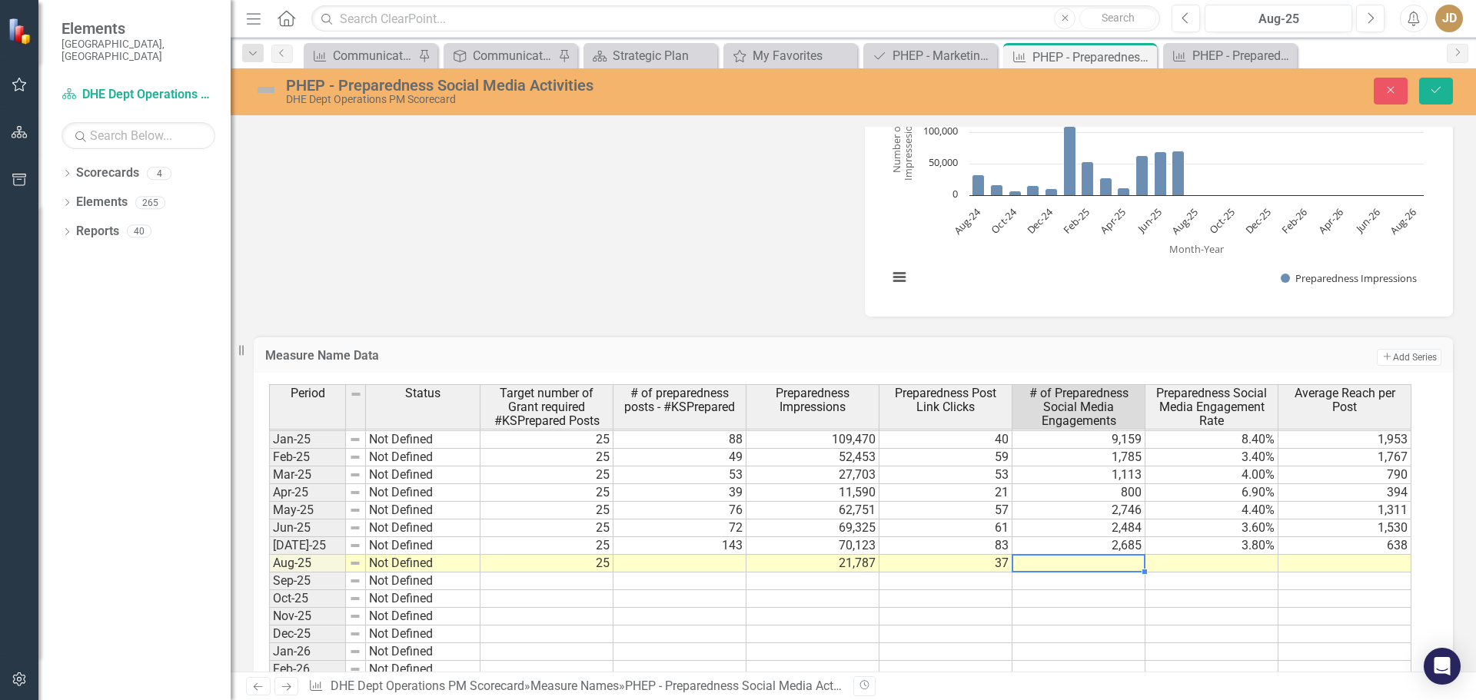
click at [1121, 563] on td at bounding box center [1078, 564] width 133 height 18
type textarea "671"
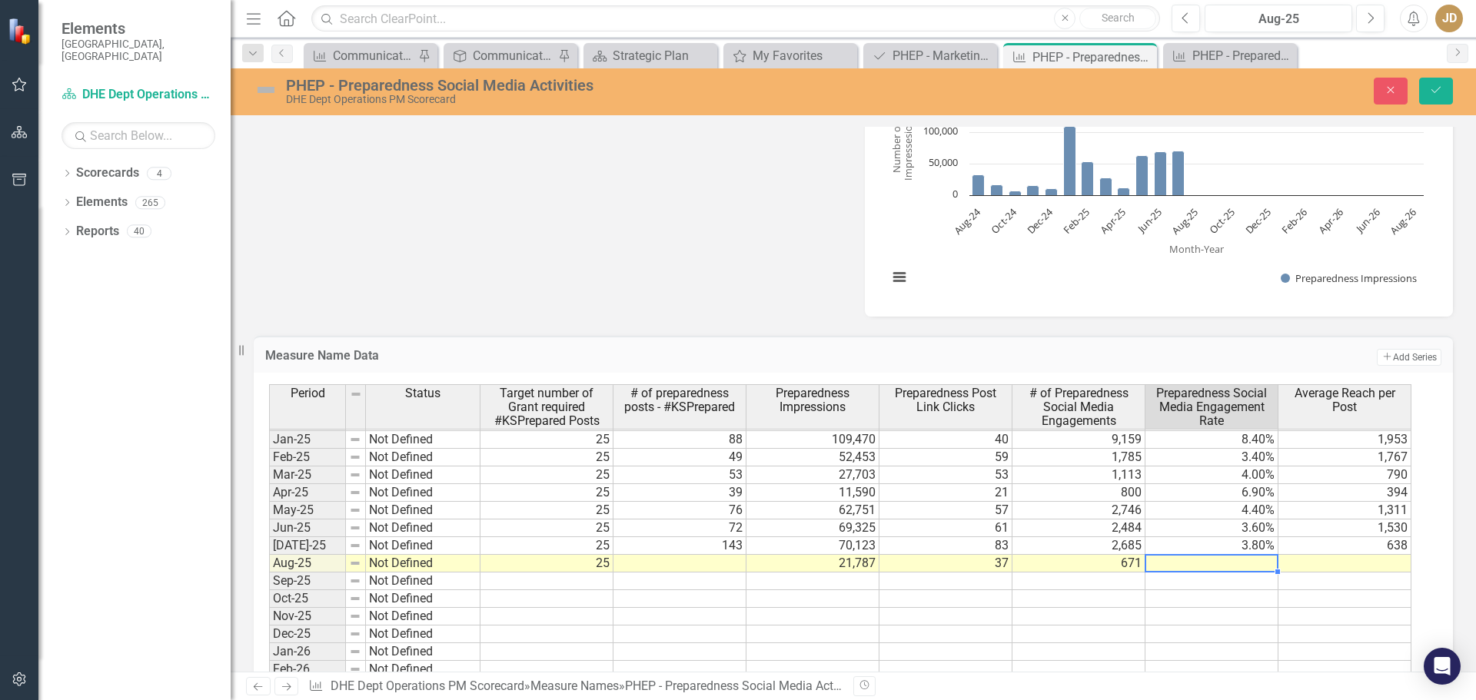
click at [1219, 564] on td at bounding box center [1211, 564] width 133 height 18
type textarea "3.1"
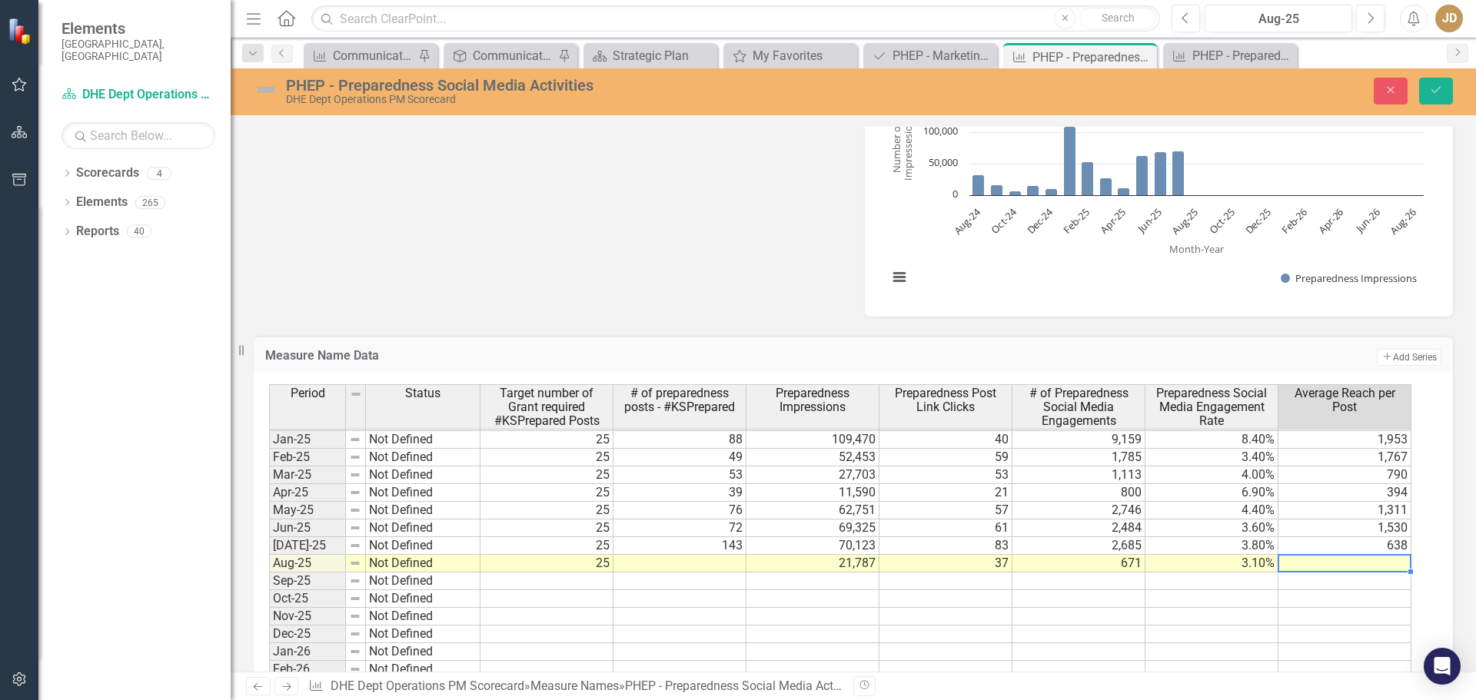
click at [1342, 563] on td at bounding box center [1344, 564] width 133 height 18
type textarea "313"
click at [1439, 93] on icon "Save" at bounding box center [1436, 90] width 14 height 11
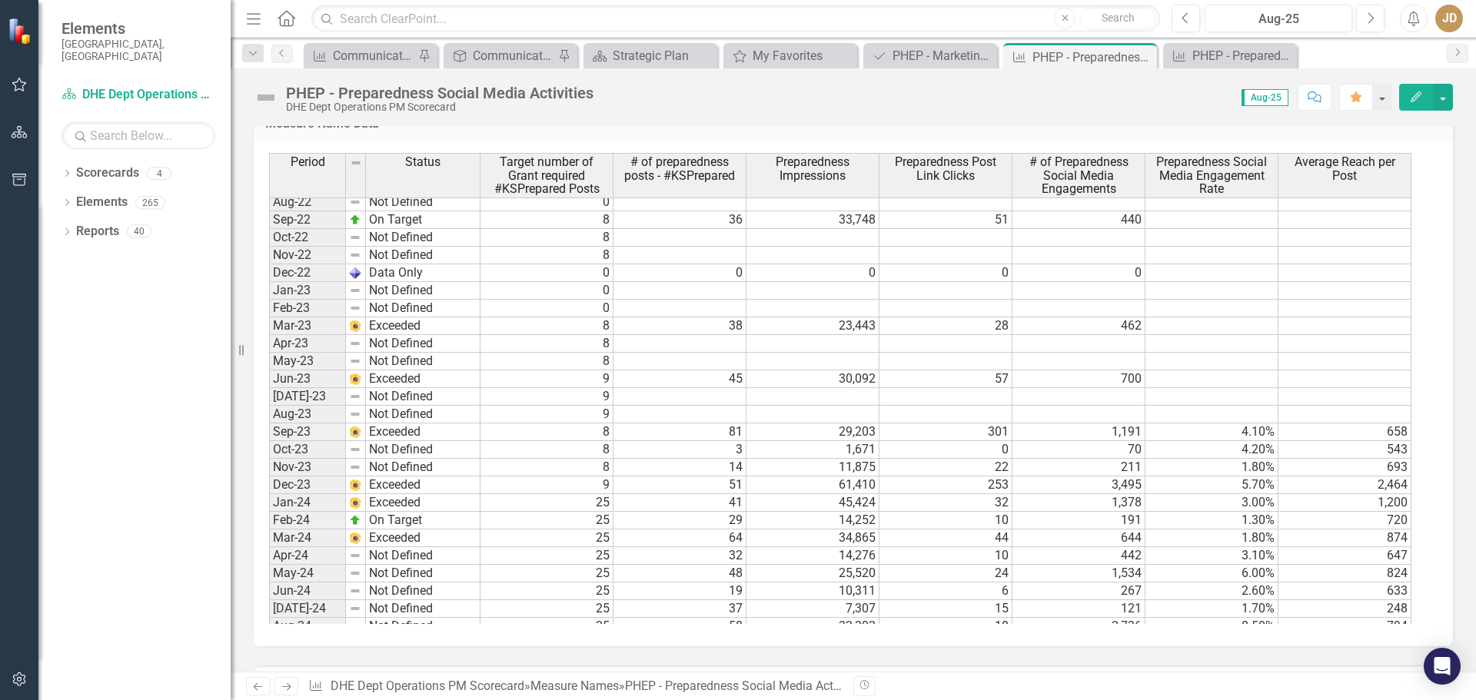
scroll to position [2076, 0]
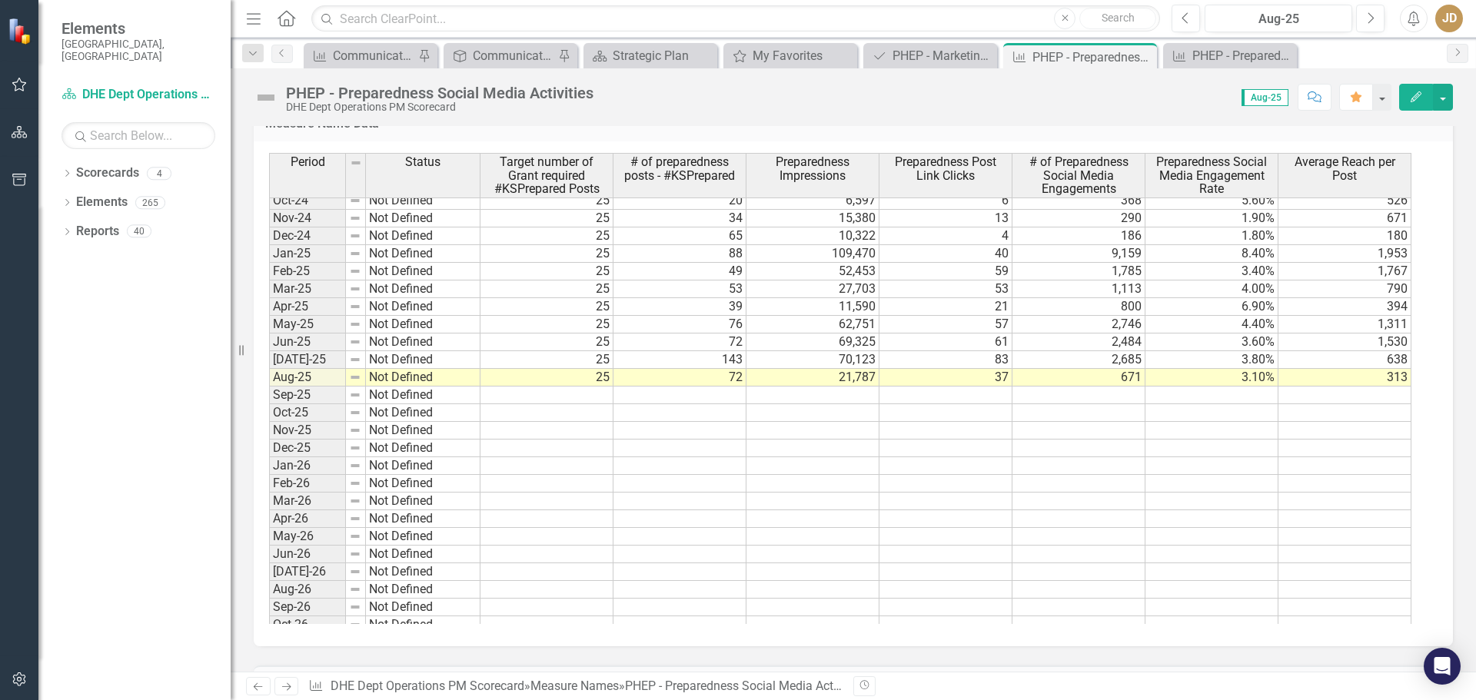
click at [743, 374] on tbody "Aug-23 Not Defined 9 Sep-23 Exceeded 8 81 29,203 301 1,191 4.10% 658 Oct-23 Not…" at bounding box center [840, 307] width 1142 height 726
click at [743, 351] on td "72" at bounding box center [679, 343] width 133 height 18
click at [741, 374] on td "72" at bounding box center [679, 378] width 133 height 18
click at [734, 377] on td "72" at bounding box center [679, 378] width 133 height 18
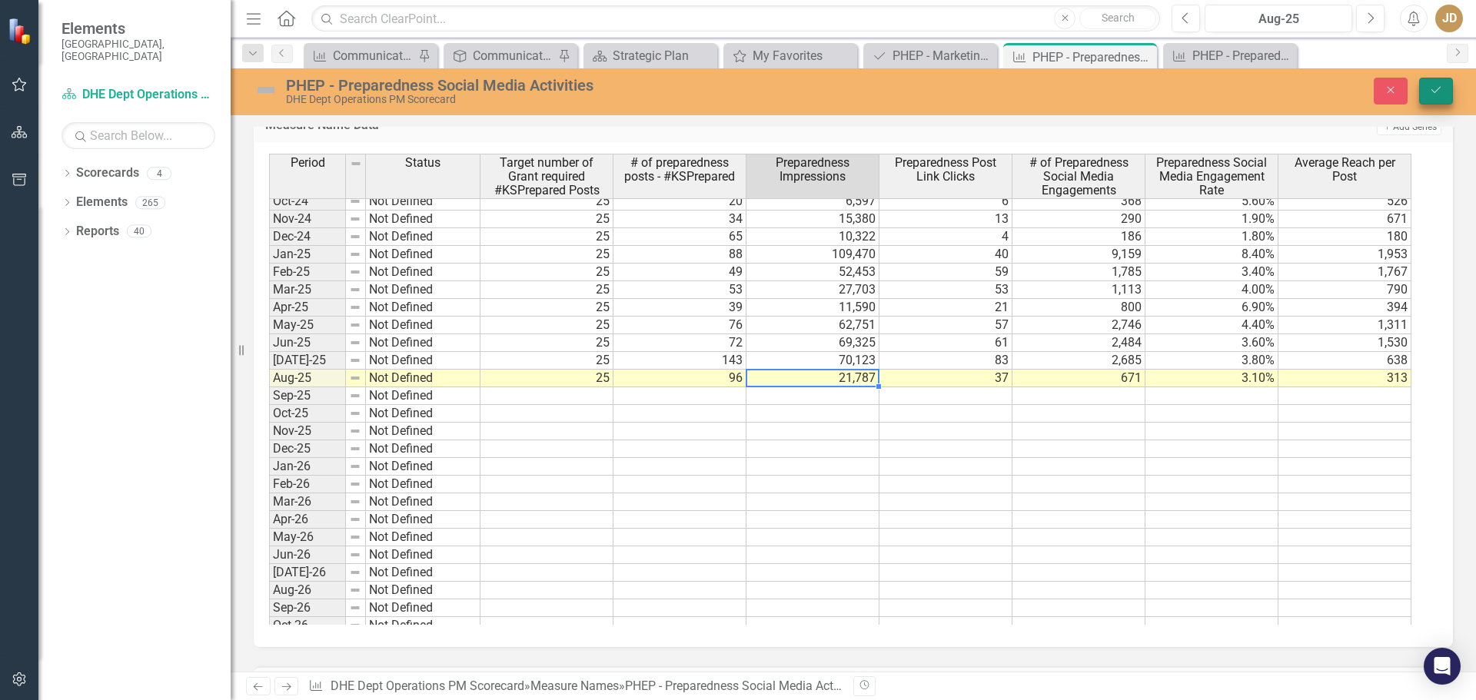
type textarea "21787"
click at [1435, 89] on icon "Save" at bounding box center [1436, 90] width 14 height 11
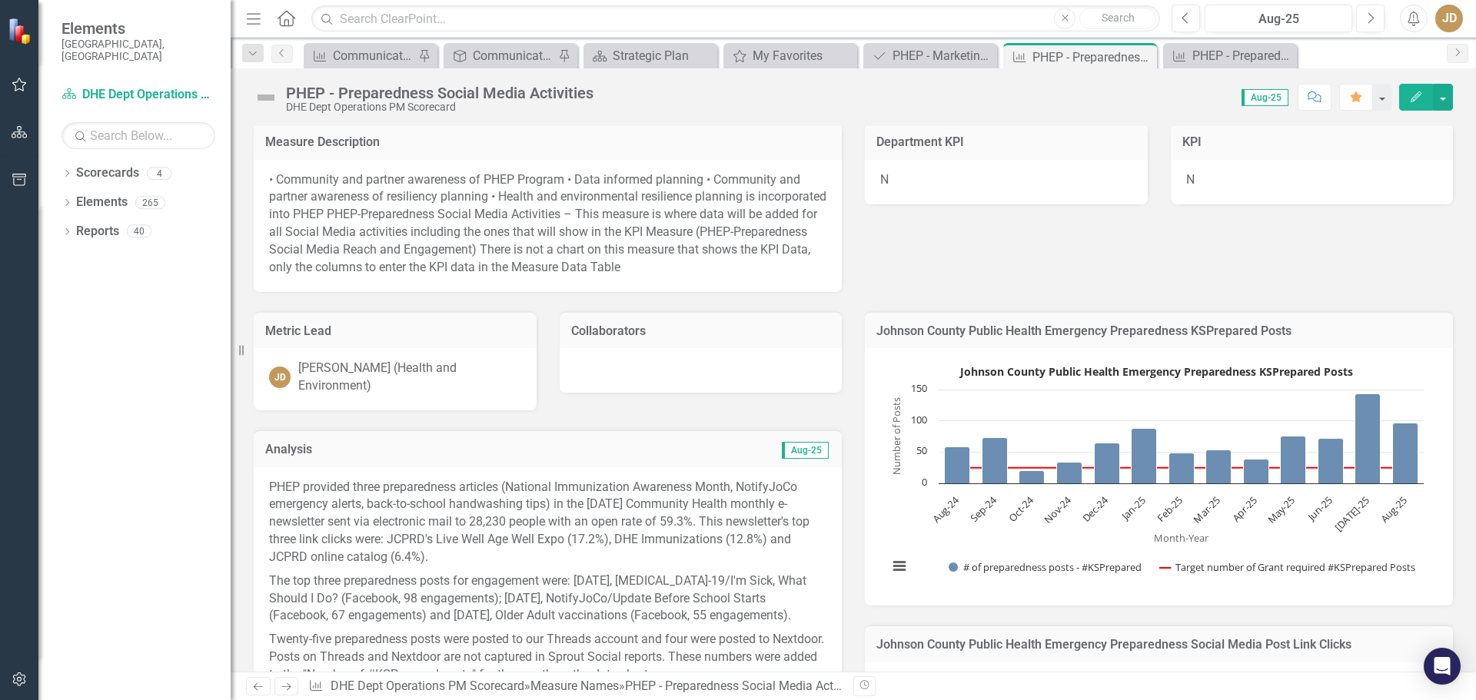
scroll to position [0, 0]
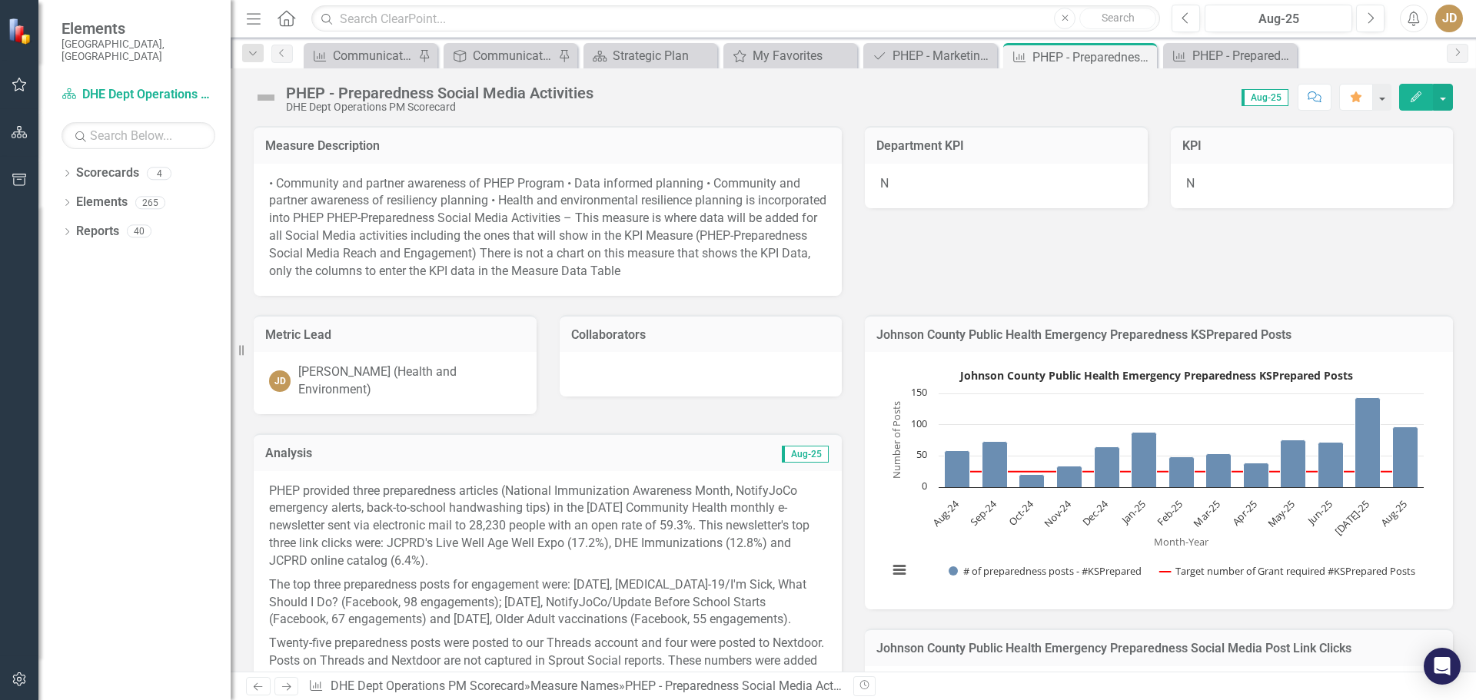
click at [419, 532] on p "PHEP provided three preparedness articles (National Immunization Awareness Mont…" at bounding box center [547, 528] width 557 height 91
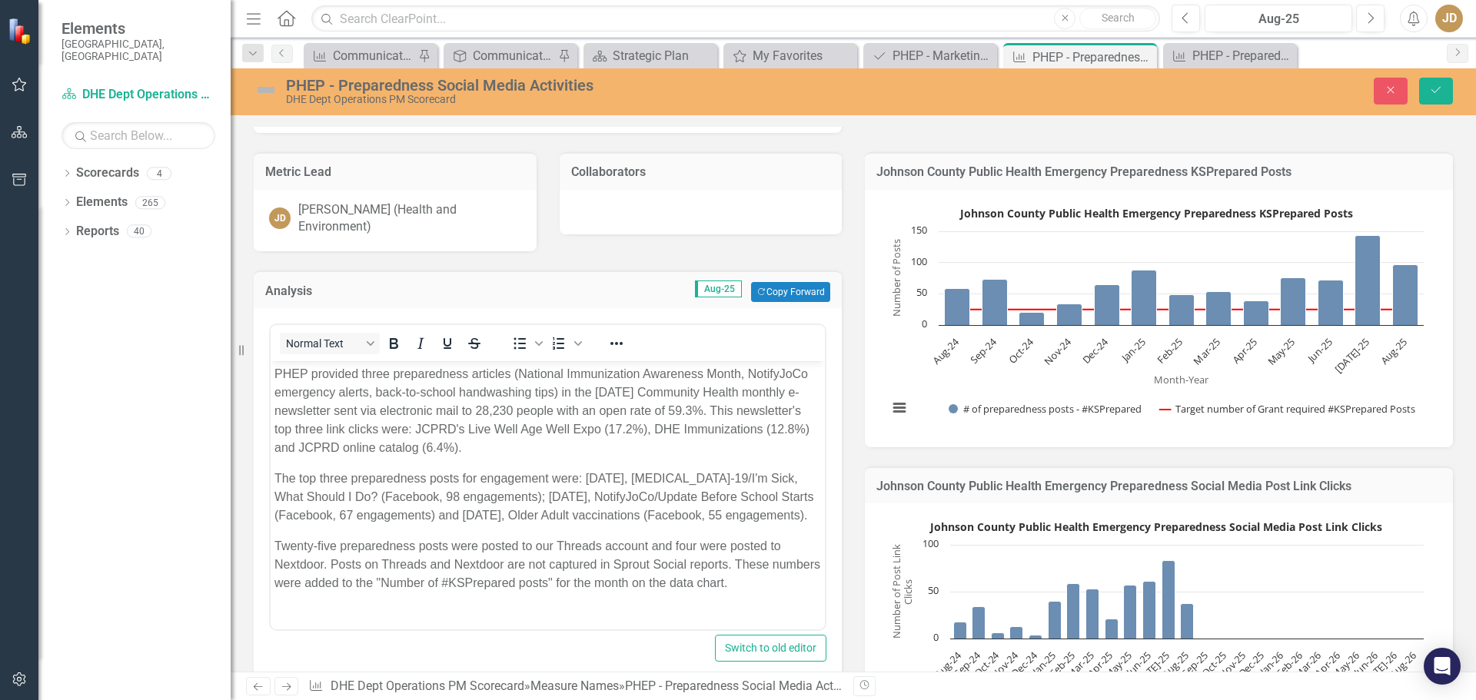
scroll to position [231, 0]
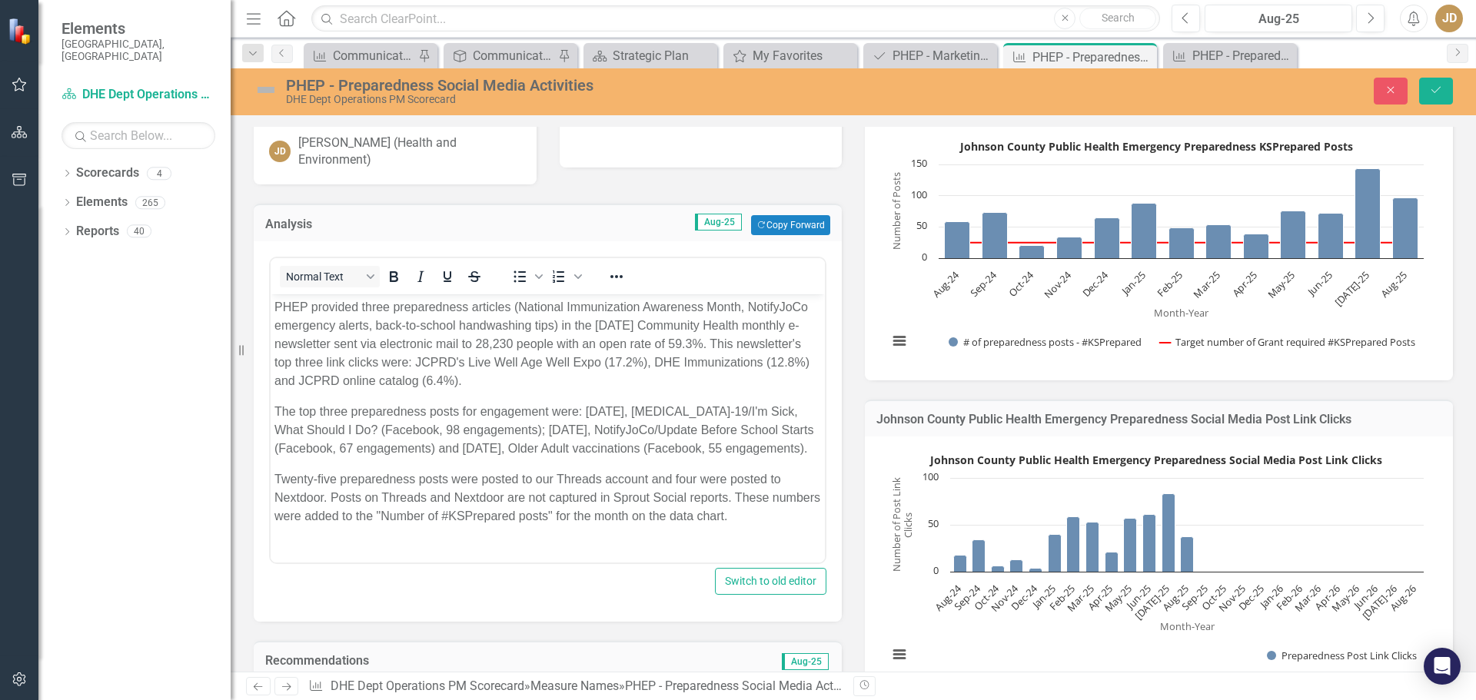
click at [341, 476] on p "Twenty-five preparedness posts were posted to our Threads account and four were…" at bounding box center [547, 497] width 547 height 55
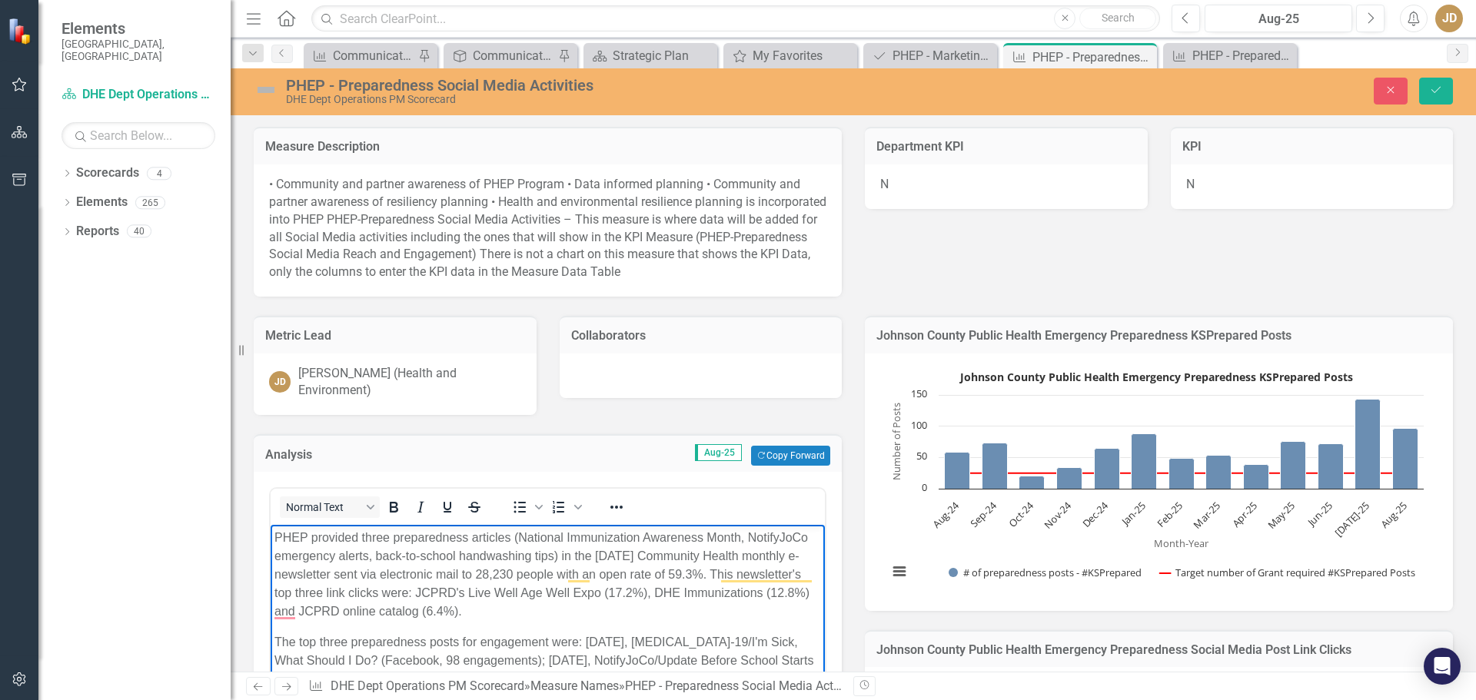
scroll to position [231, 0]
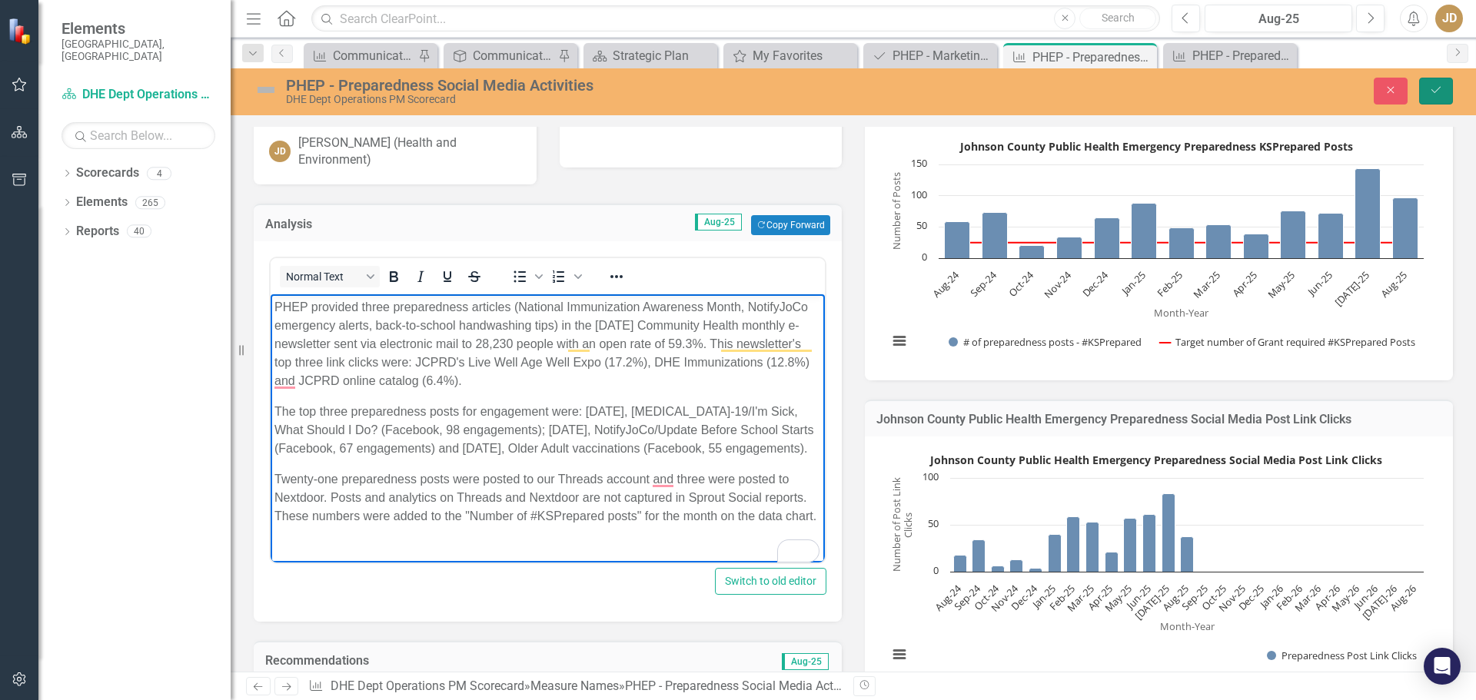
click at [1438, 88] on icon "Save" at bounding box center [1436, 90] width 14 height 11
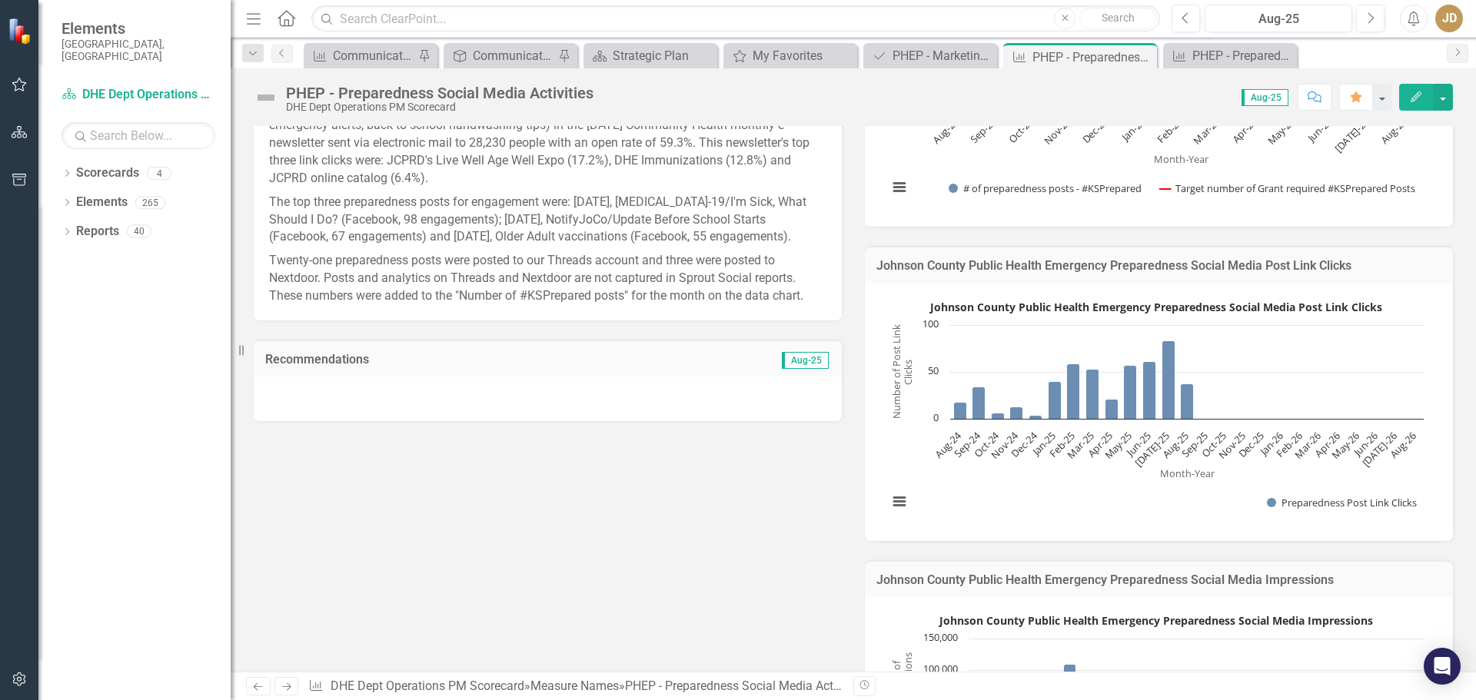
scroll to position [77, 0]
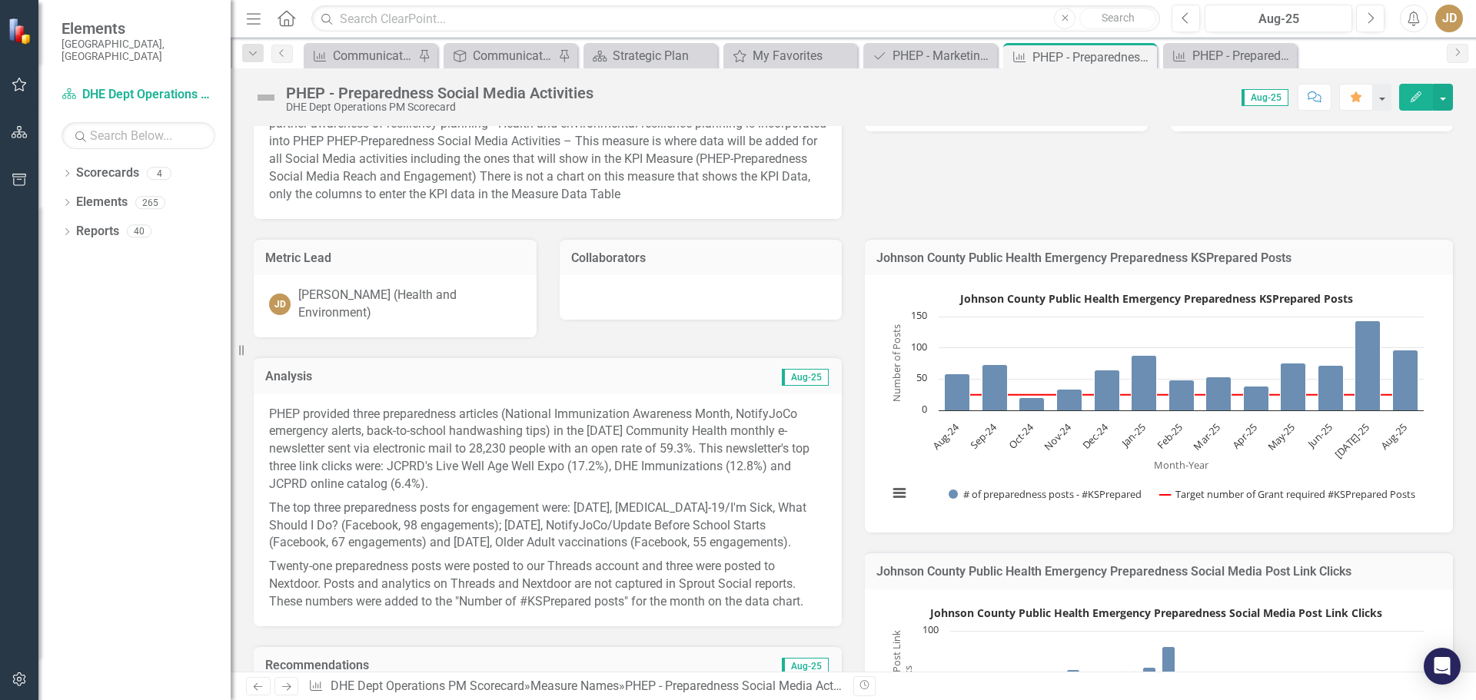
click at [603, 550] on p "The top three preparedness posts for engagement were: [DATE], [MEDICAL_DATA]-19…" at bounding box center [547, 526] width 557 height 59
click at [604, 581] on p "Twenty-one preparedness posts were posted to our Threads account and three were…" at bounding box center [547, 583] width 557 height 56
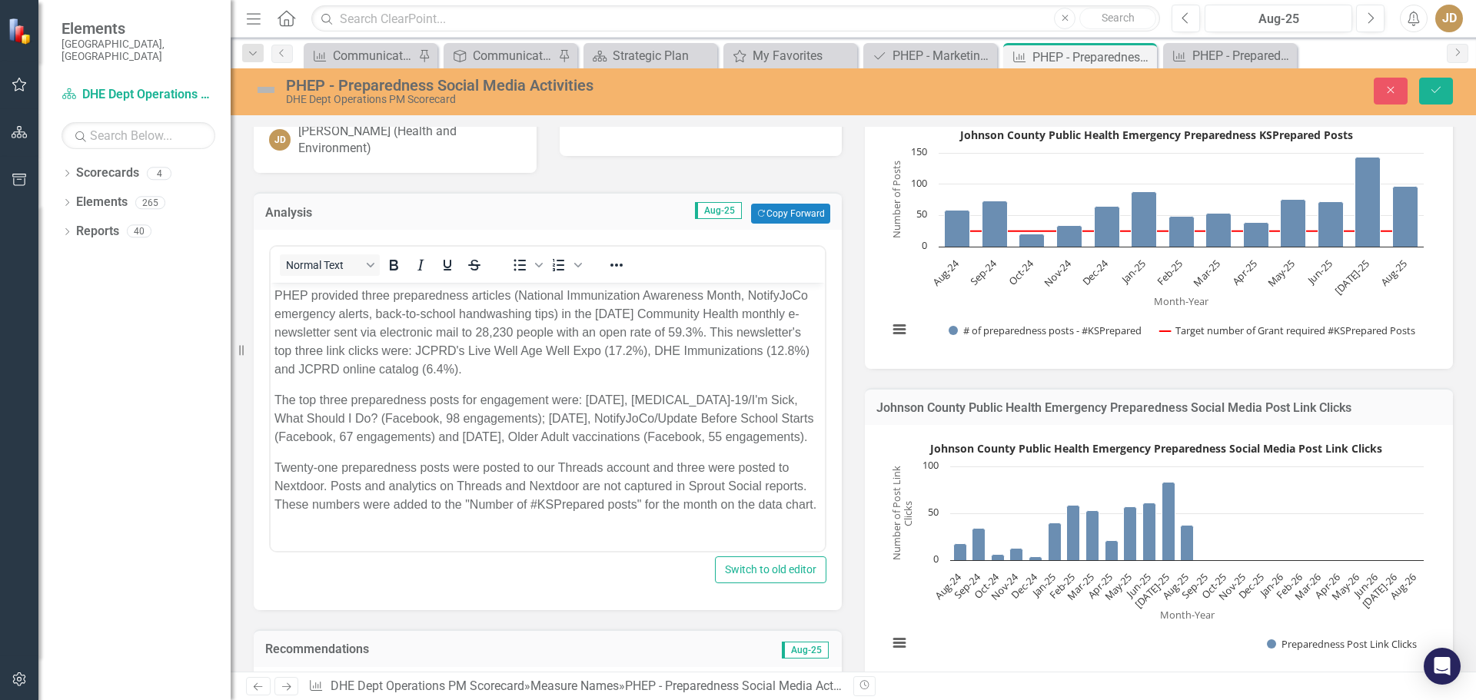
scroll to position [308, 0]
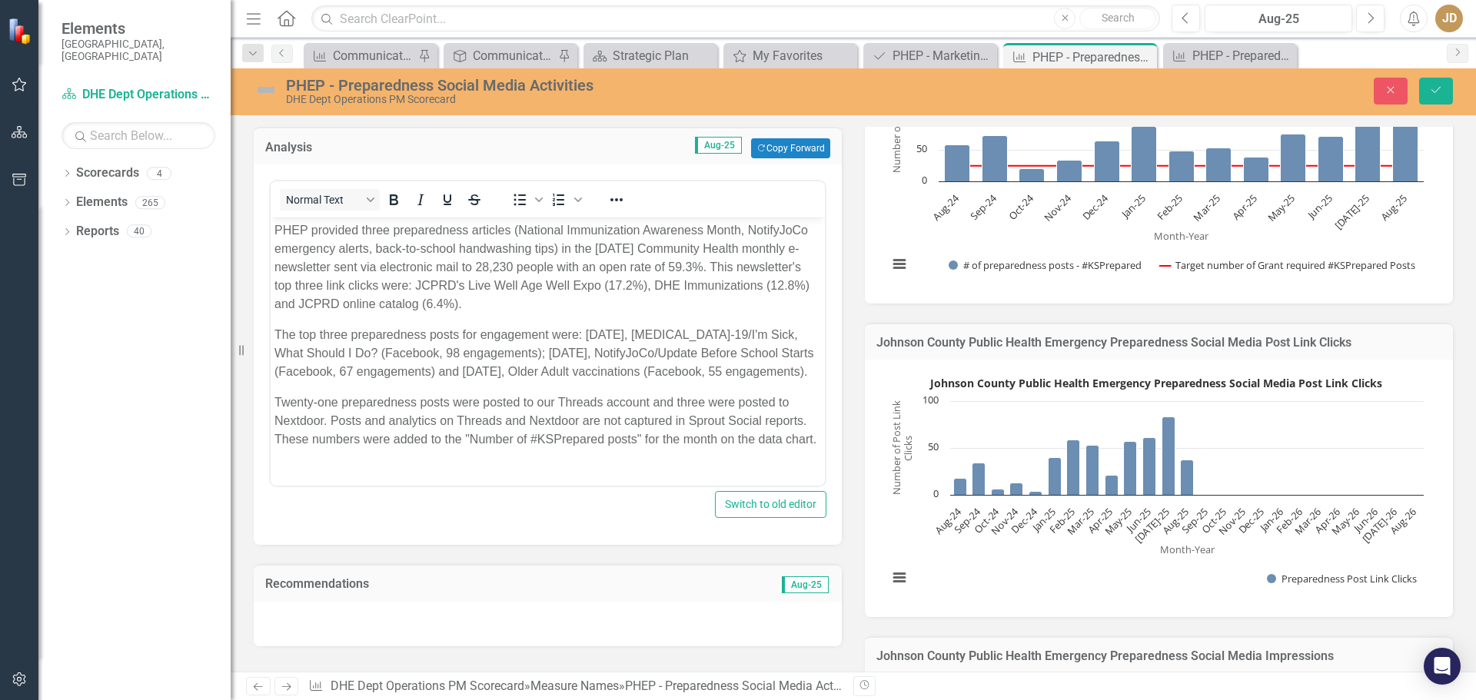
click at [650, 403] on p "Twenty-one preparedness posts were posted to our Threads account and three were…" at bounding box center [547, 421] width 547 height 55
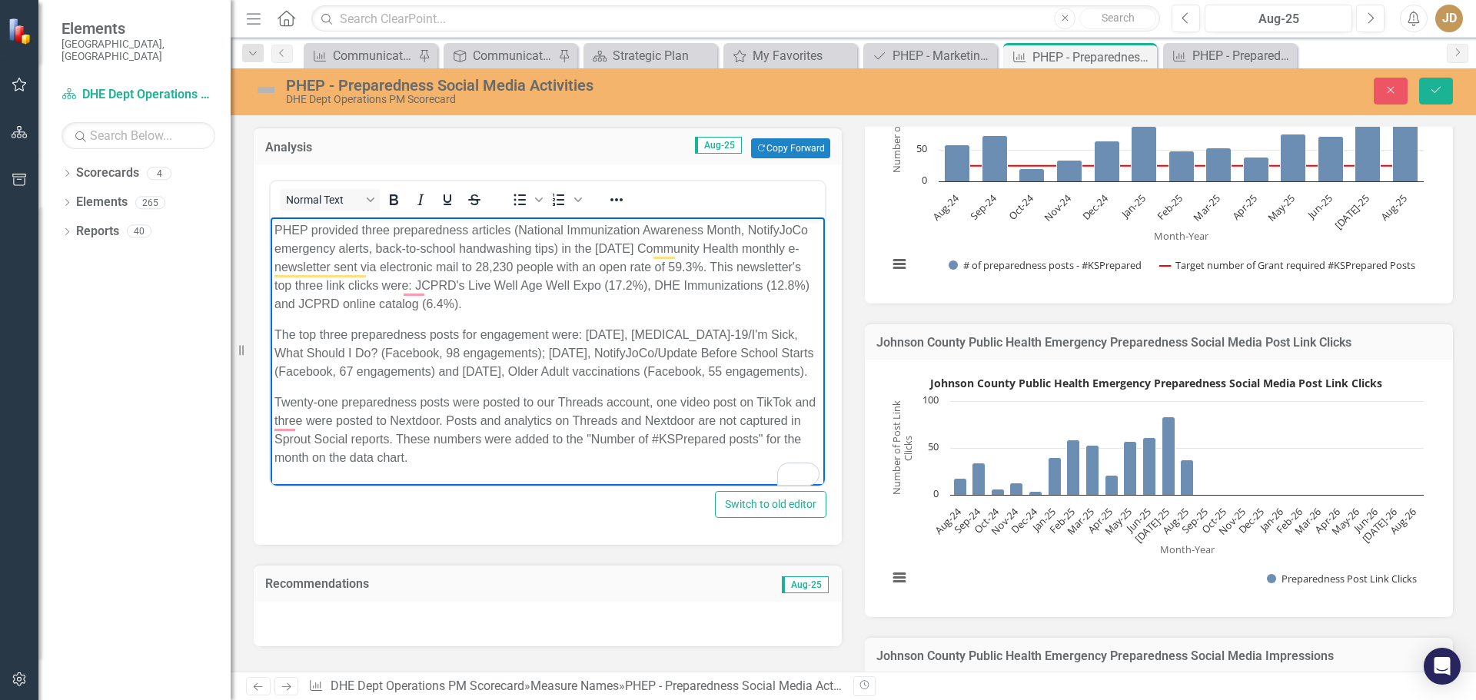
scroll to position [384, 0]
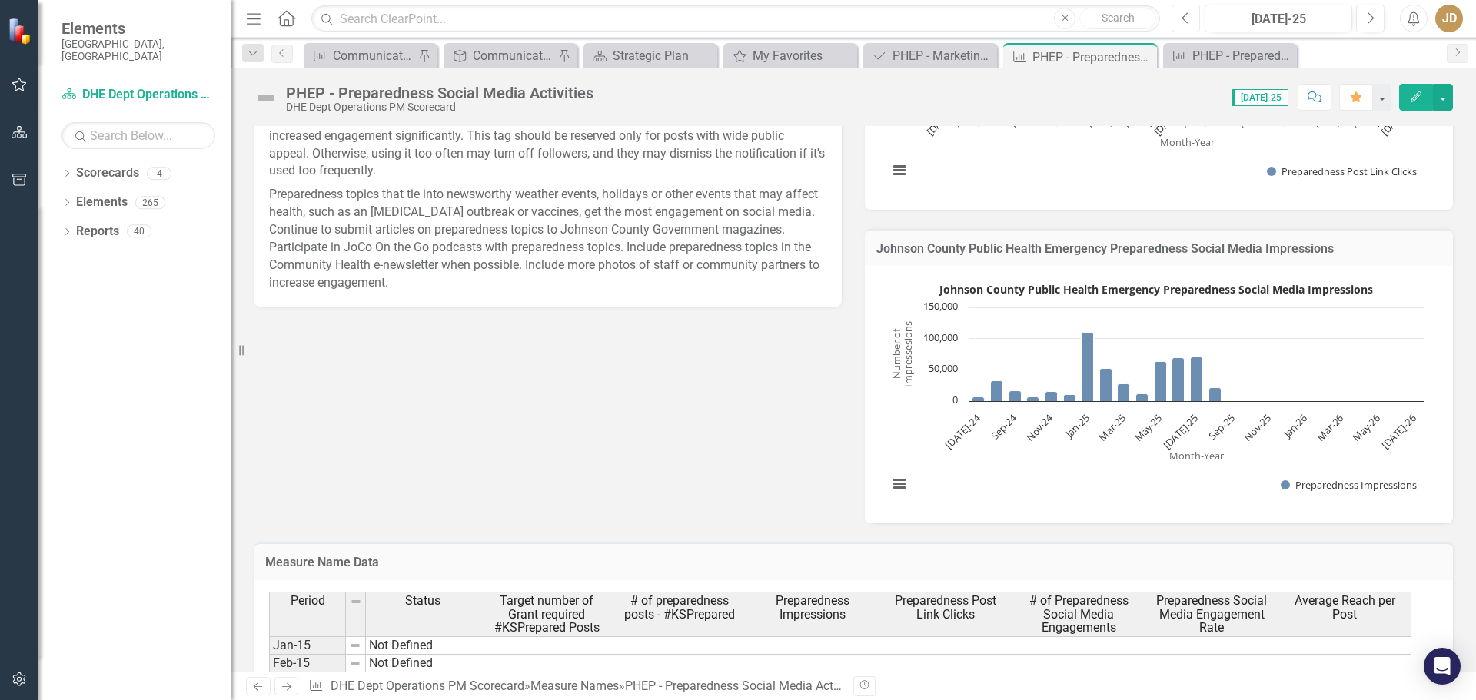
scroll to position [615, 0]
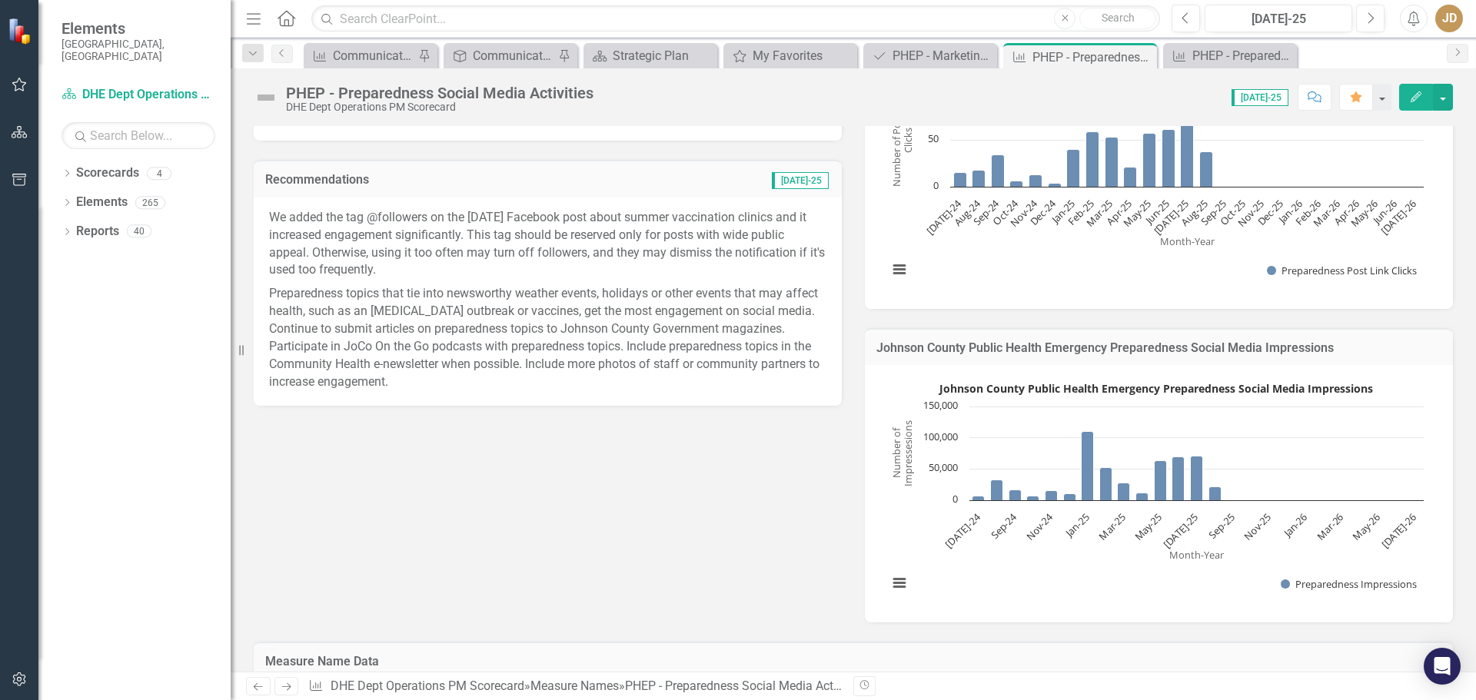
click at [1423, 92] on button "Edit" at bounding box center [1416, 97] width 34 height 27
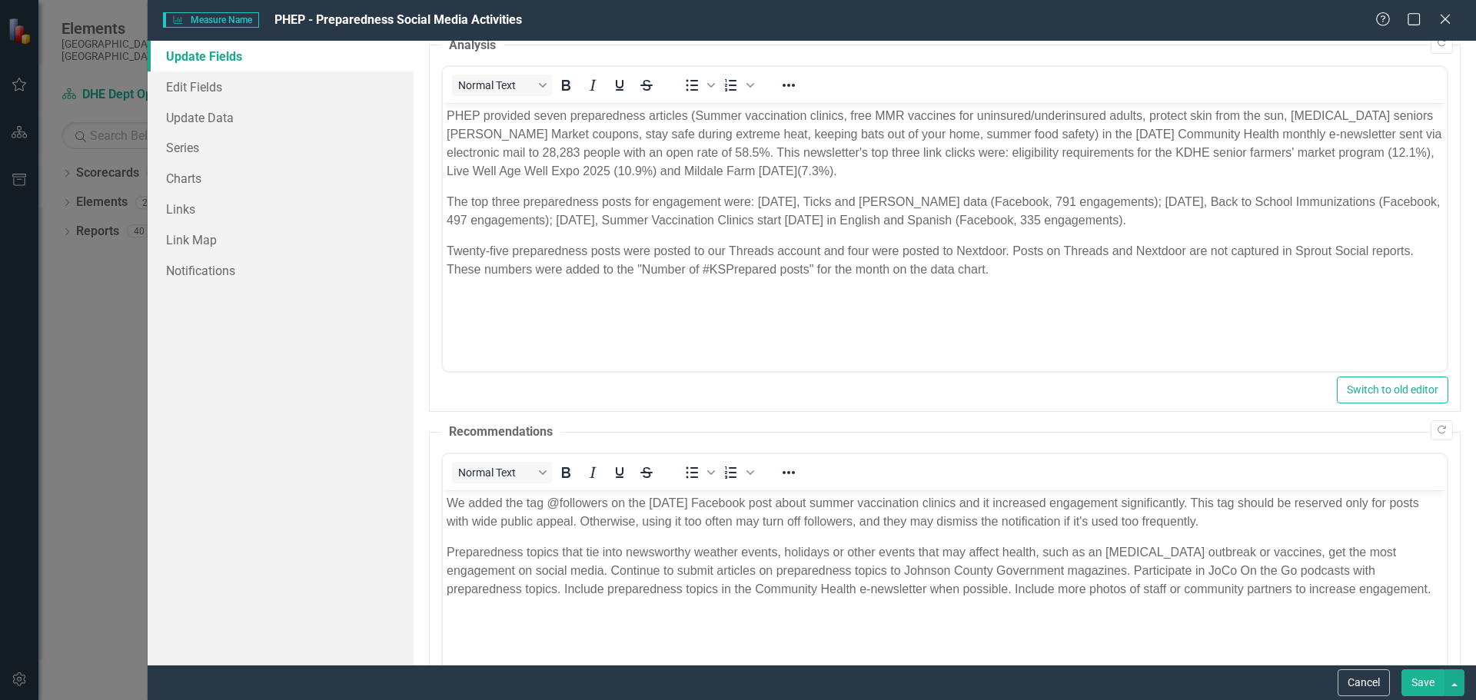
click at [523, 497] on p "We added the tag @followers on the [DATE] Facebook post about summer vaccinatio…" at bounding box center [944, 512] width 996 height 37
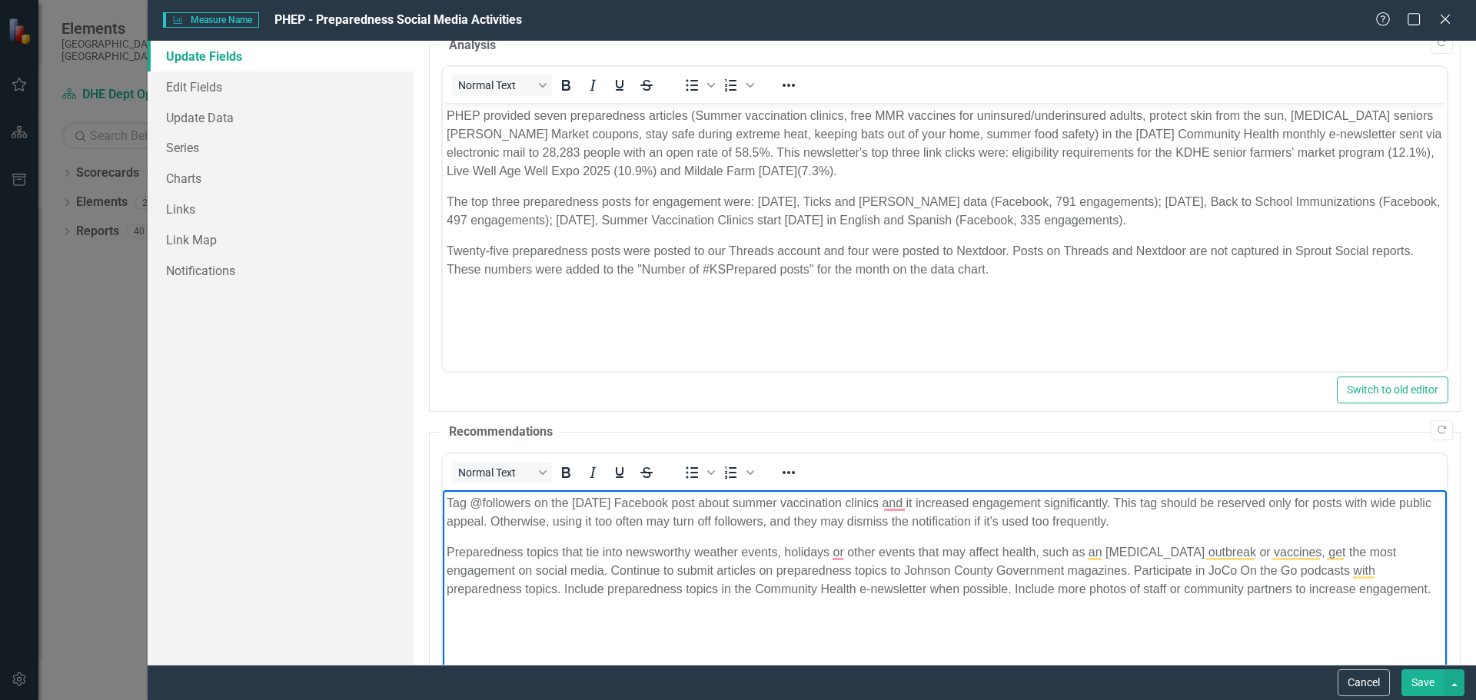
click at [612, 502] on p "Tag @followers on the [DATE] Facebook post about summer vaccination clinics and…" at bounding box center [944, 512] width 996 height 37
click at [1159, 503] on p "Tag @followers on Facebook posts with wide public appeal to increase engagement…" at bounding box center [944, 512] width 996 height 37
click at [451, 500] on p "Tag @followers on Facebook posts with wide public appeal to increase engagement…" at bounding box center [944, 512] width 996 height 37
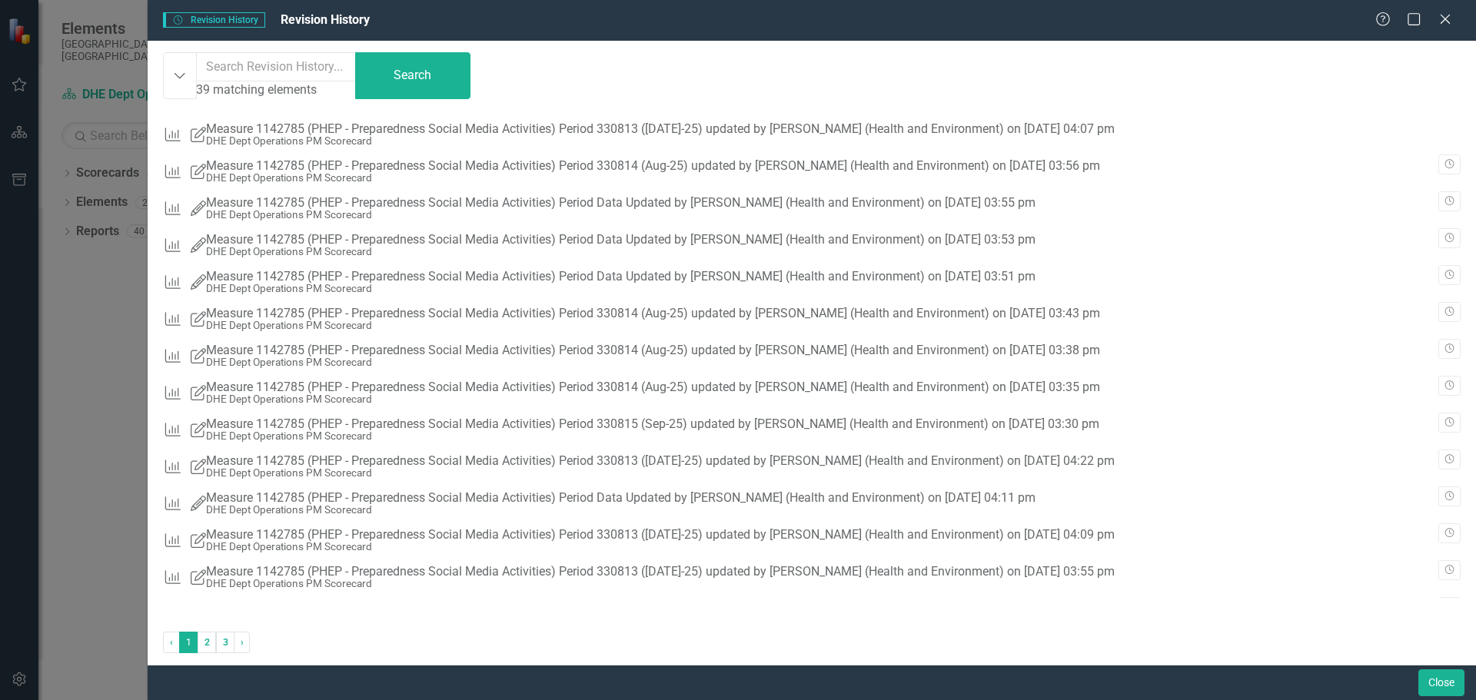
click at [354, 135] on div "DHE Dept Operations PM Scorecard" at bounding box center [660, 141] width 909 height 12
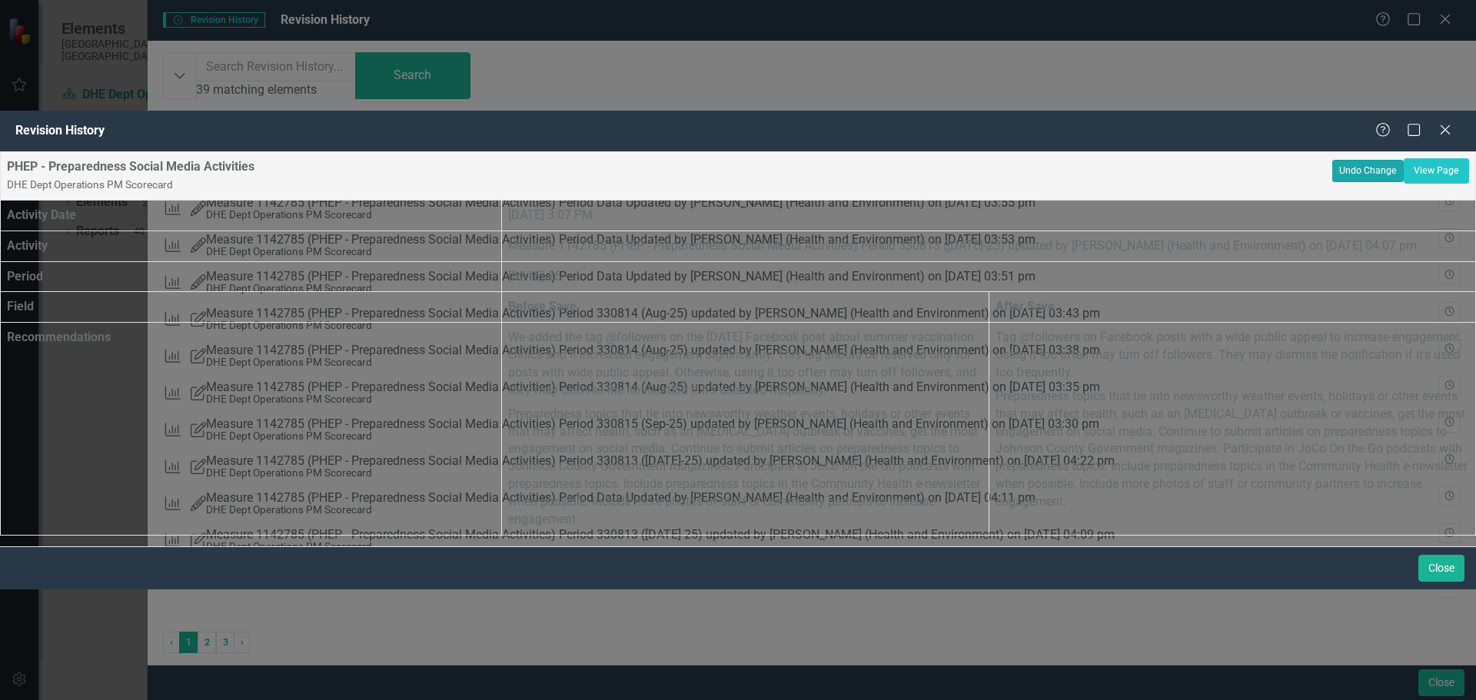
click at [1357, 160] on button "Undo Change" at bounding box center [1367, 171] width 71 height 22
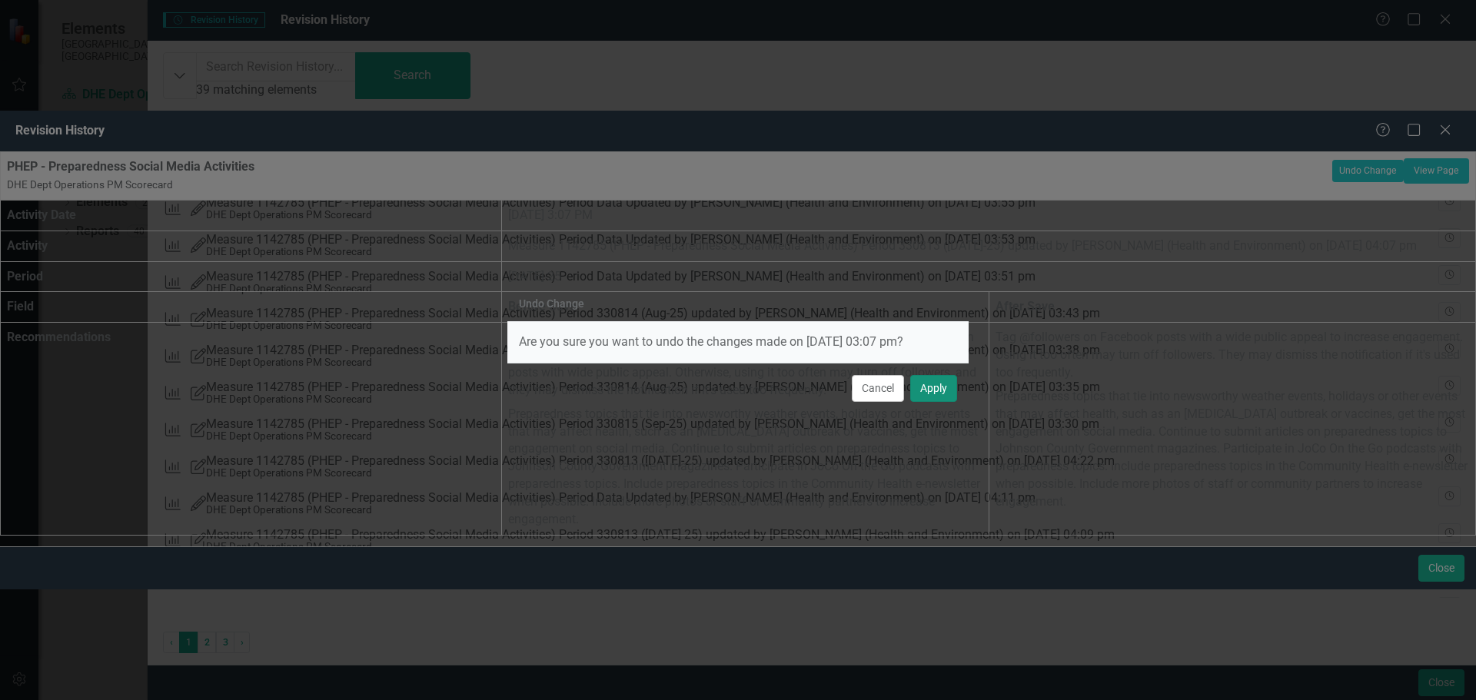
click at [938, 387] on button "Apply" at bounding box center [933, 388] width 47 height 27
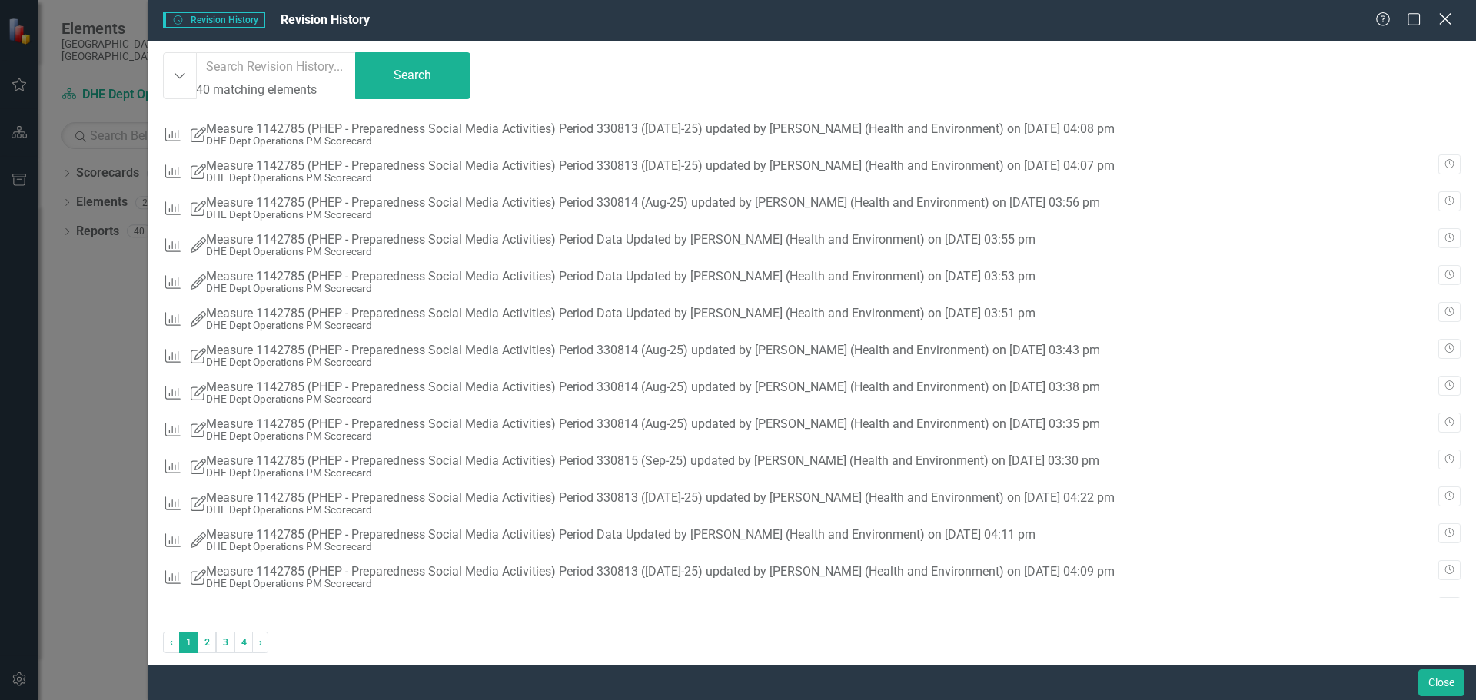
click at [1446, 18] on icon at bounding box center [1445, 19] width 12 height 12
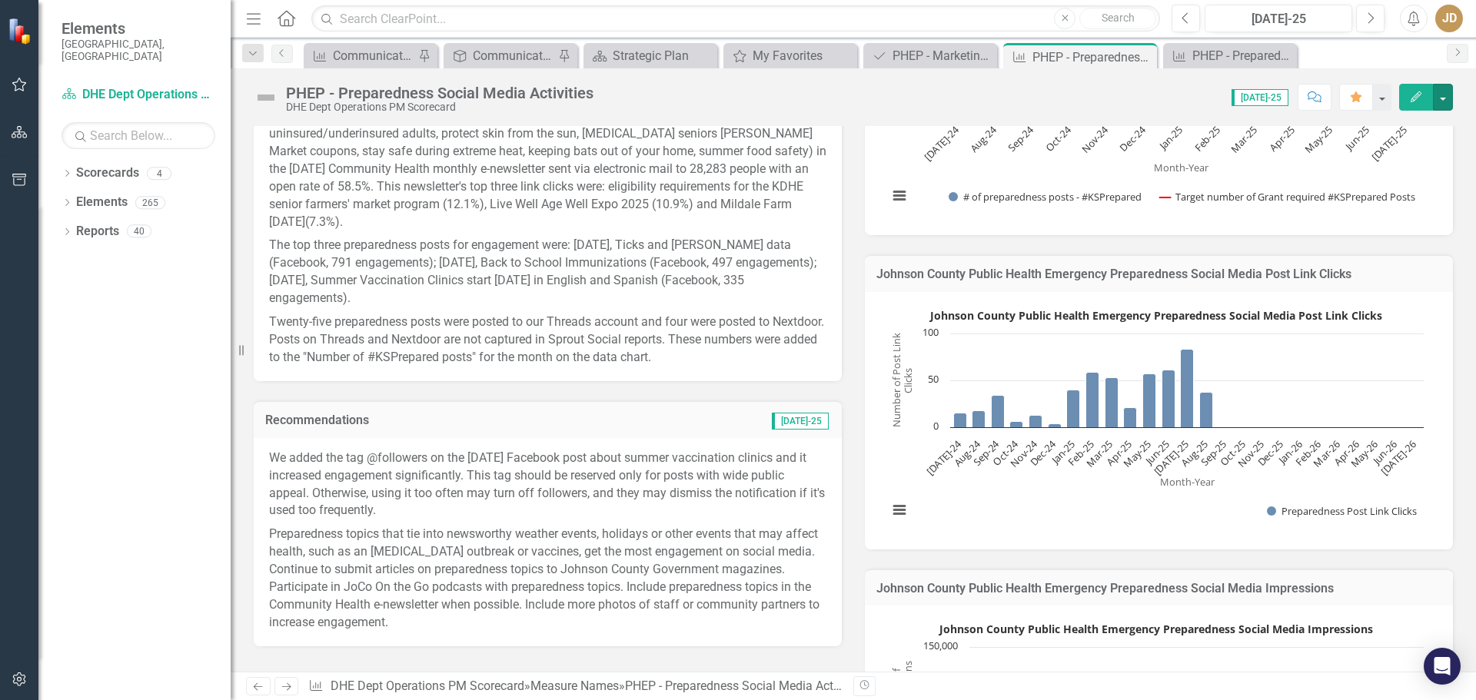
scroll to position [384, 0]
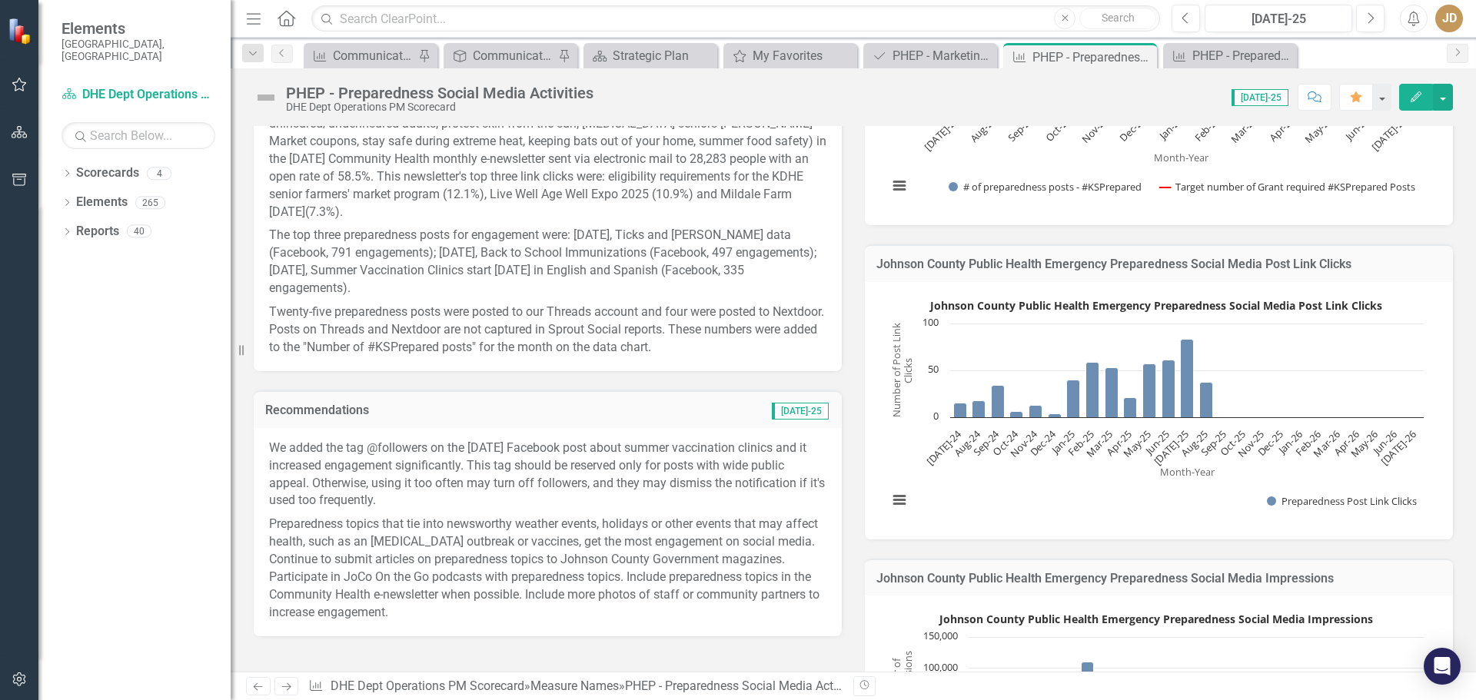
click at [1418, 91] on icon "Edit" at bounding box center [1416, 96] width 14 height 11
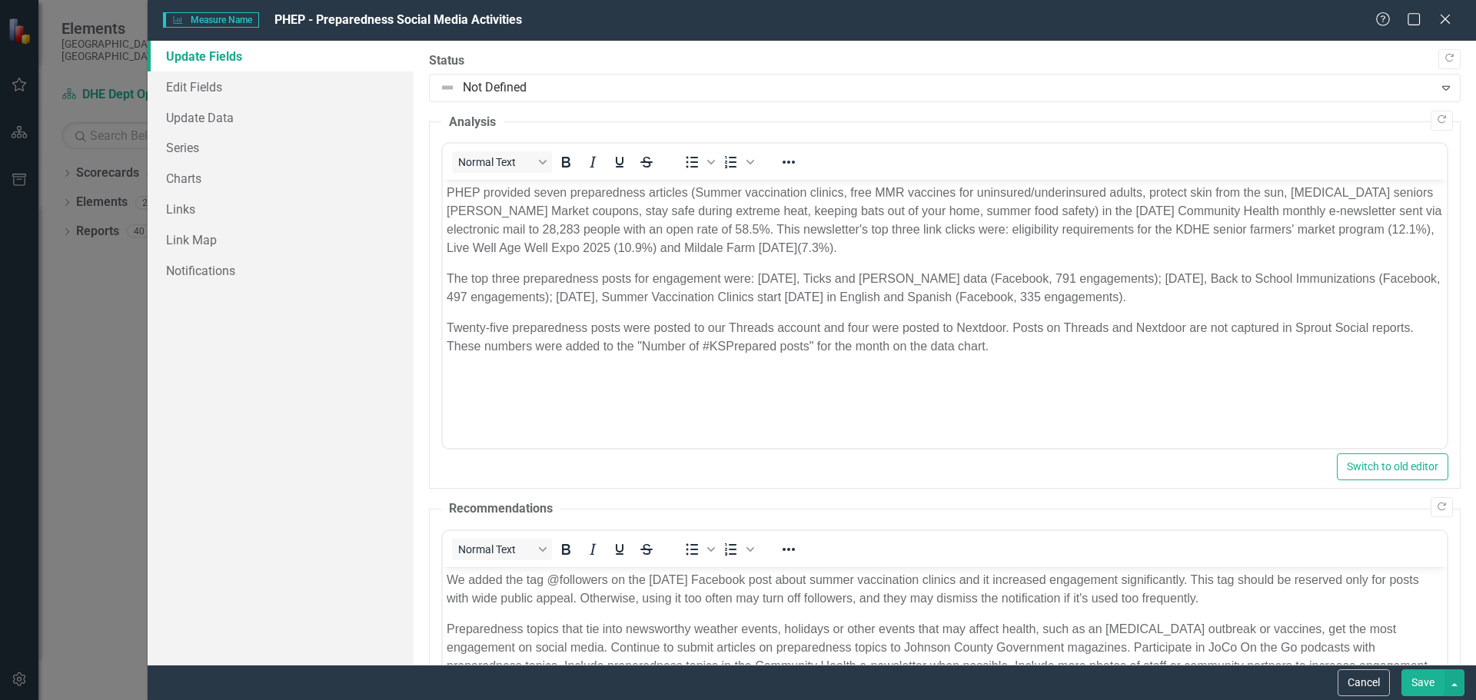
scroll to position [234, 0]
